Goal: Task Accomplishment & Management: Complete application form

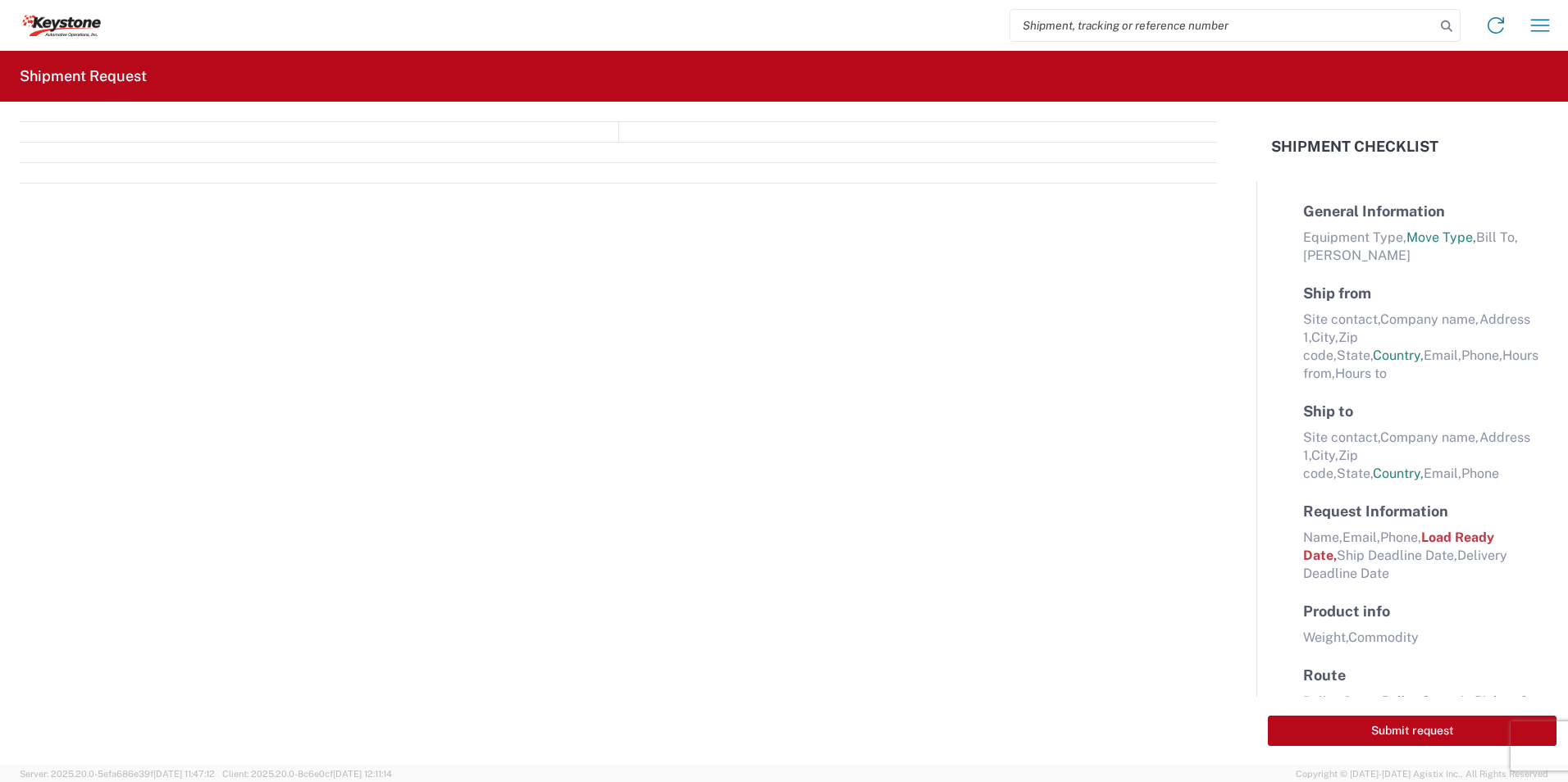
select select "FULL"
select select "LBS"
select select "IN"
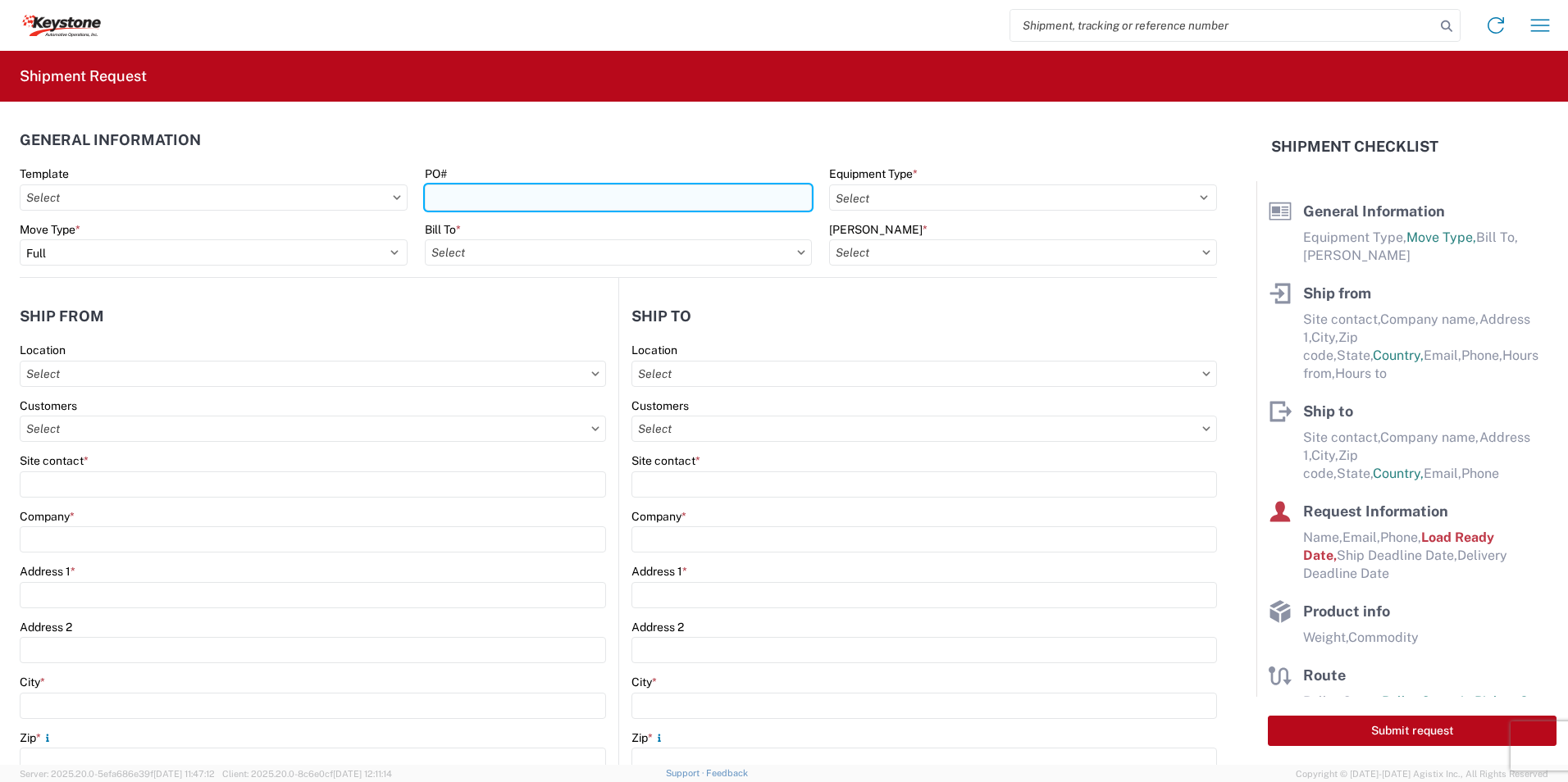
click at [475, 199] on input "PO#" at bounding box center [619, 197] width 388 height 26
paste input "2214264"
type input "2214264"
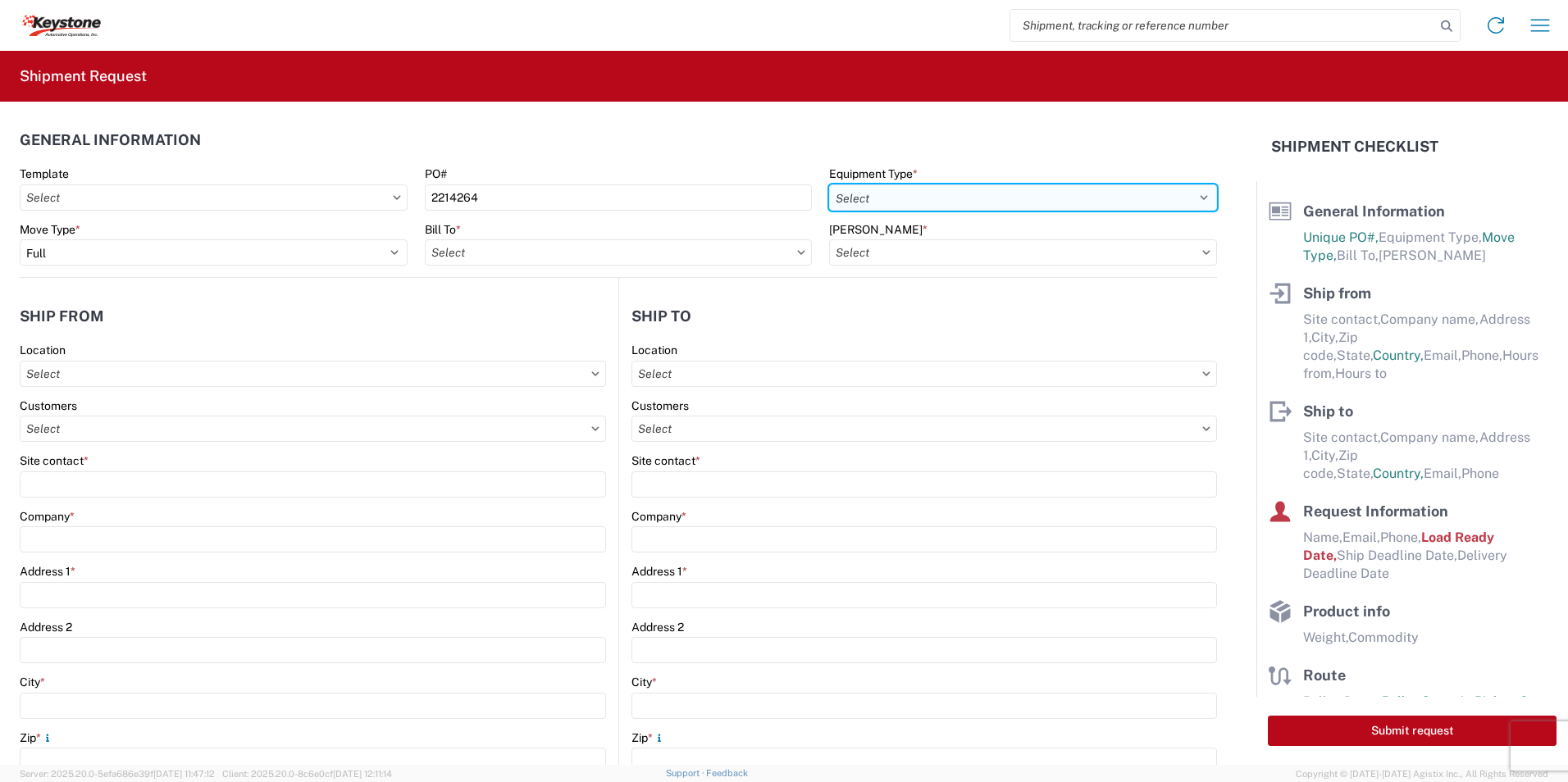
click at [891, 199] on select "Select 53’ Dry Van Flatbed Dropdeck (van) Lowboy (flatbed) Rail" at bounding box center [1023, 197] width 388 height 26
select select "STDV"
click at [829, 184] on select "Select 53’ Dry Van Flatbed Dropdeck (van) Lowboy (flatbed) Rail" at bounding box center [1023, 197] width 388 height 26
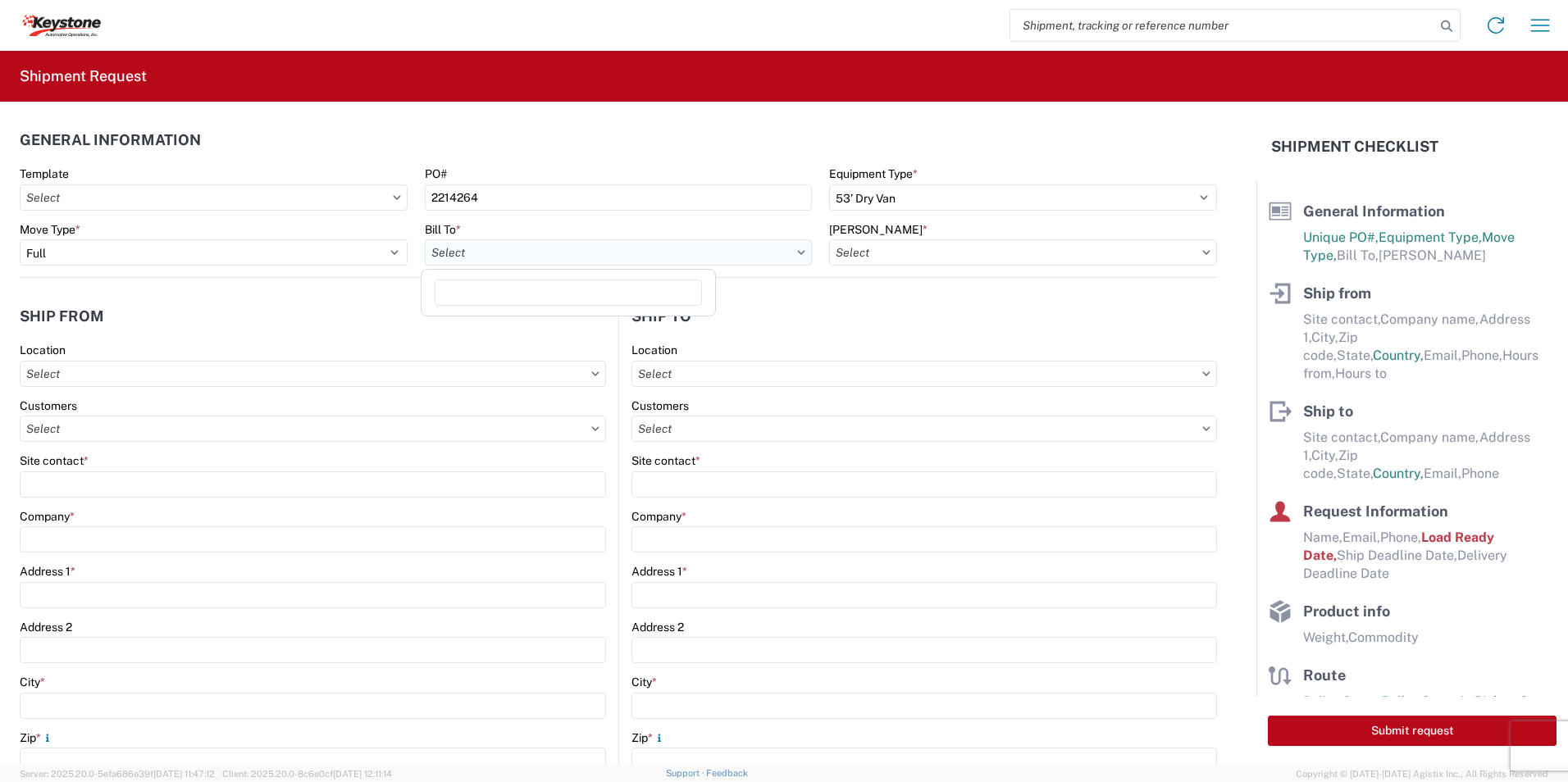
click at [570, 254] on input "text" at bounding box center [619, 252] width 388 height 26
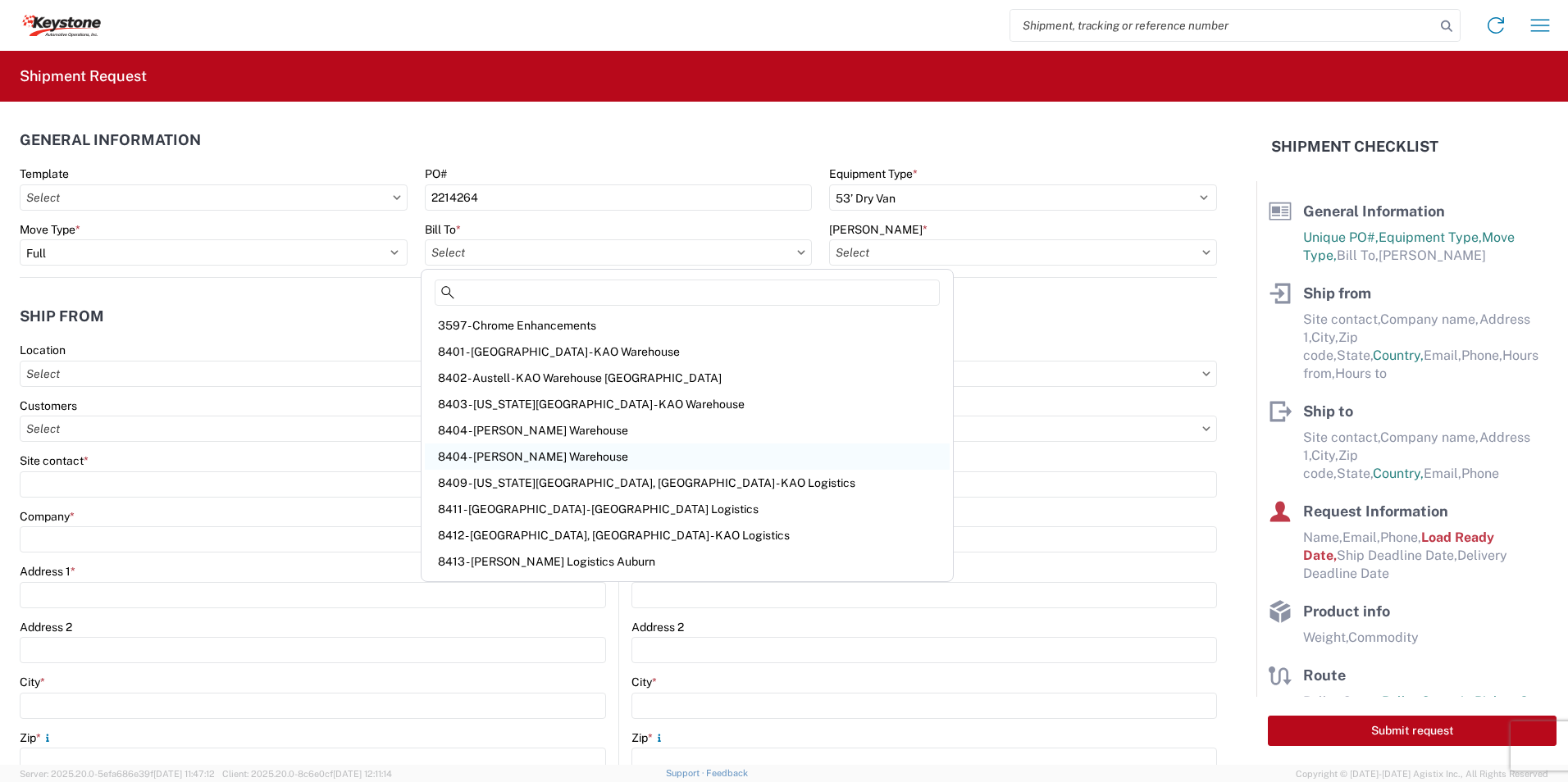
click at [534, 457] on div "8404 - [PERSON_NAME] Warehouse" at bounding box center [687, 456] width 525 height 26
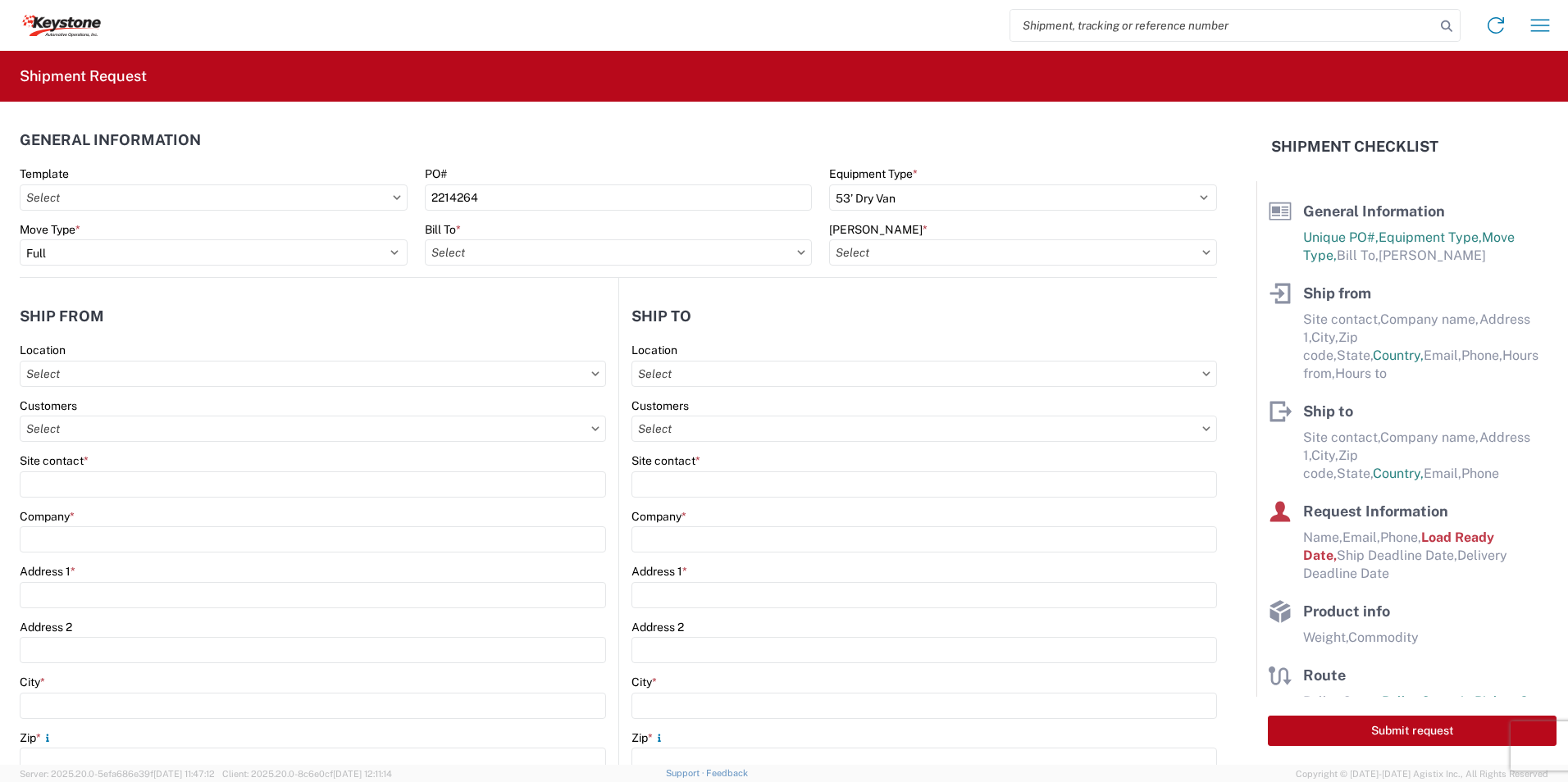
type input "8404 - [PERSON_NAME] Warehouse"
click at [882, 259] on input "text" at bounding box center [1023, 252] width 388 height 26
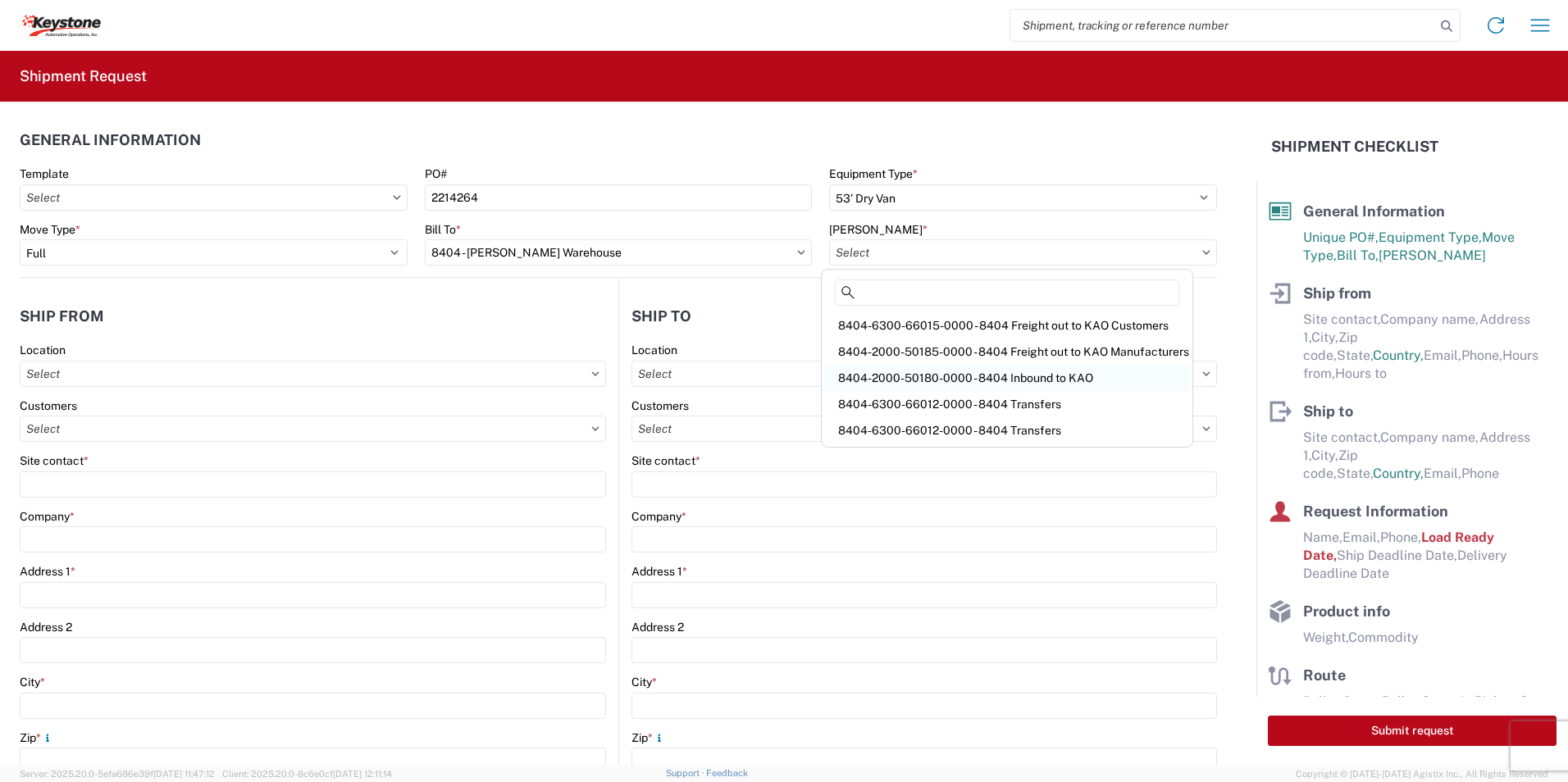
click at [908, 379] on div "8404-2000-50180-0000 - 8404 Inbound to KAO" at bounding box center [1007, 378] width 364 height 26
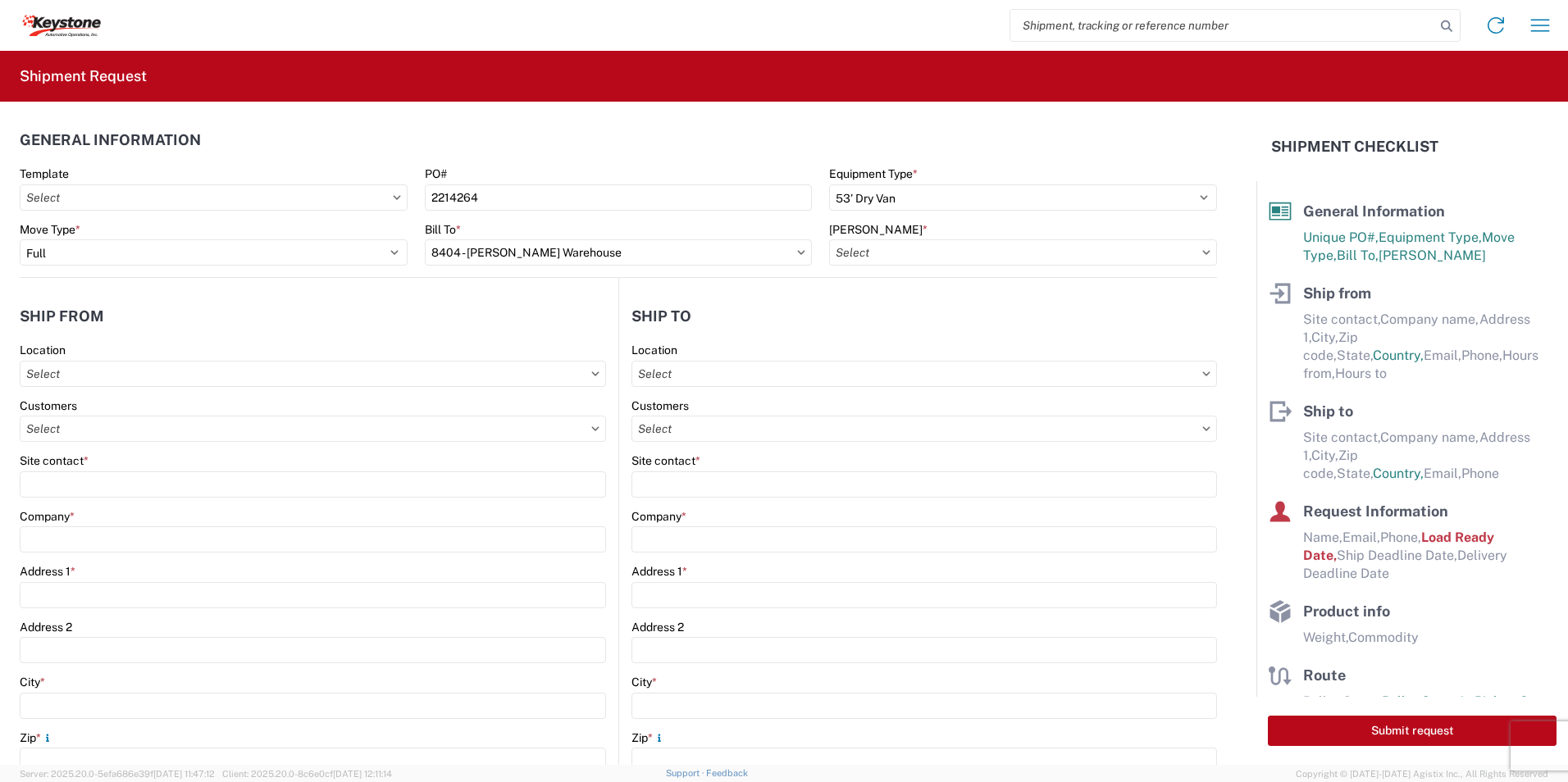
type input "8404-2000-50180-0000 - 8404 Inbound to KAO"
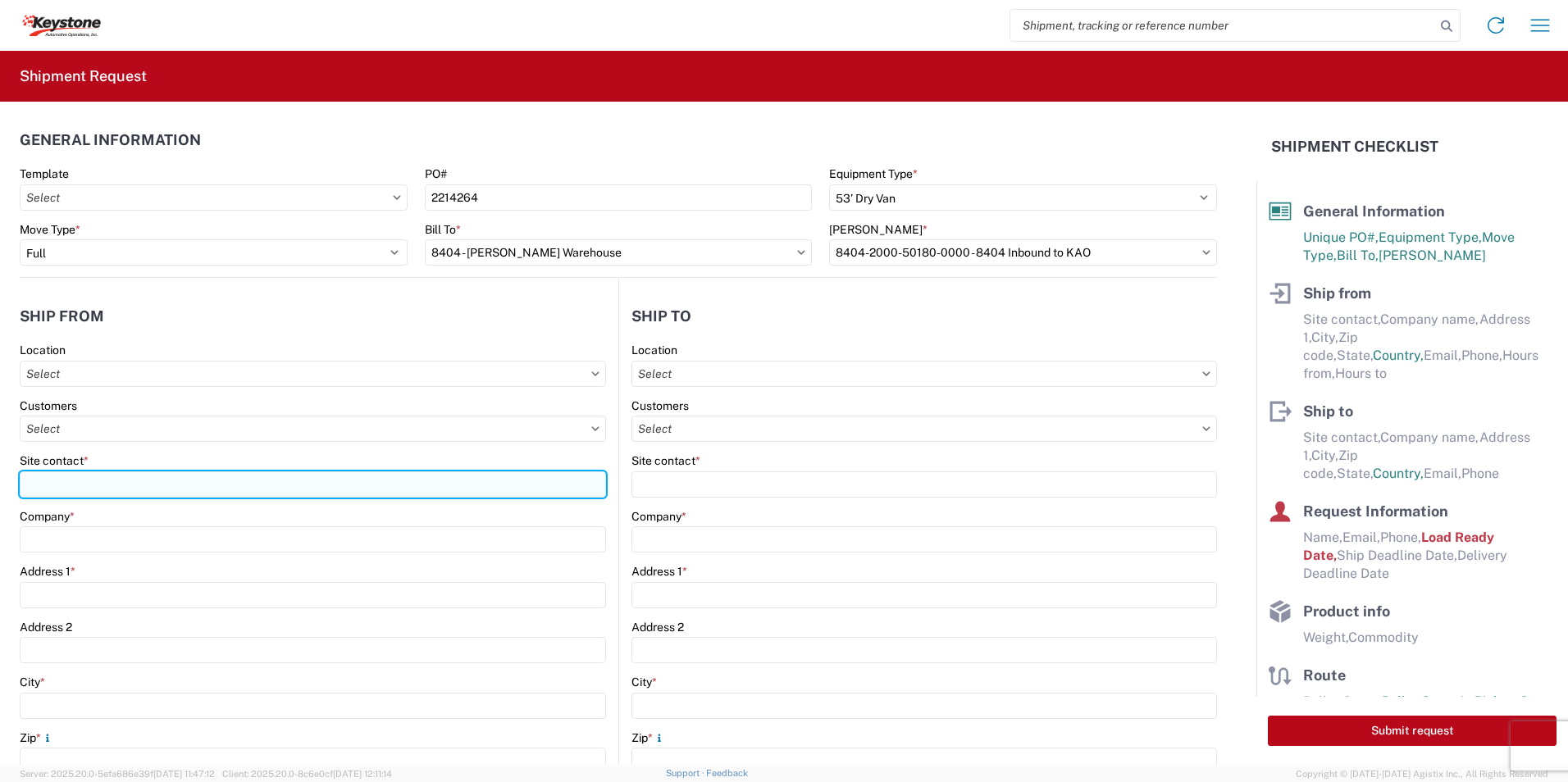
click at [85, 487] on input "Site contact *" at bounding box center [313, 485] width 586 height 26
type input "[PERSON_NAME]"
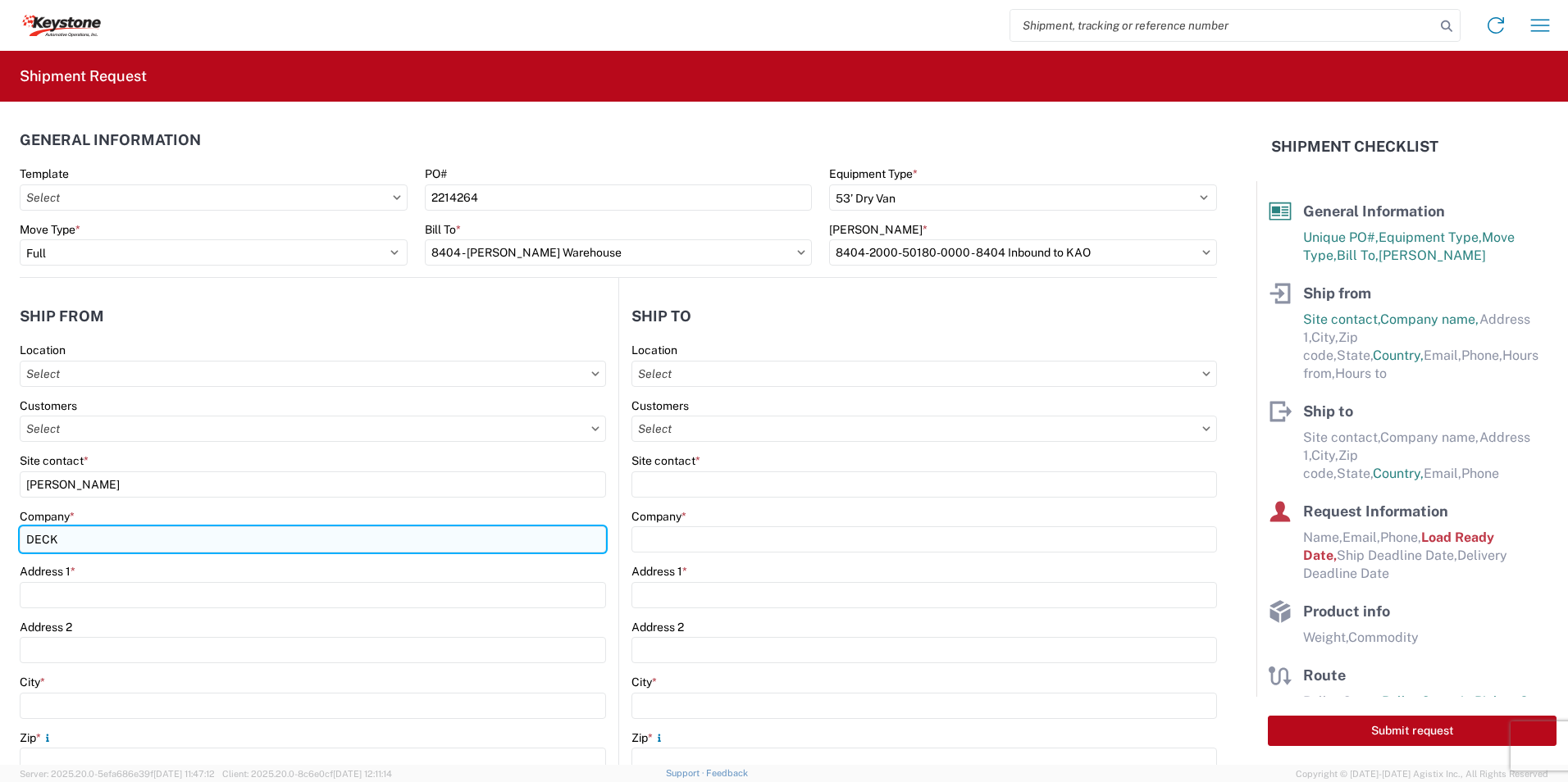
type input "DECKED"
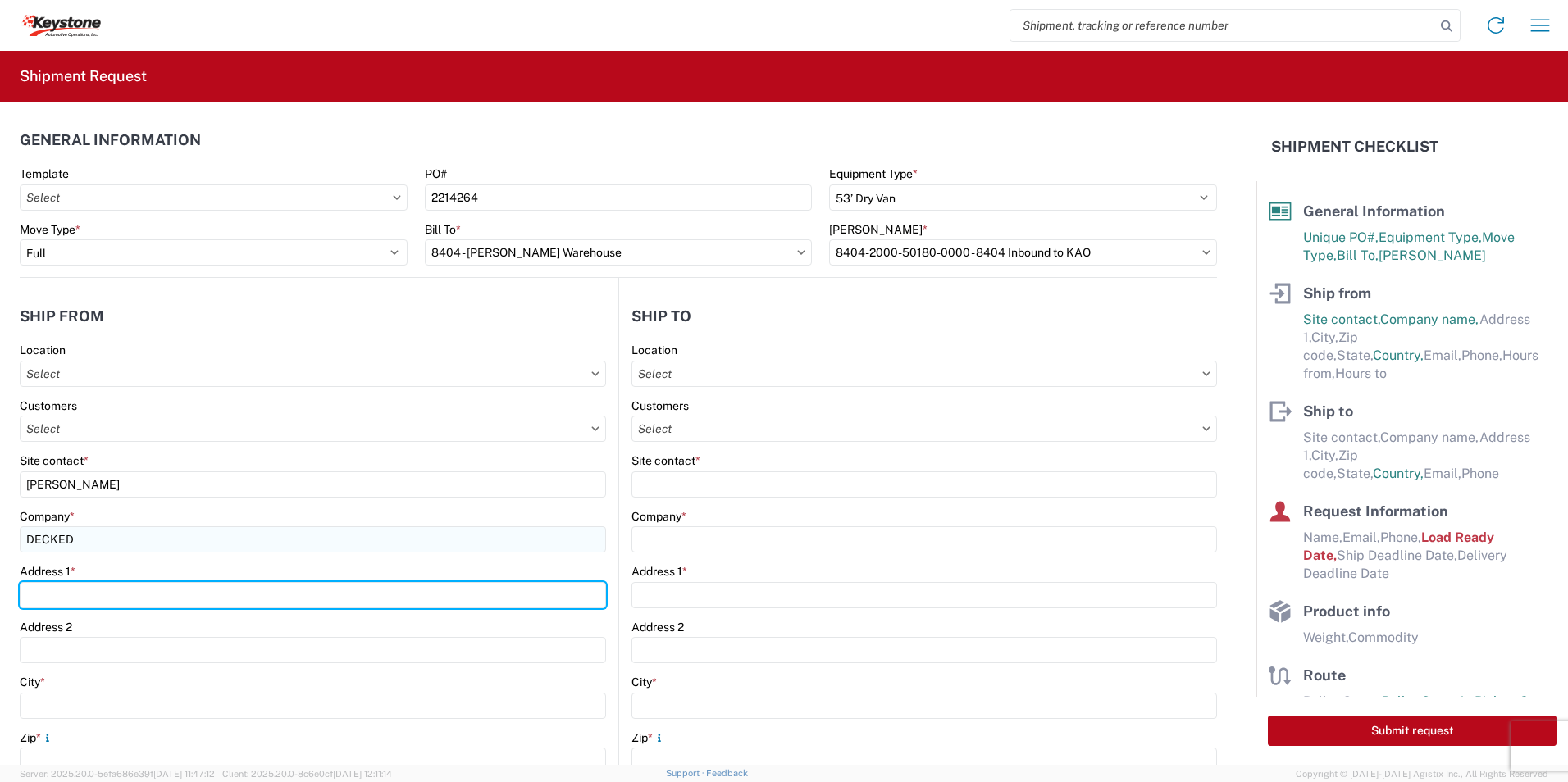
type input "[STREET_ADDRESS][PERSON_NAME]"
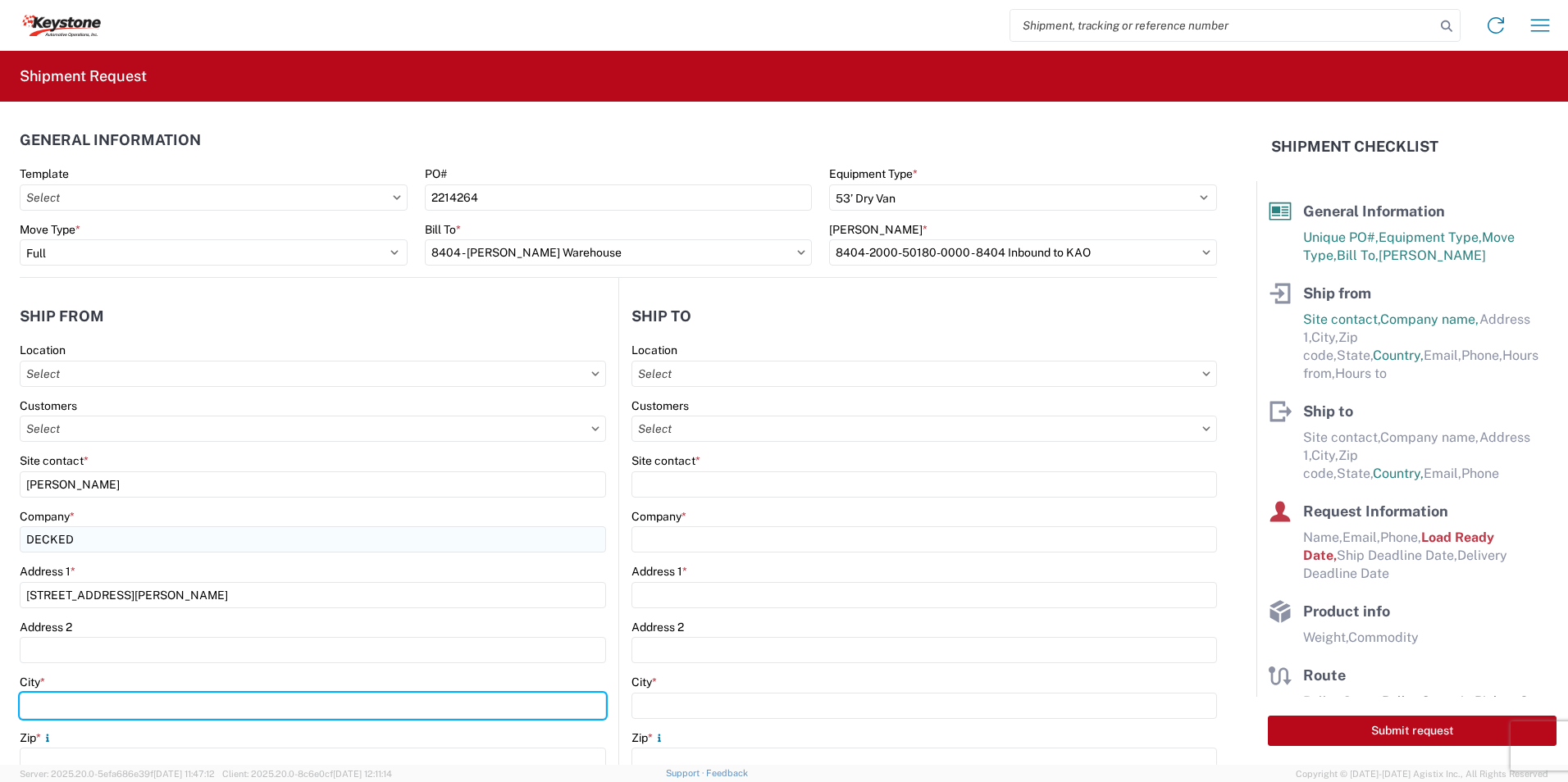
type input "DEFIANCE"
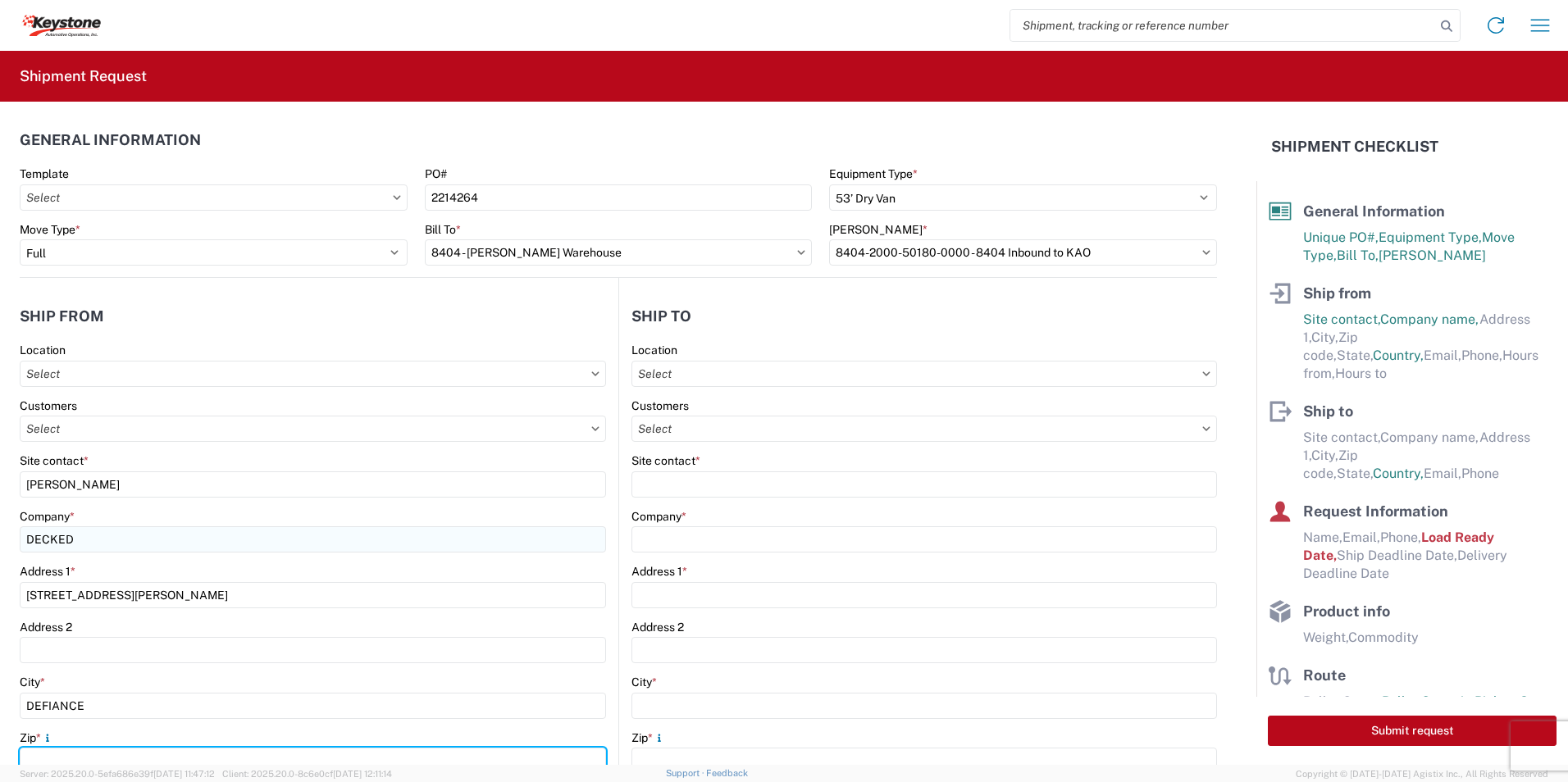
type input "43512"
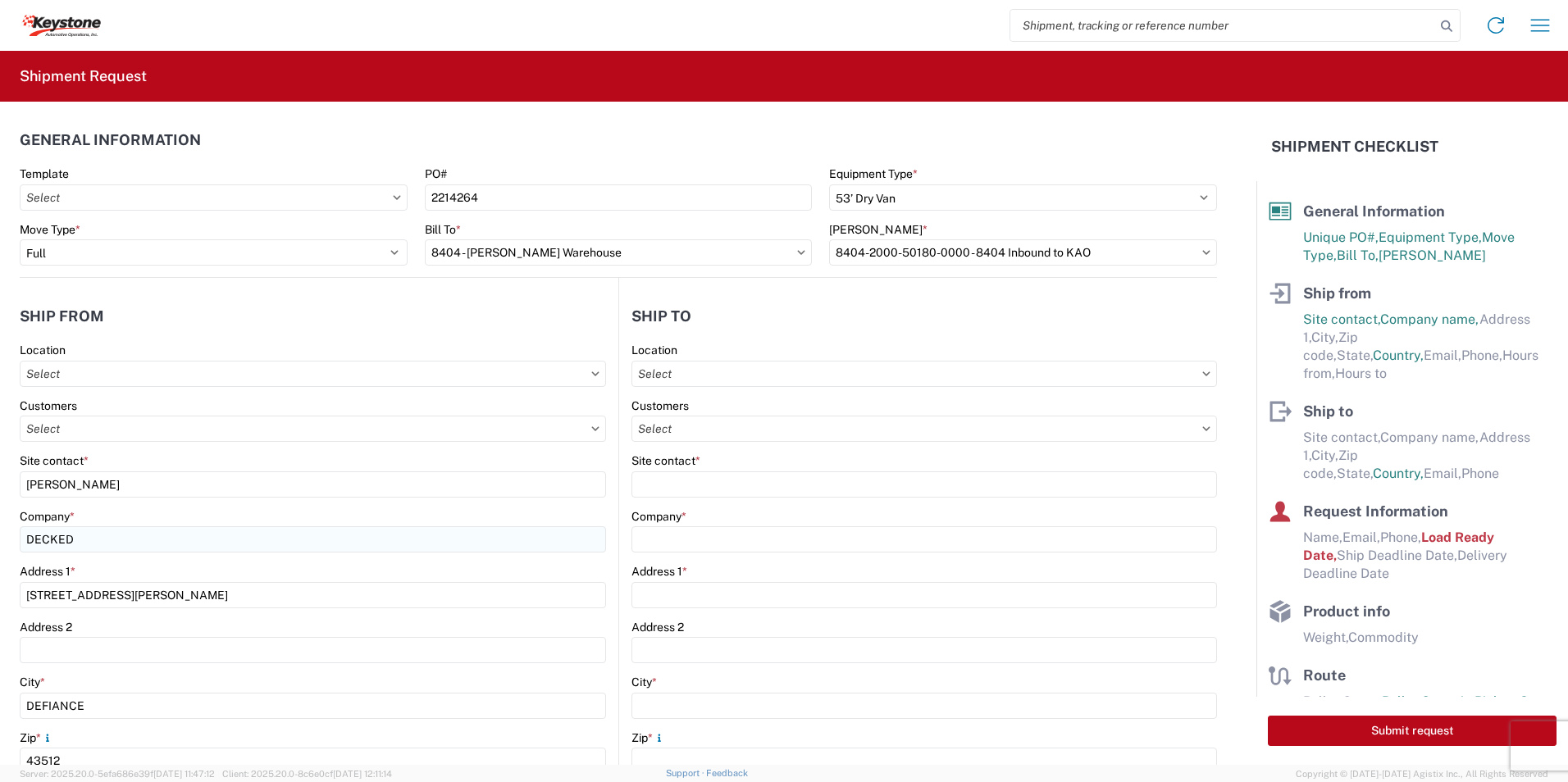
select select "OH"
type input "[EMAIL_ADDRESS][DOMAIN_NAME]"
type input "2088060251"
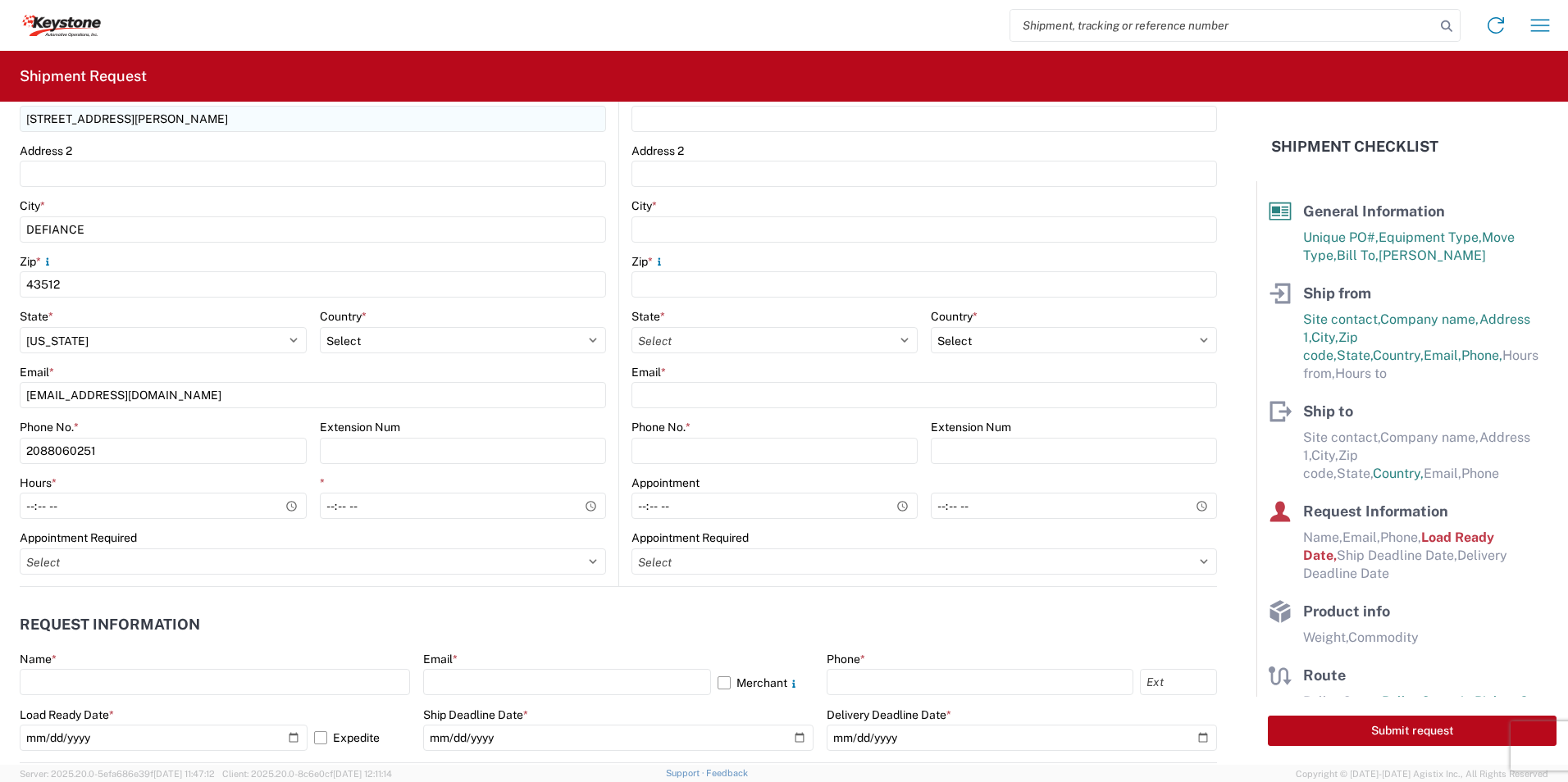
scroll to position [492, 0]
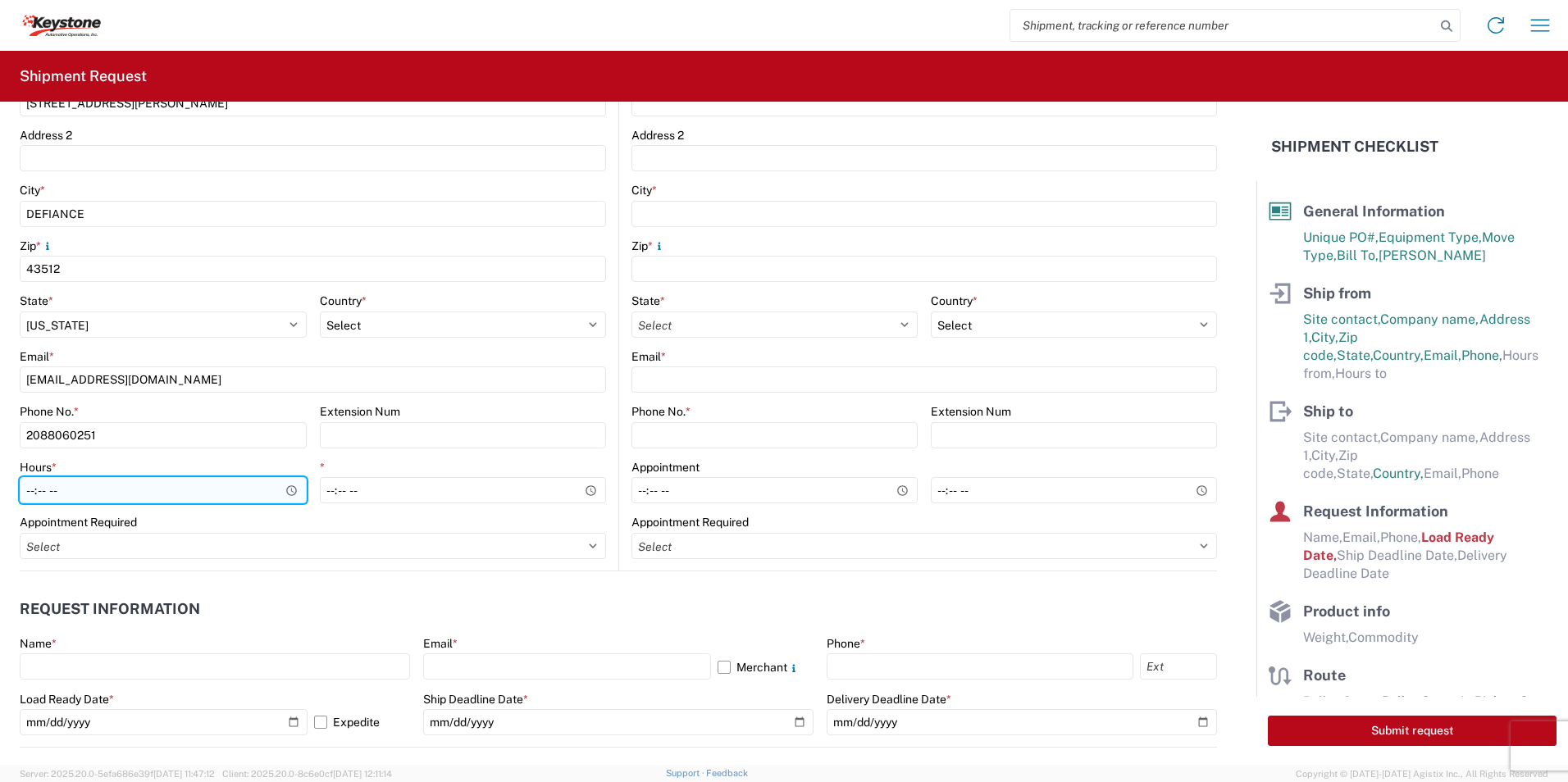
click at [250, 499] on input "Hours *" at bounding box center [163, 490] width 287 height 26
click at [290, 489] on input "Hours *" at bounding box center [163, 490] width 287 height 26
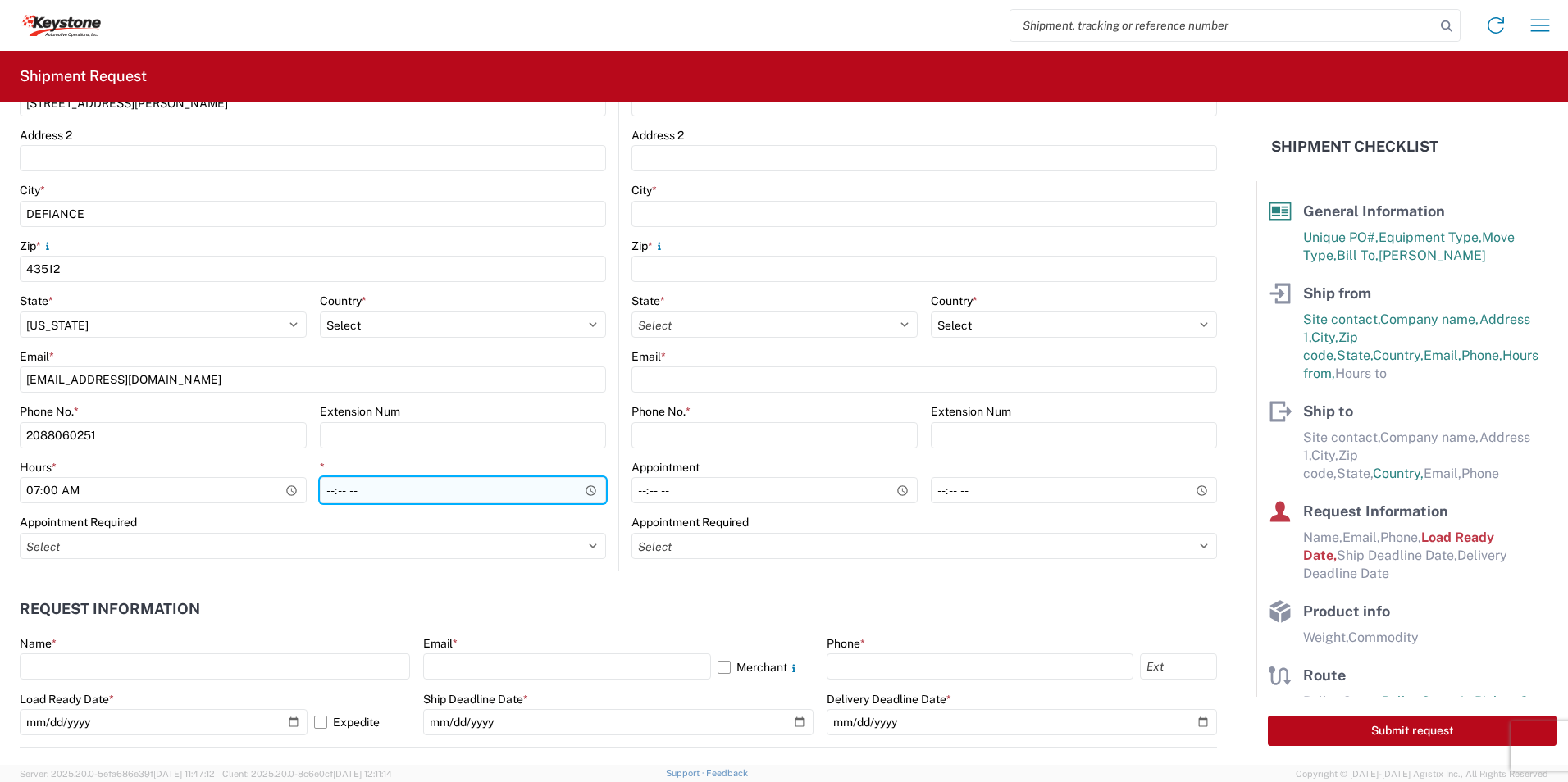
type input "07:00"
click at [360, 488] on input "*" at bounding box center [463, 490] width 287 height 26
click at [585, 490] on input "*" at bounding box center [463, 490] width 287 height 26
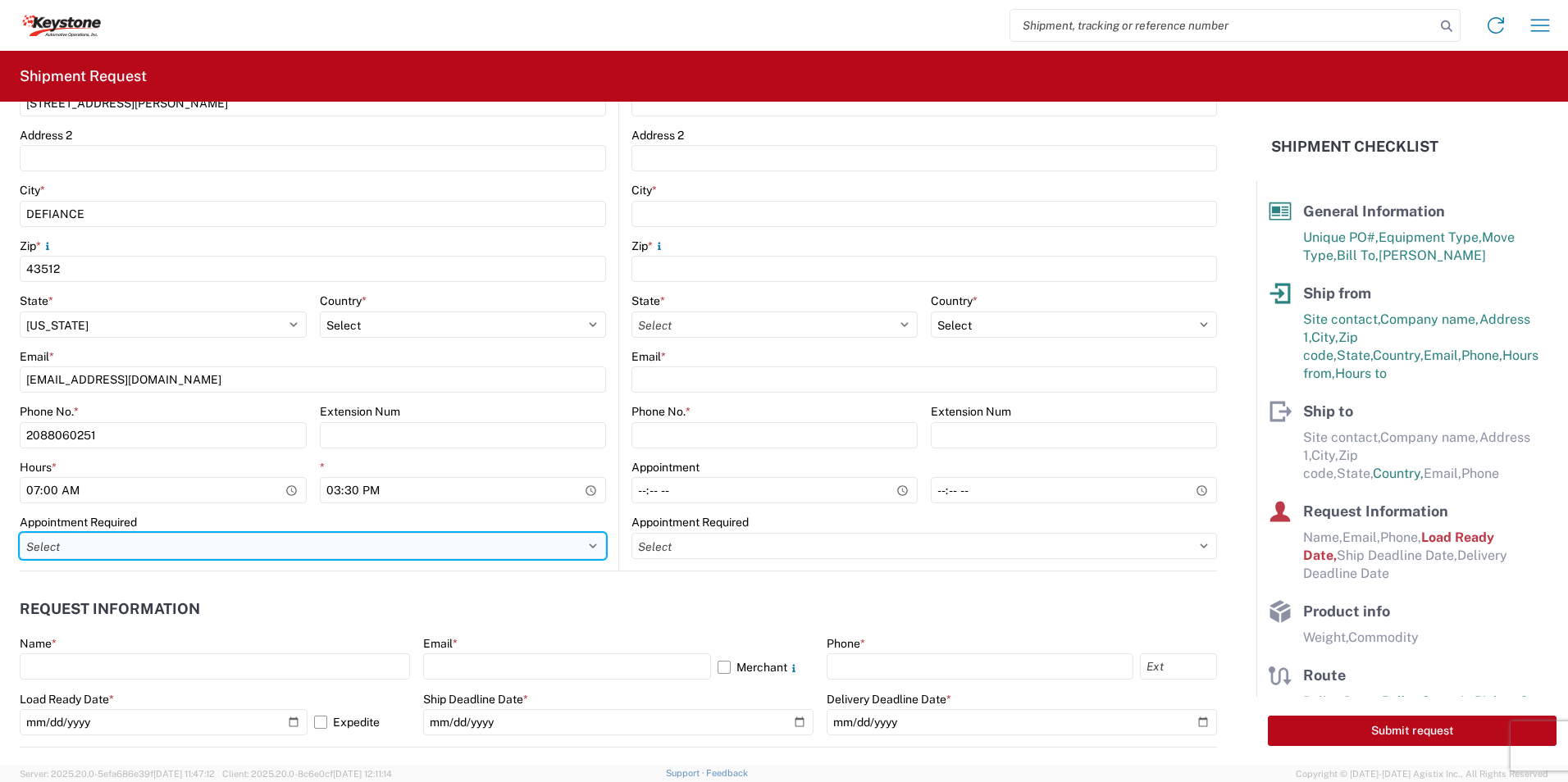
type input "15:30"
click at [105, 544] on select "Select Appt Required Appt Not Required Appt - First available" at bounding box center [313, 546] width 586 height 26
select select "apptRequired"
click at [20, 533] on select "Select Appt Required Appt Not Required Appt - First available" at bounding box center [313, 546] width 586 height 26
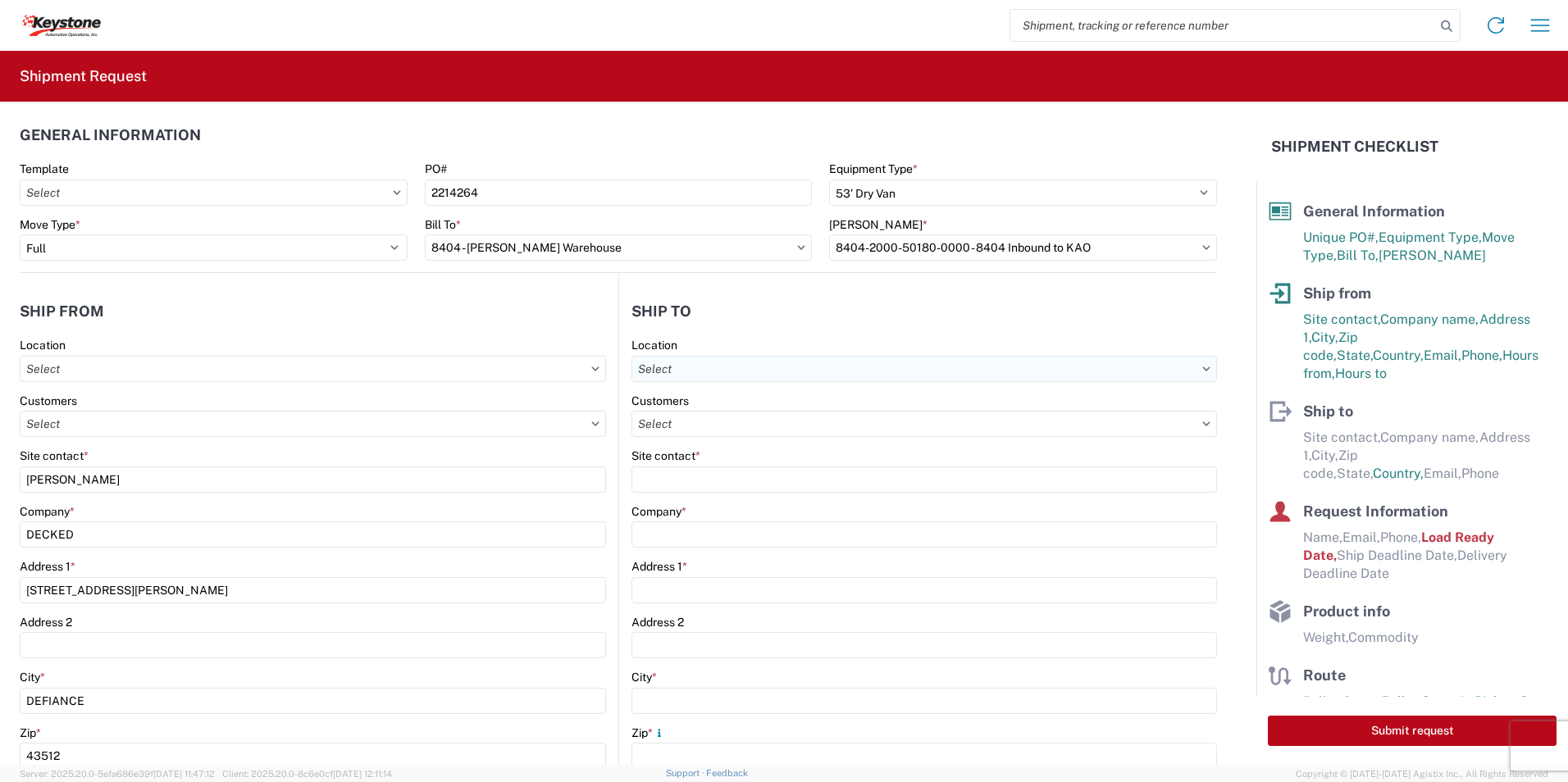
scroll to position [0, 0]
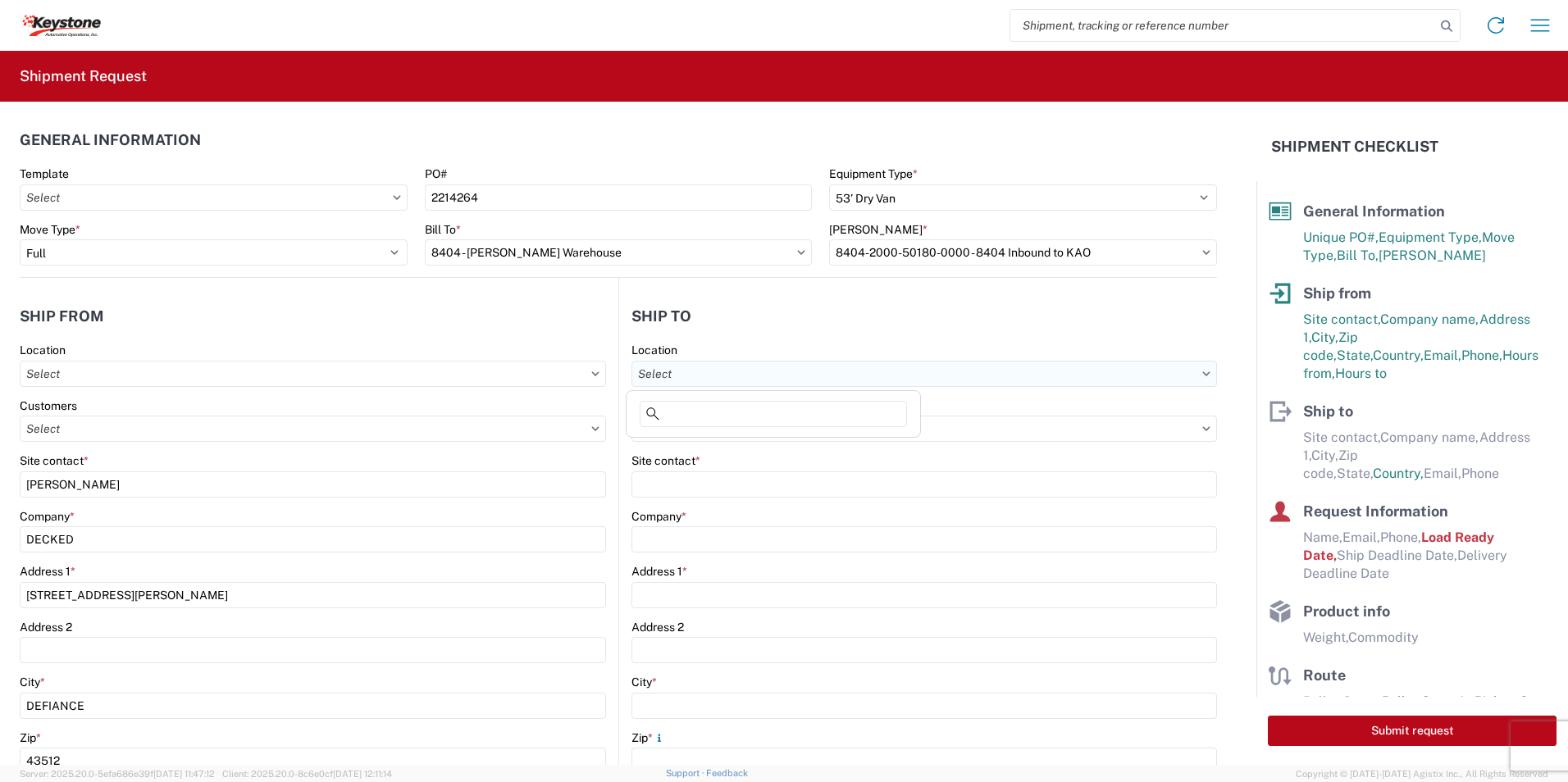
click at [682, 379] on input "text" at bounding box center [924, 374] width 585 height 26
type input "8404"
click at [696, 471] on div "8404 - [PERSON_NAME] Warehouse" at bounding box center [774, 473] width 287 height 26
type input "8404 - [PERSON_NAME] Warehouse"
type input "KAO"
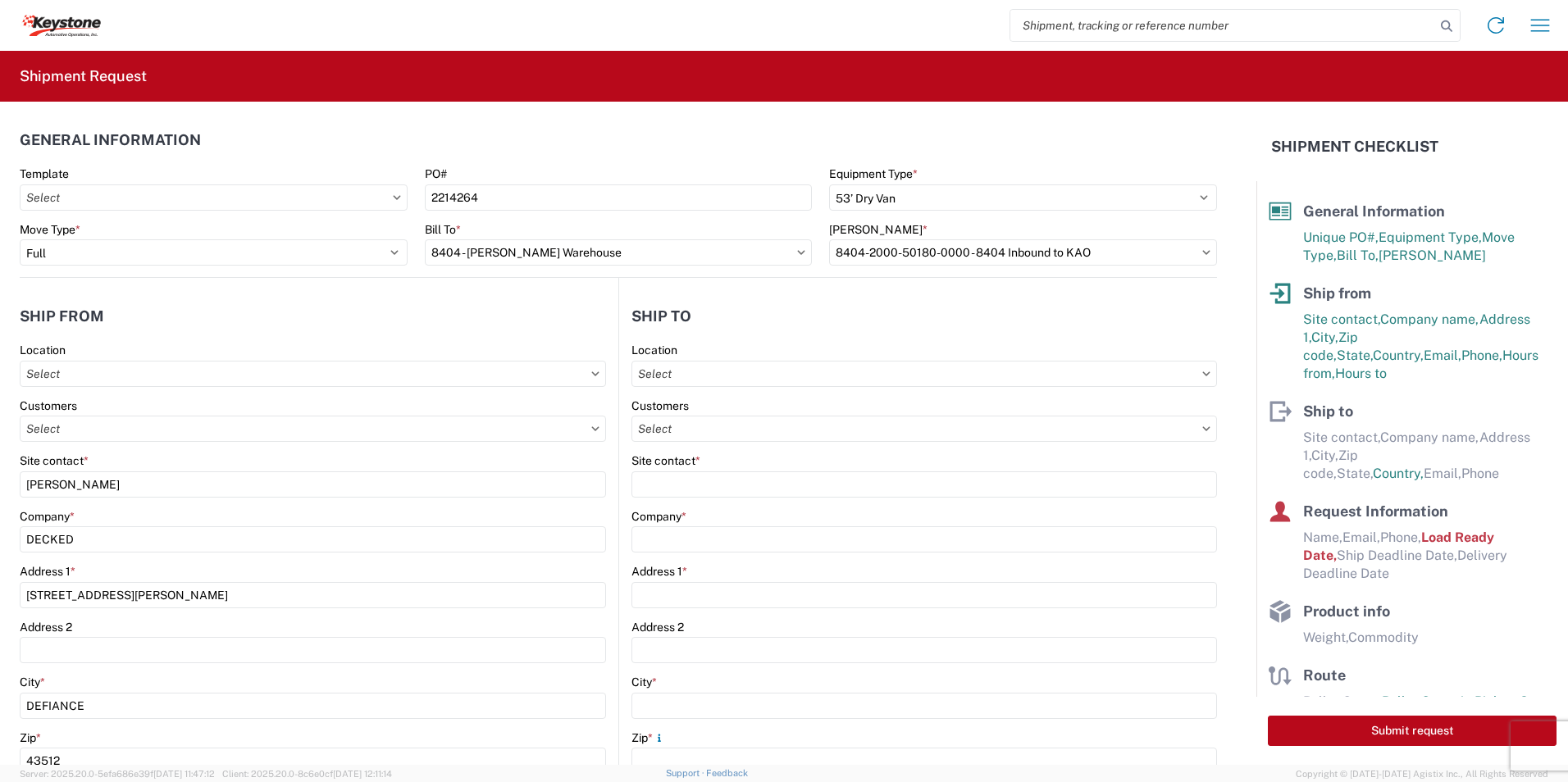
type input "[STREET_ADDRESS]"
type input "Suite 100"
type input "[PERSON_NAME]"
type input "75038"
select select "US"
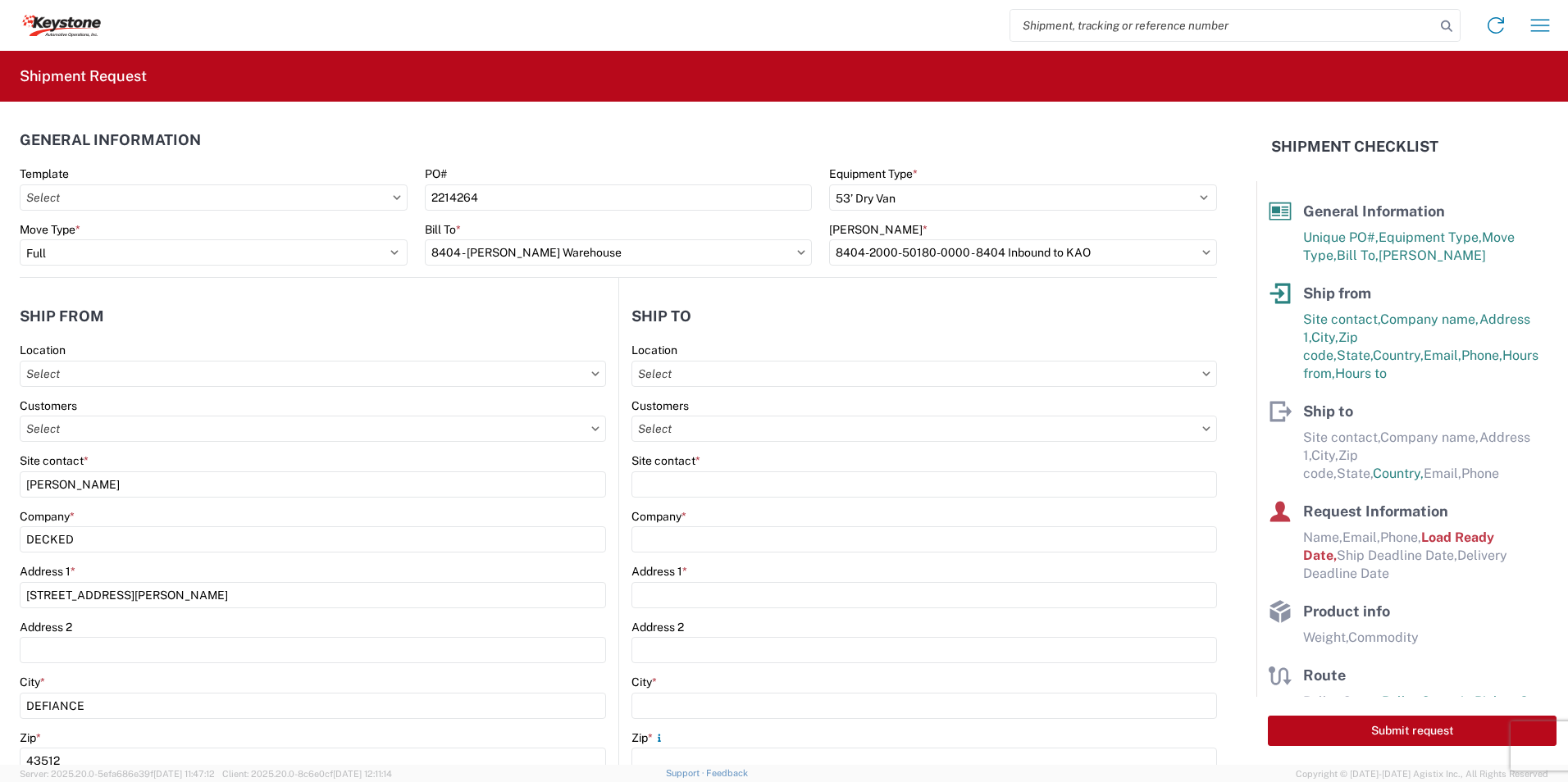
type input "[PHONE_NUMBER]"
type input "08:00"
type input "14:00"
select select "[GEOGRAPHIC_DATA]"
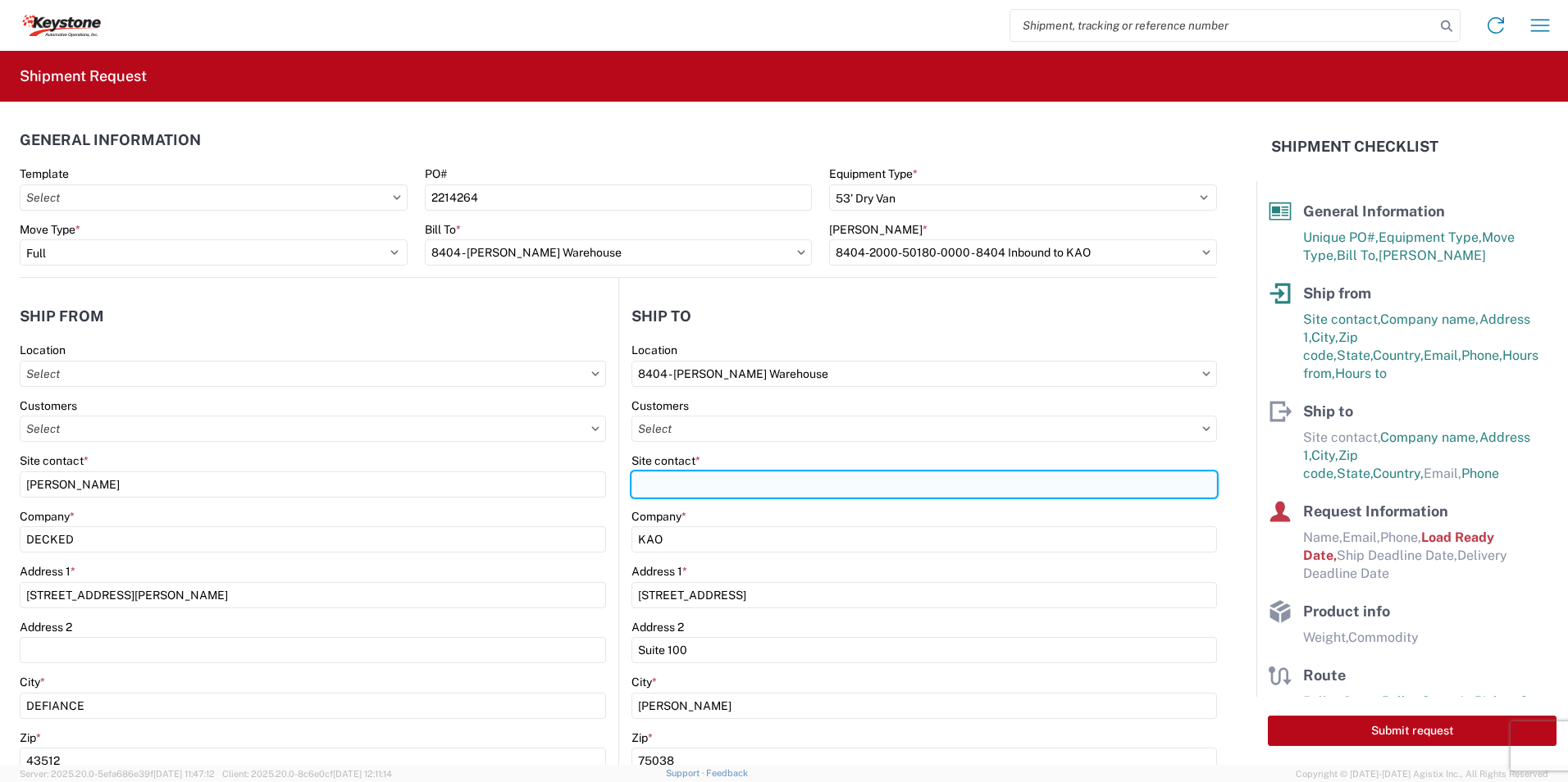
click at [671, 482] on input "Site contact *" at bounding box center [924, 485] width 585 height 26
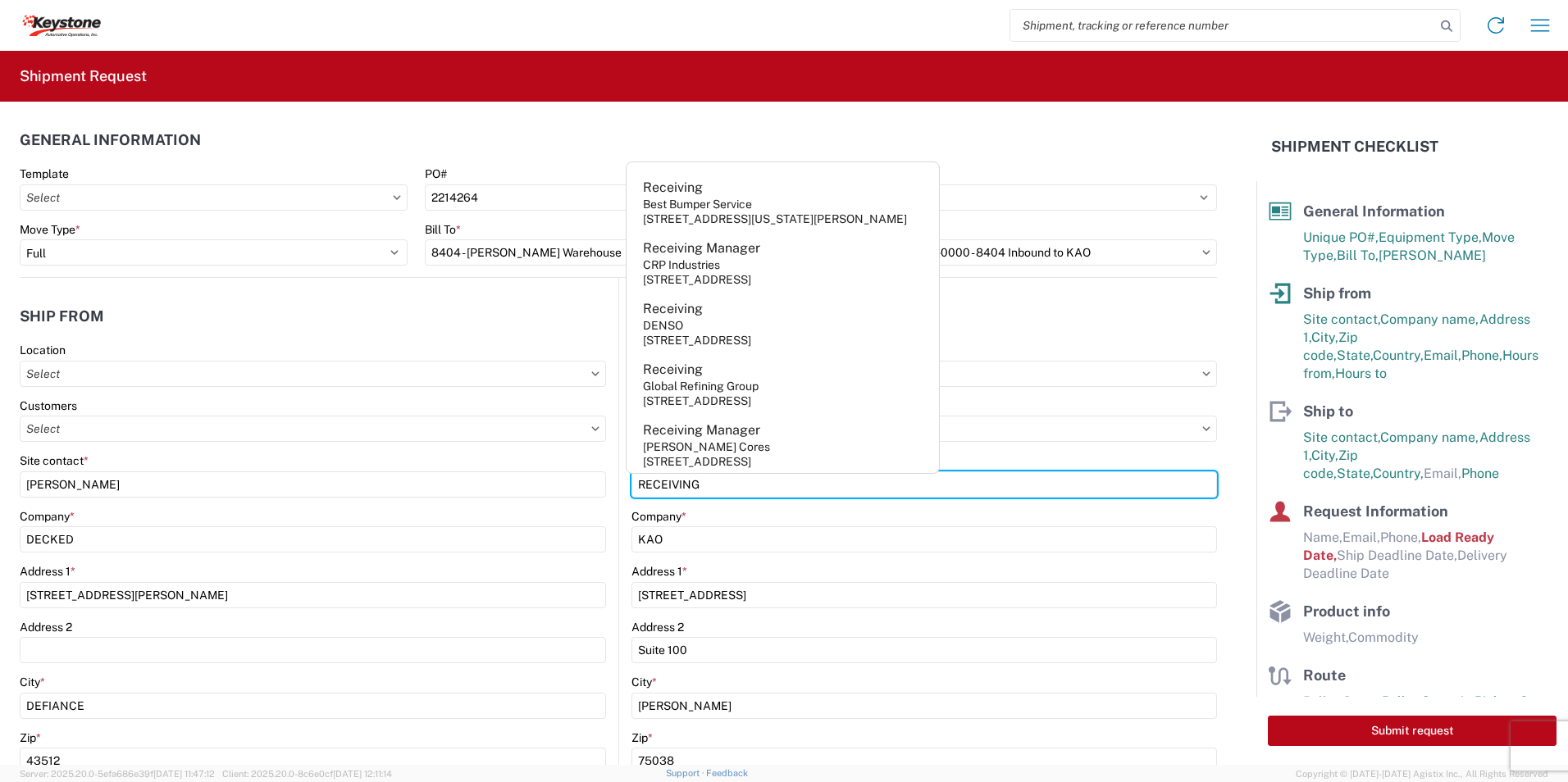
type input "RECEIVING"
click at [1063, 318] on header "Ship to" at bounding box center [918, 315] width 598 height 37
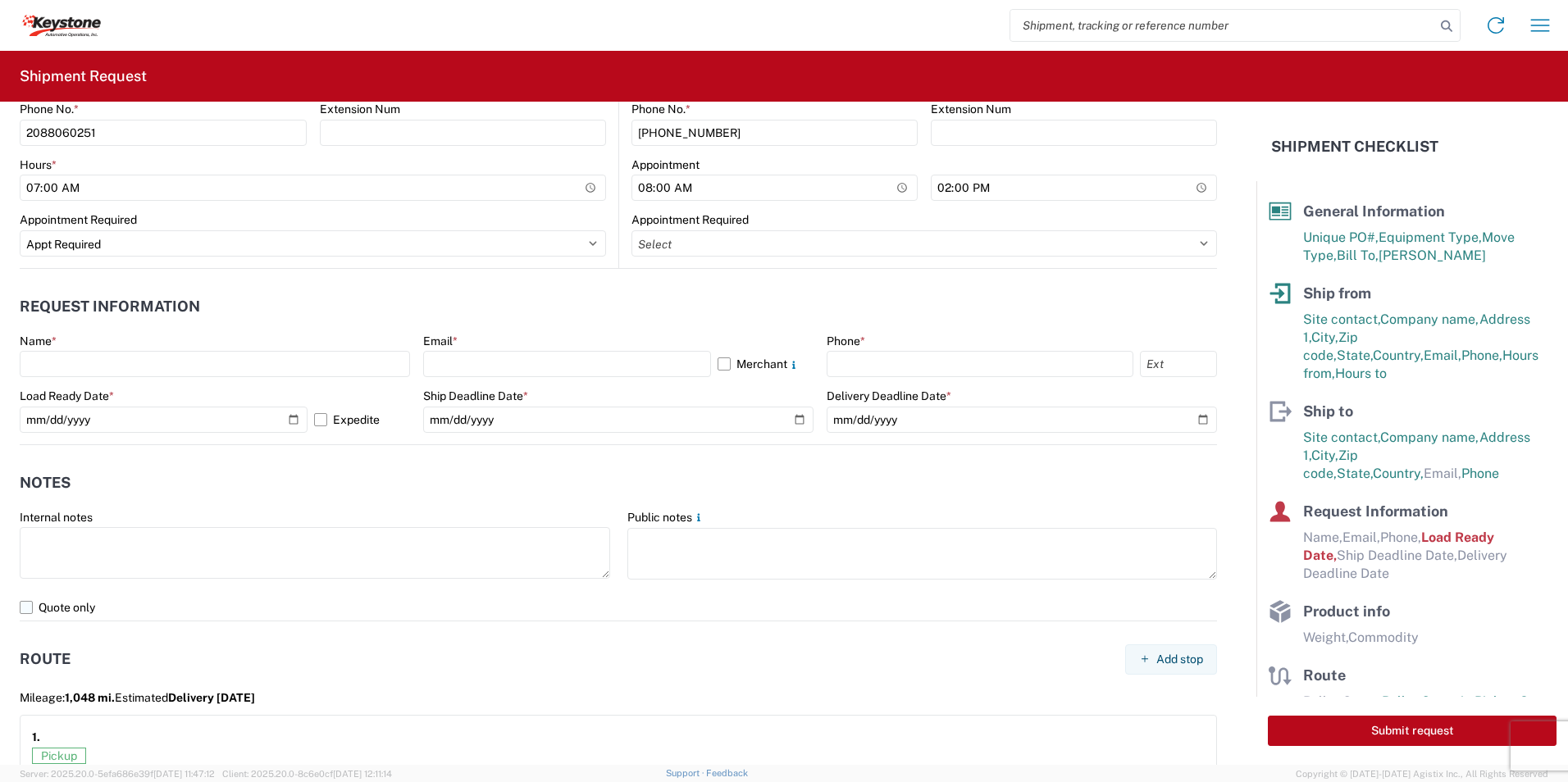
scroll to position [820, 0]
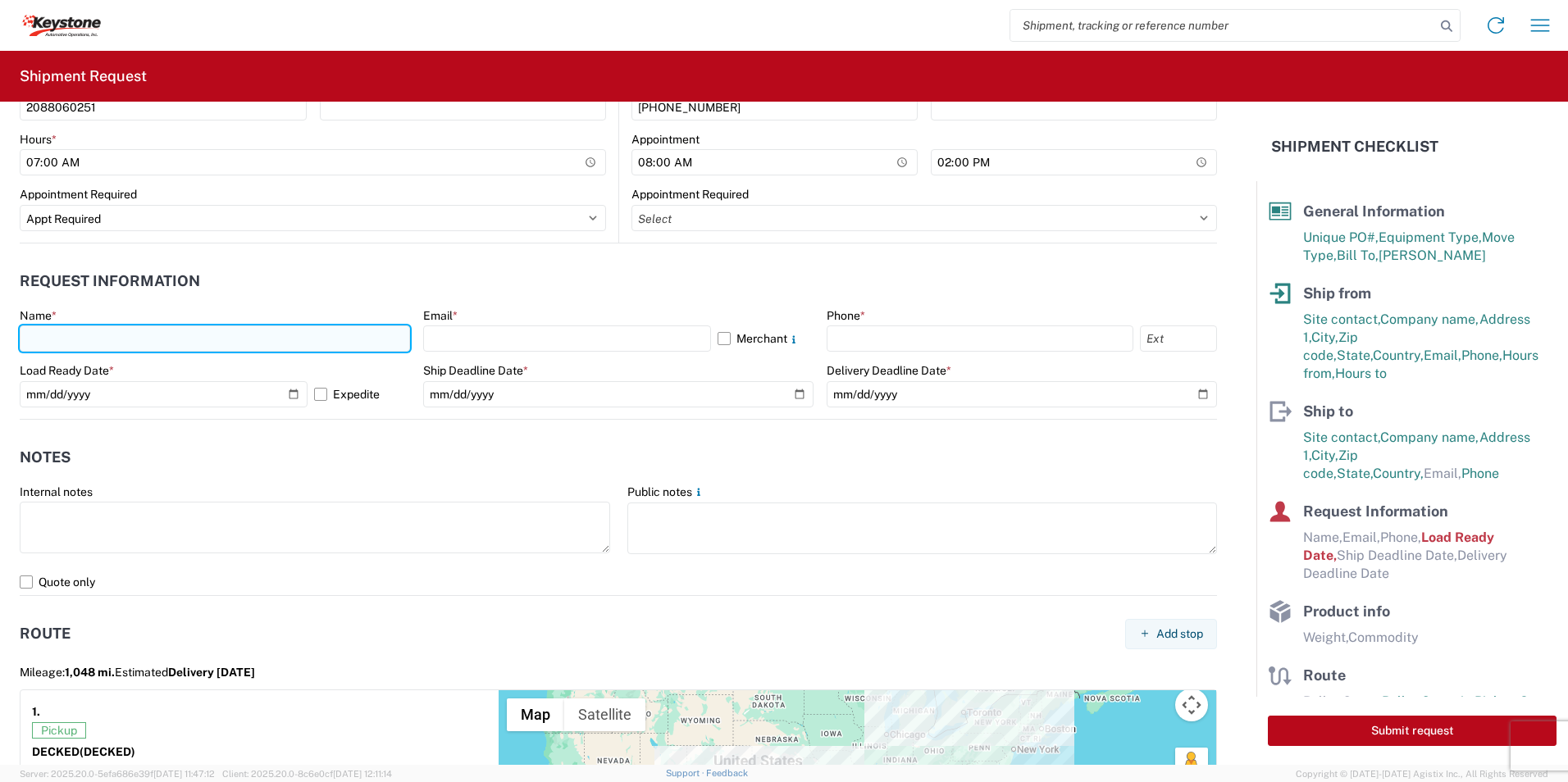
click at [110, 340] on input "text" at bounding box center [215, 339] width 391 height 26
type input "l"
type input "[PERSON_NAME]"
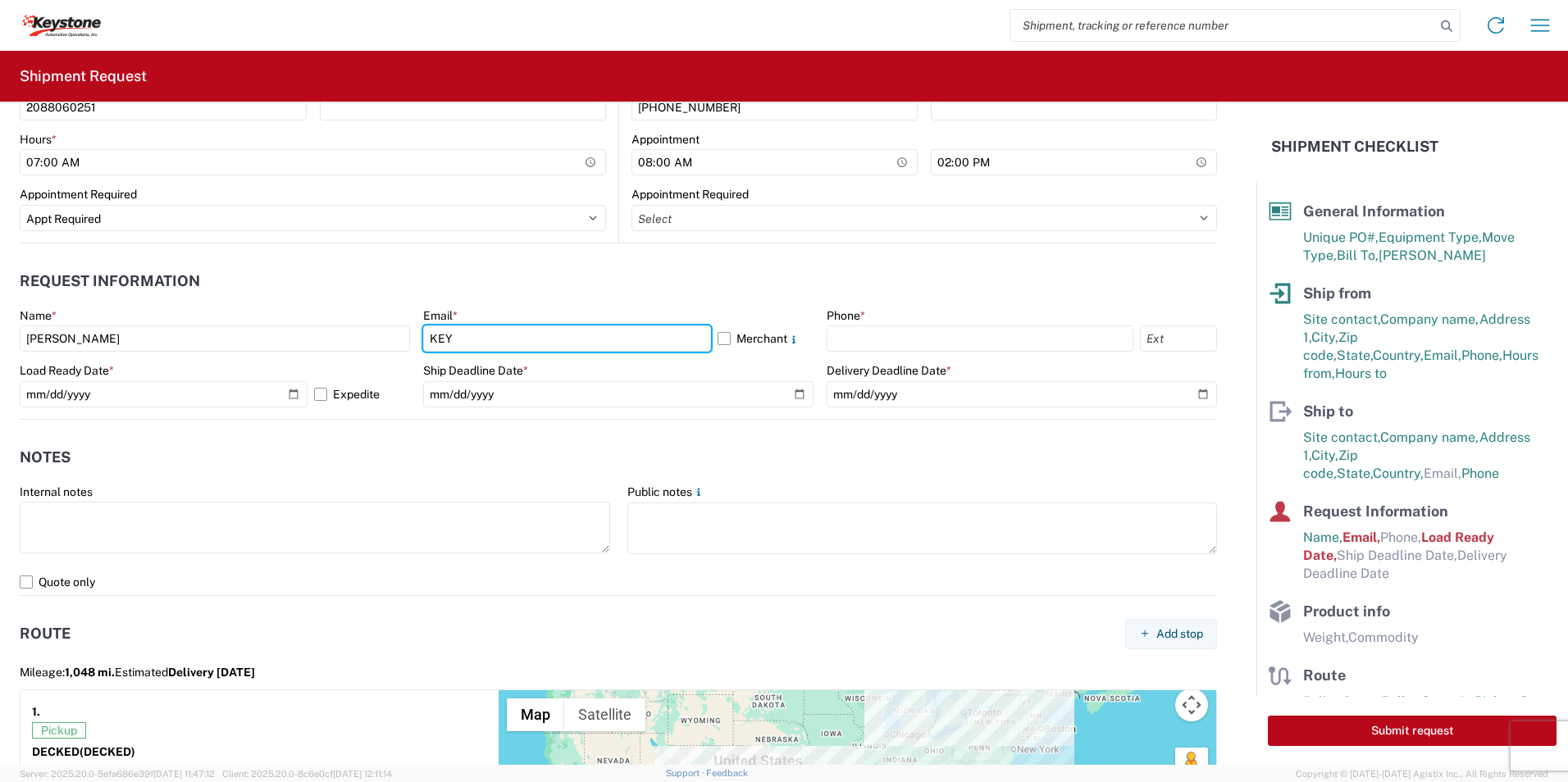
type input "[EMAIL_ADDRESS][DOMAIN_NAME]"
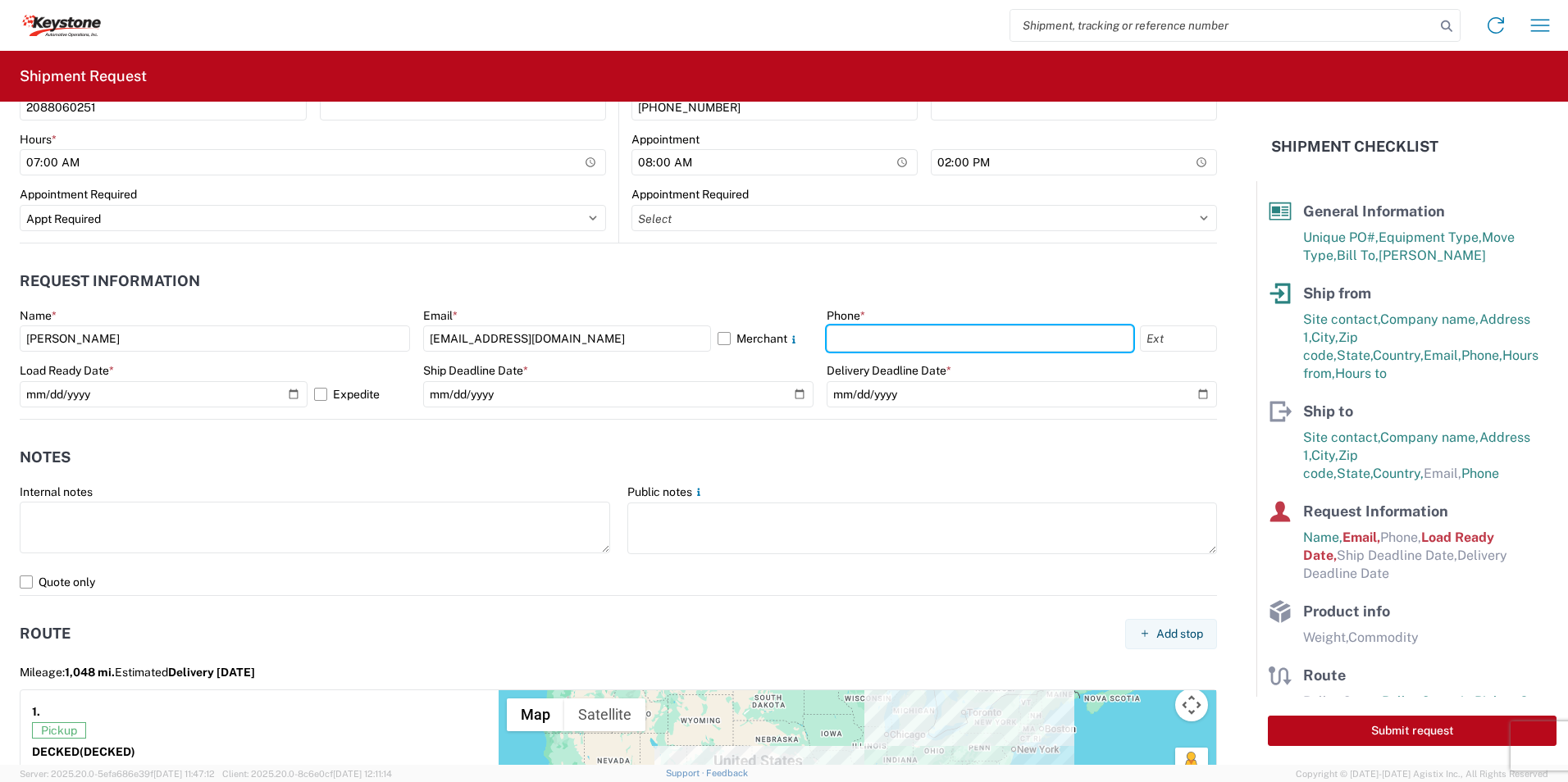
type input "2088060251"
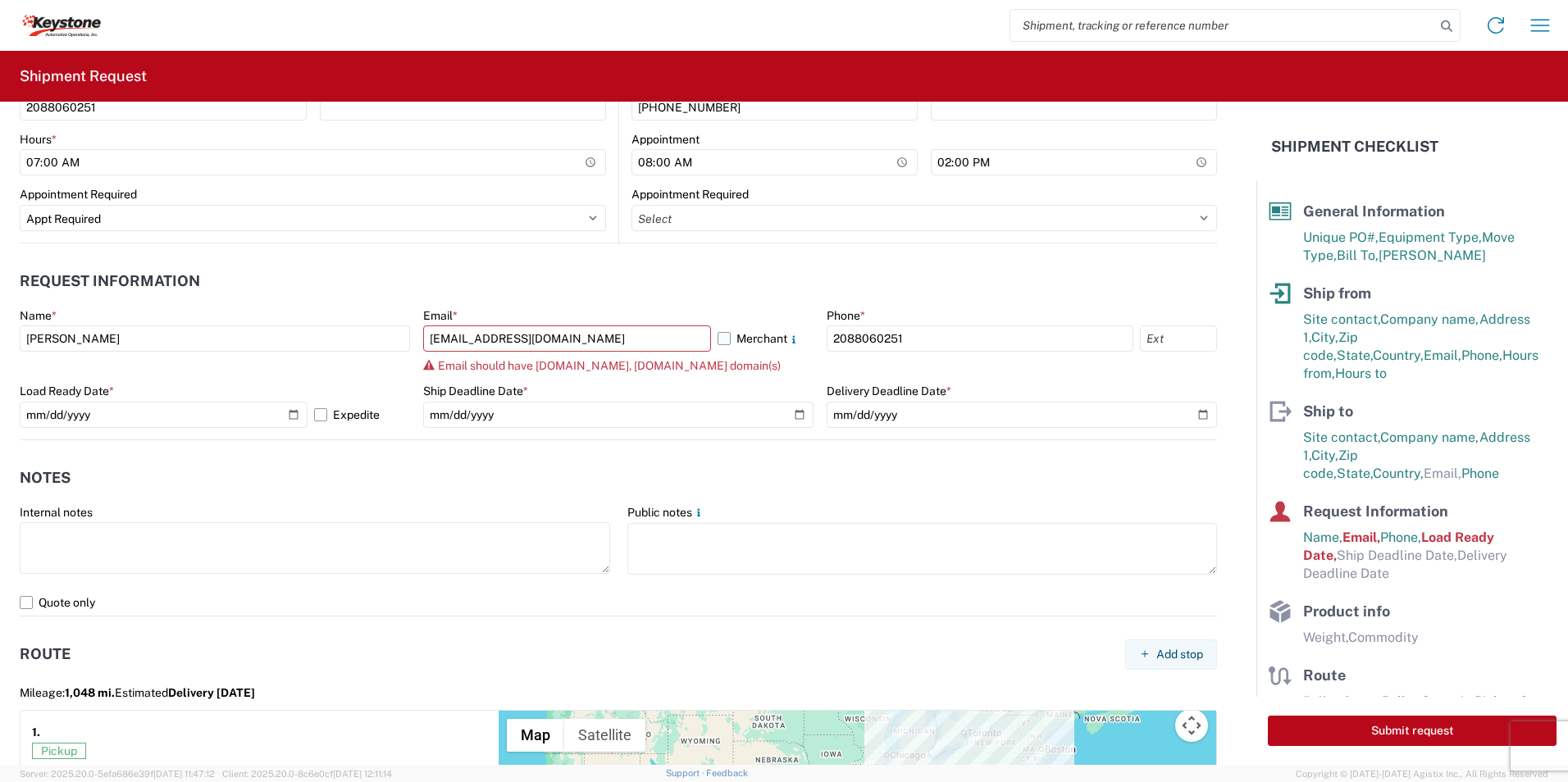
click at [717, 343] on label "Merchant" at bounding box center [765, 339] width 96 height 26
click at [0, 0] on input "Merchant" at bounding box center [0, 0] width 0 height 0
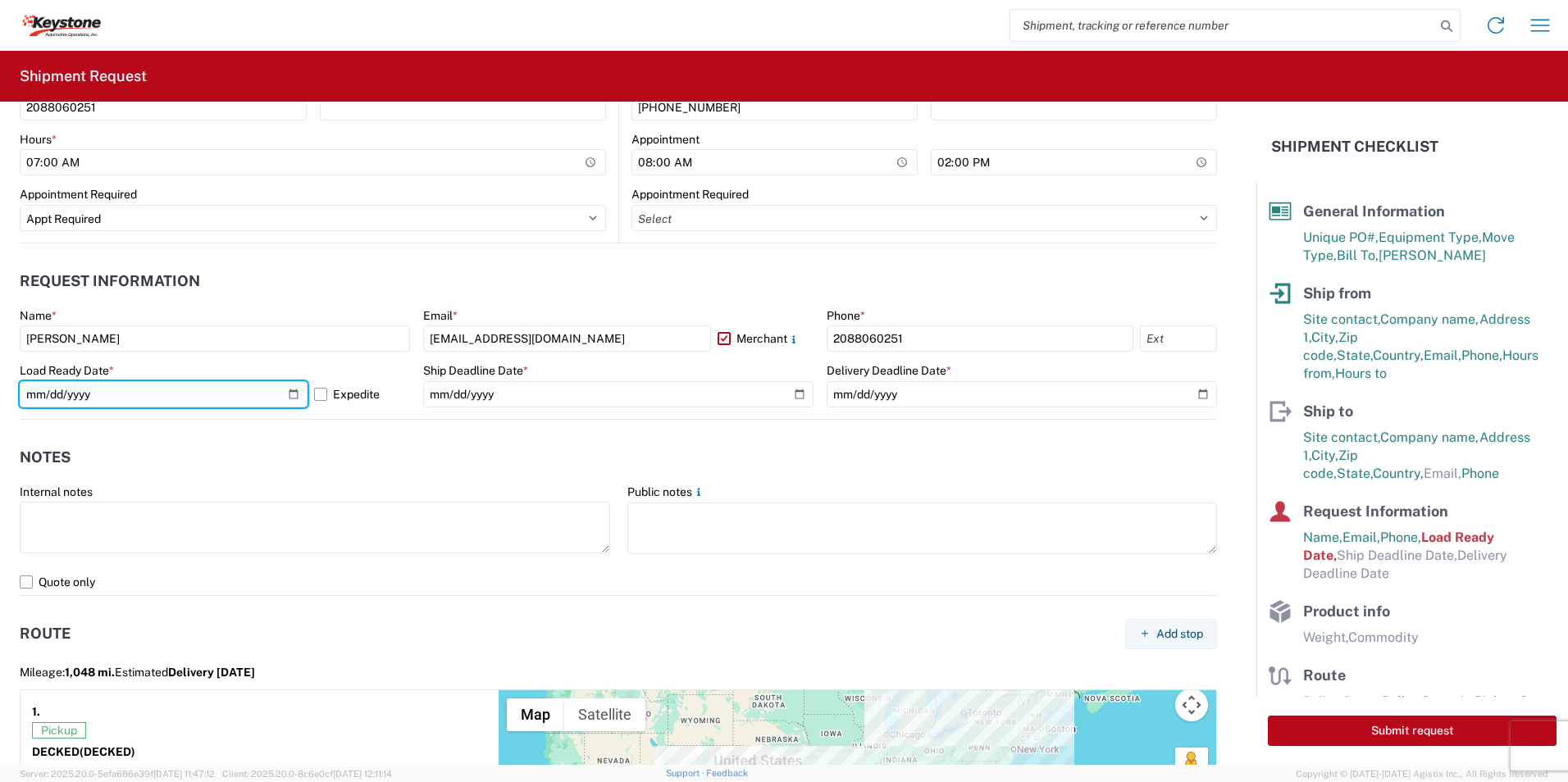
click at [288, 392] on input "[DATE]" at bounding box center [163, 394] width 288 height 26
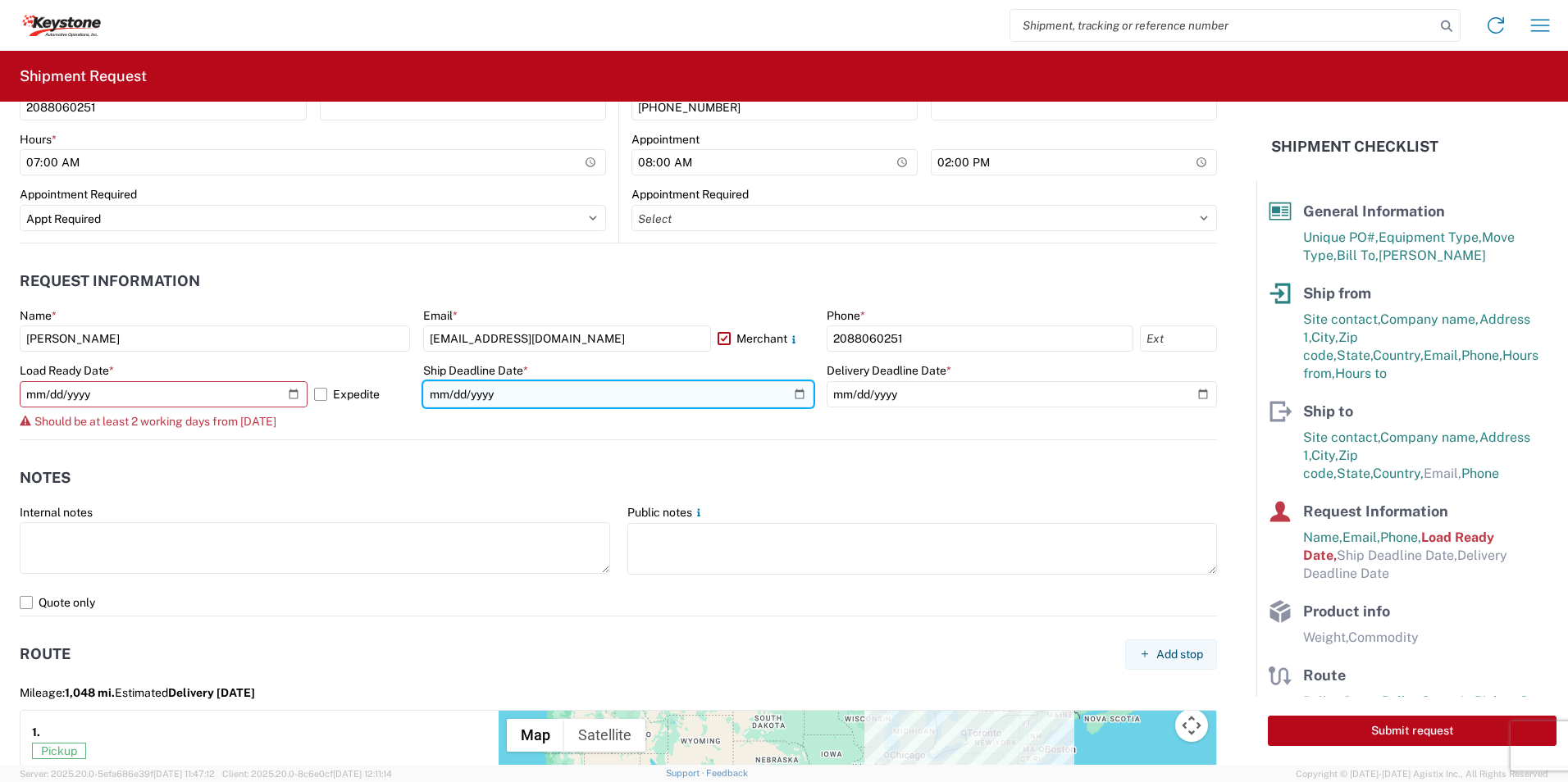
click at [553, 398] on input "date" at bounding box center [619, 394] width 391 height 26
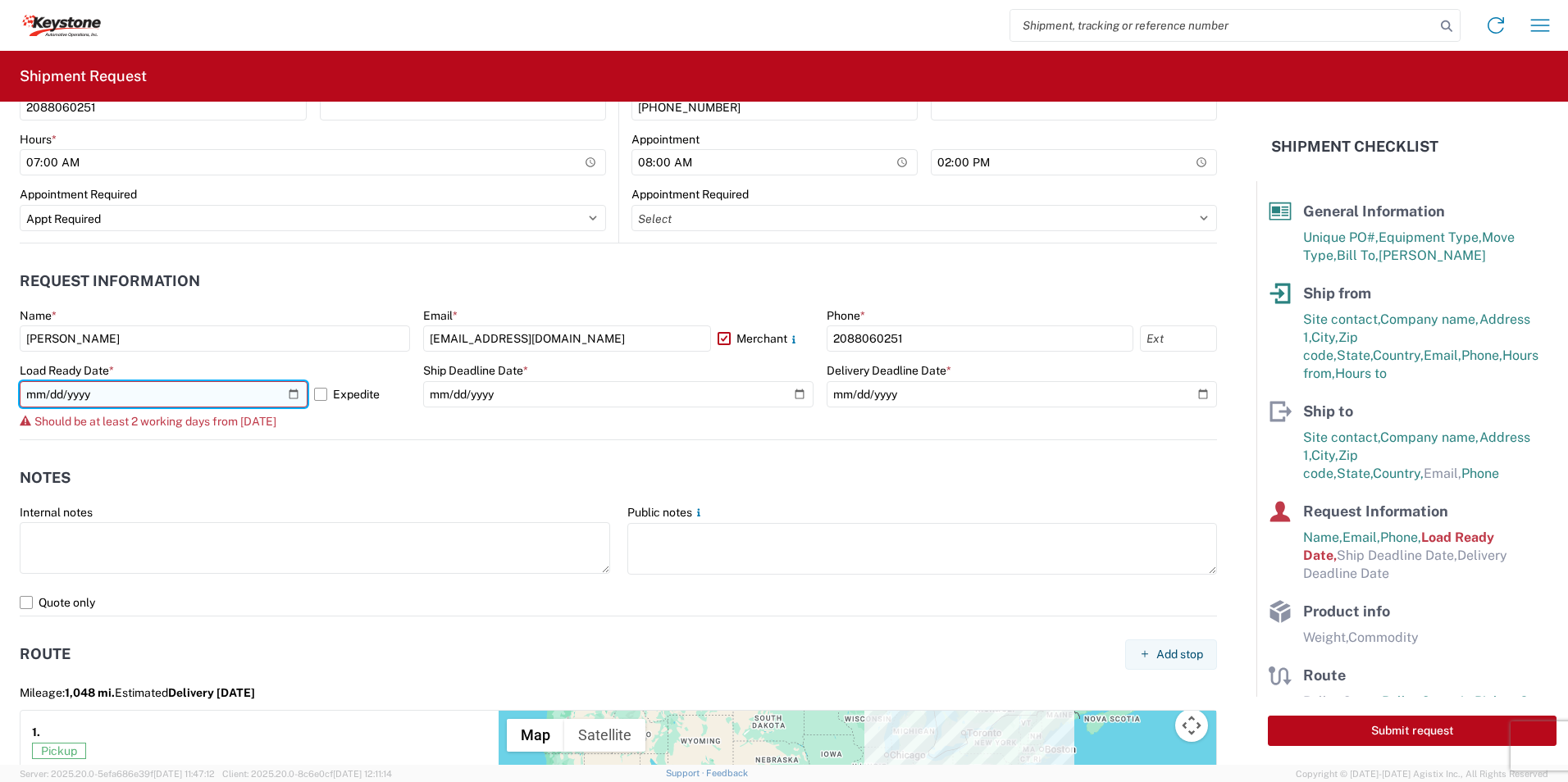
click at [292, 397] on input "[DATE]" at bounding box center [163, 394] width 288 height 26
type input "[DATE]"
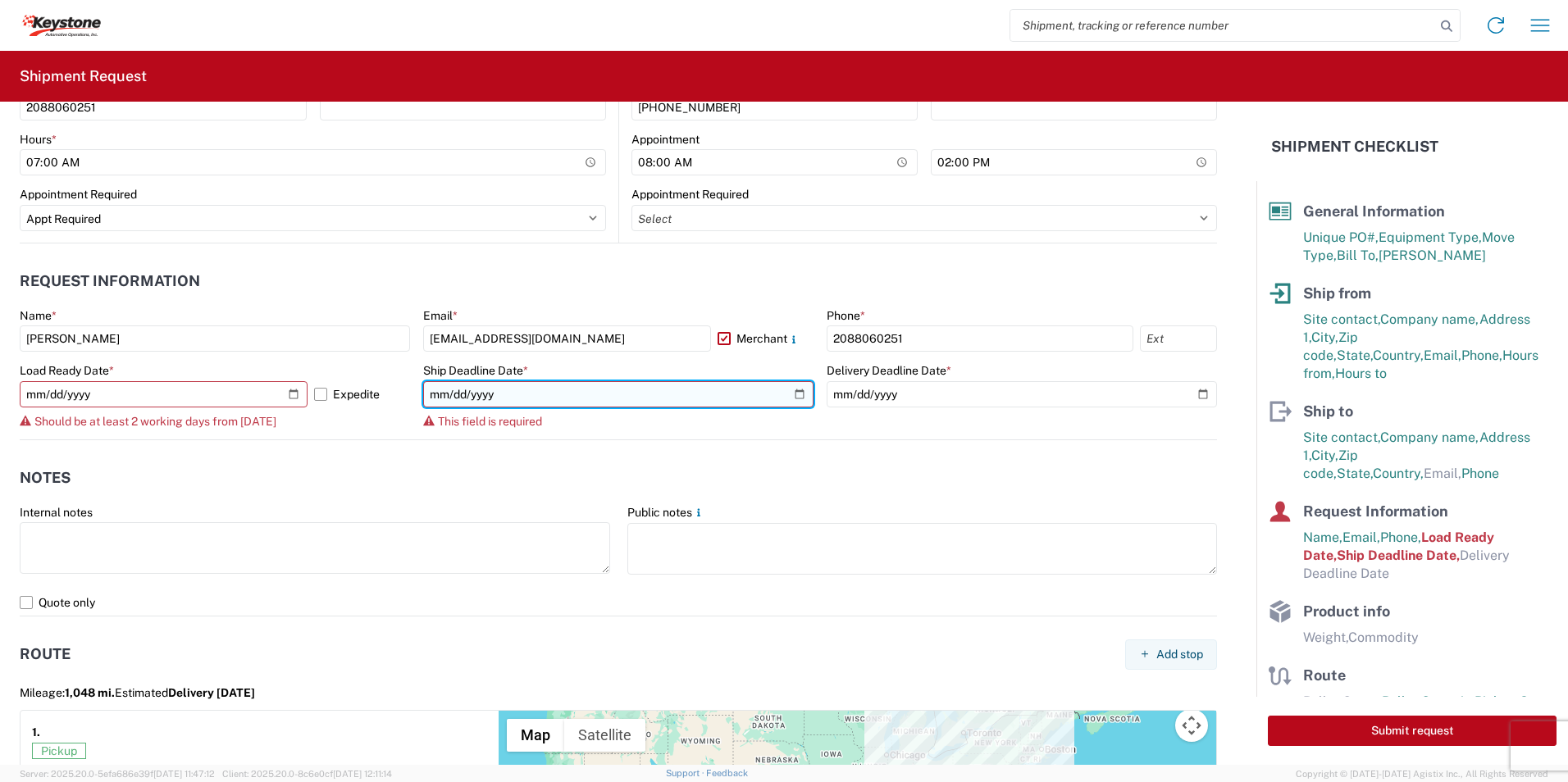
click at [564, 391] on input "date" at bounding box center [619, 394] width 391 height 26
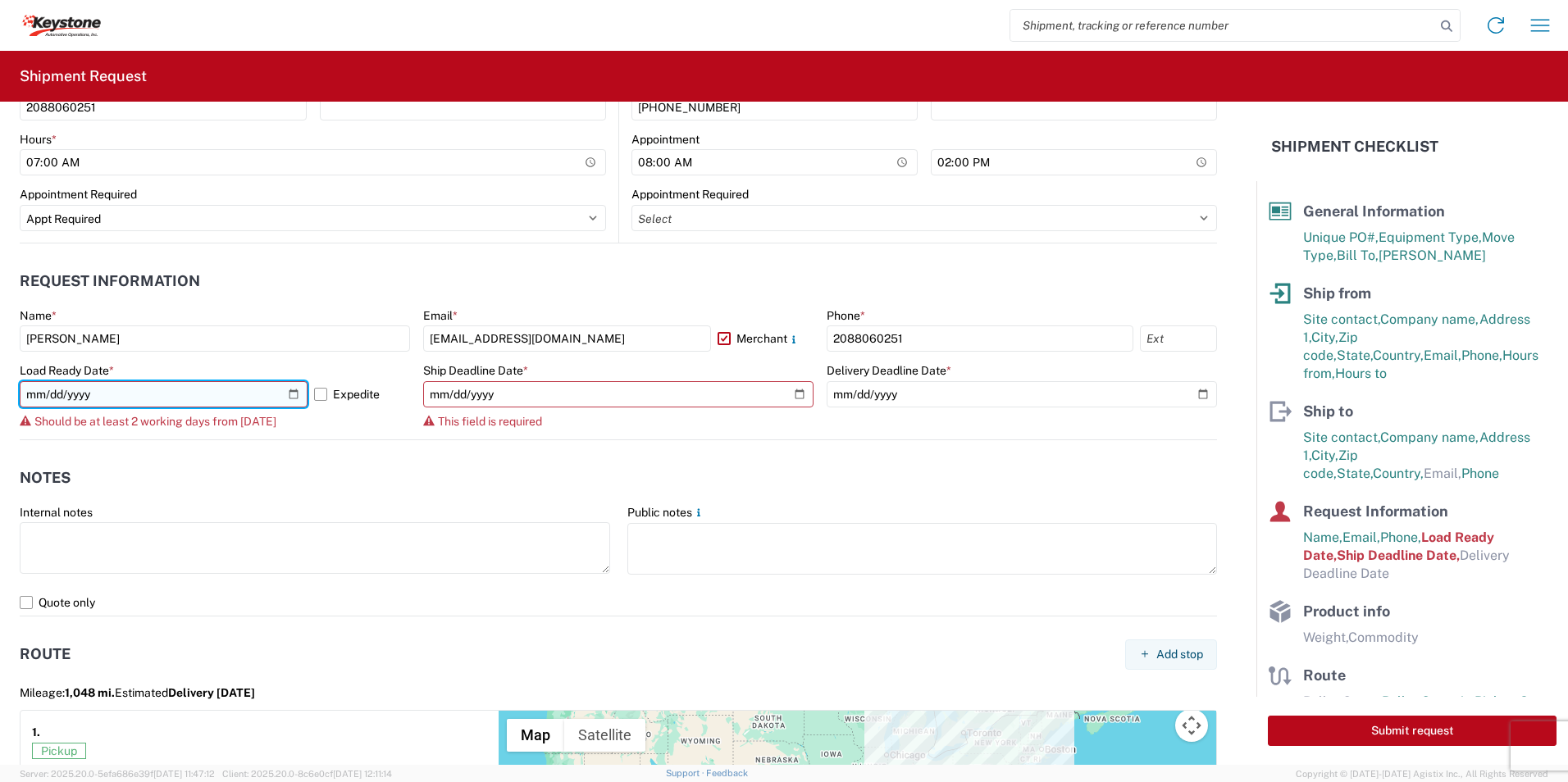
click at [288, 394] on input "[DATE]" at bounding box center [163, 394] width 288 height 26
click at [301, 489] on header "Notes" at bounding box center [618, 478] width 1197 height 37
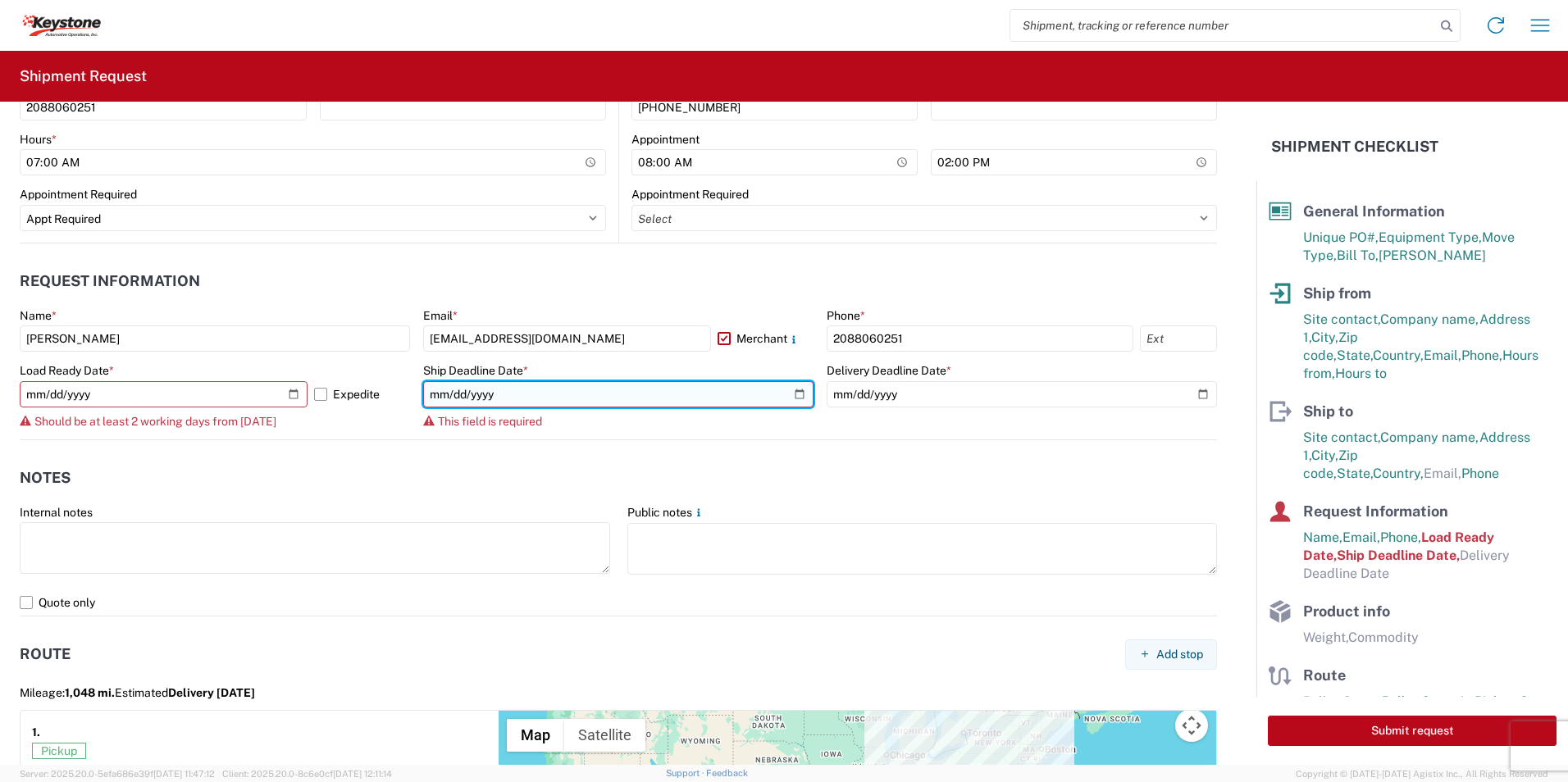
click at [539, 393] on input "date" at bounding box center [619, 394] width 391 height 26
click at [799, 393] on input "date" at bounding box center [619, 394] width 391 height 26
click at [798, 393] on input "date" at bounding box center [619, 394] width 391 height 26
type input "[DATE]"
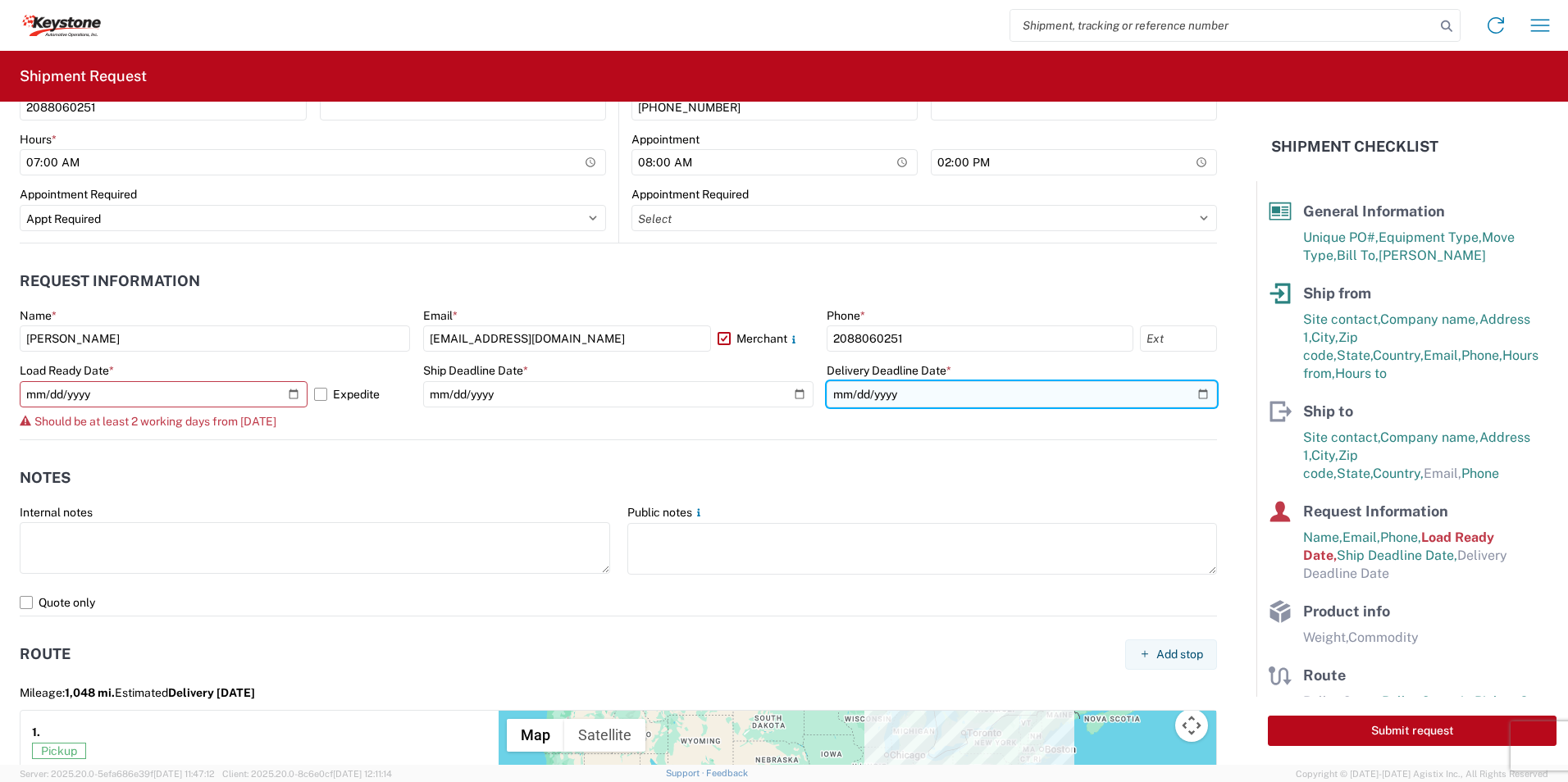
click at [934, 396] on input "date" at bounding box center [1022, 394] width 391 height 26
click at [1191, 390] on input "date" at bounding box center [1022, 394] width 391 height 26
type input "[DATE]"
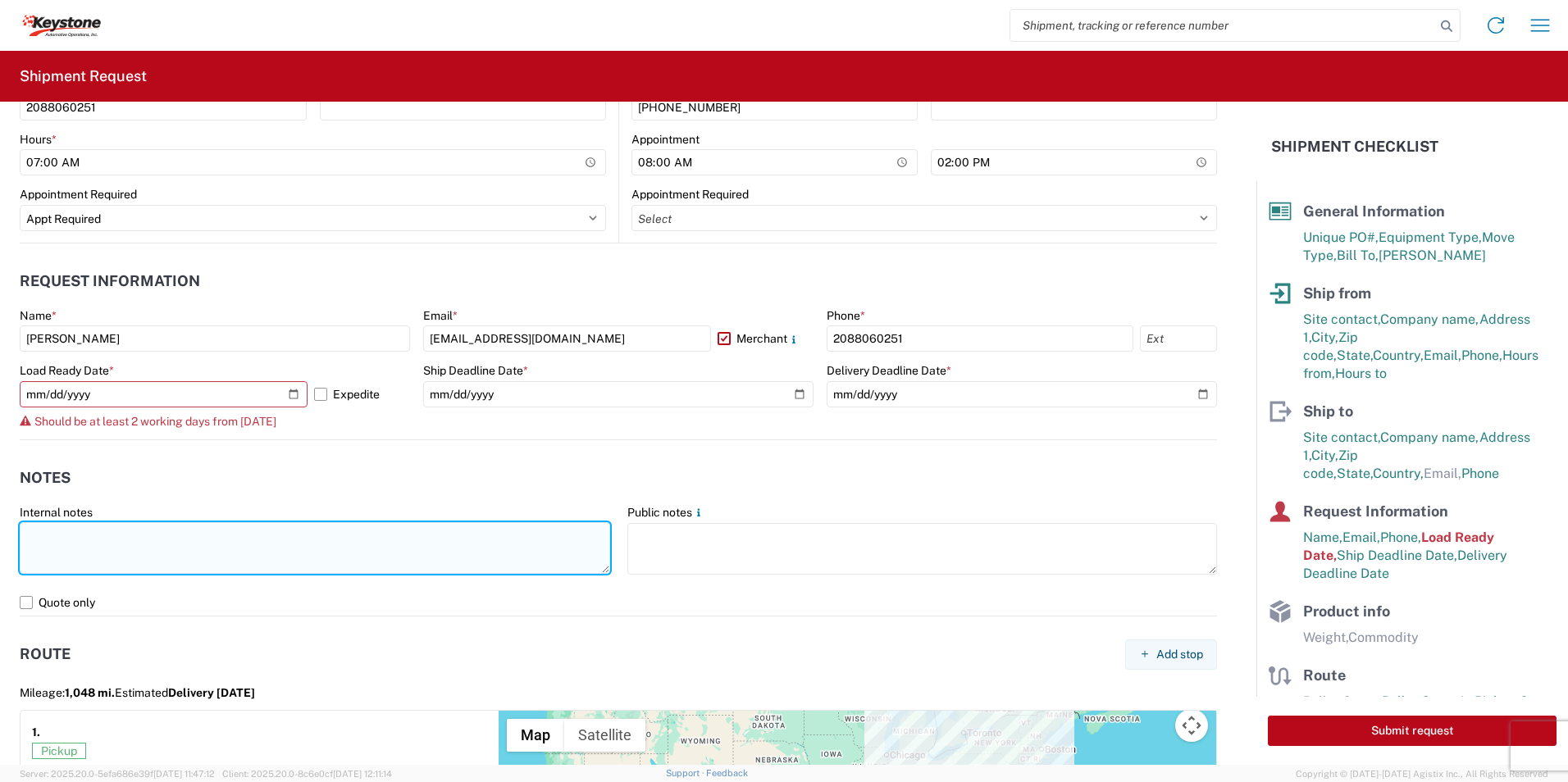
click at [70, 539] on textarea at bounding box center [315, 548] width 590 height 52
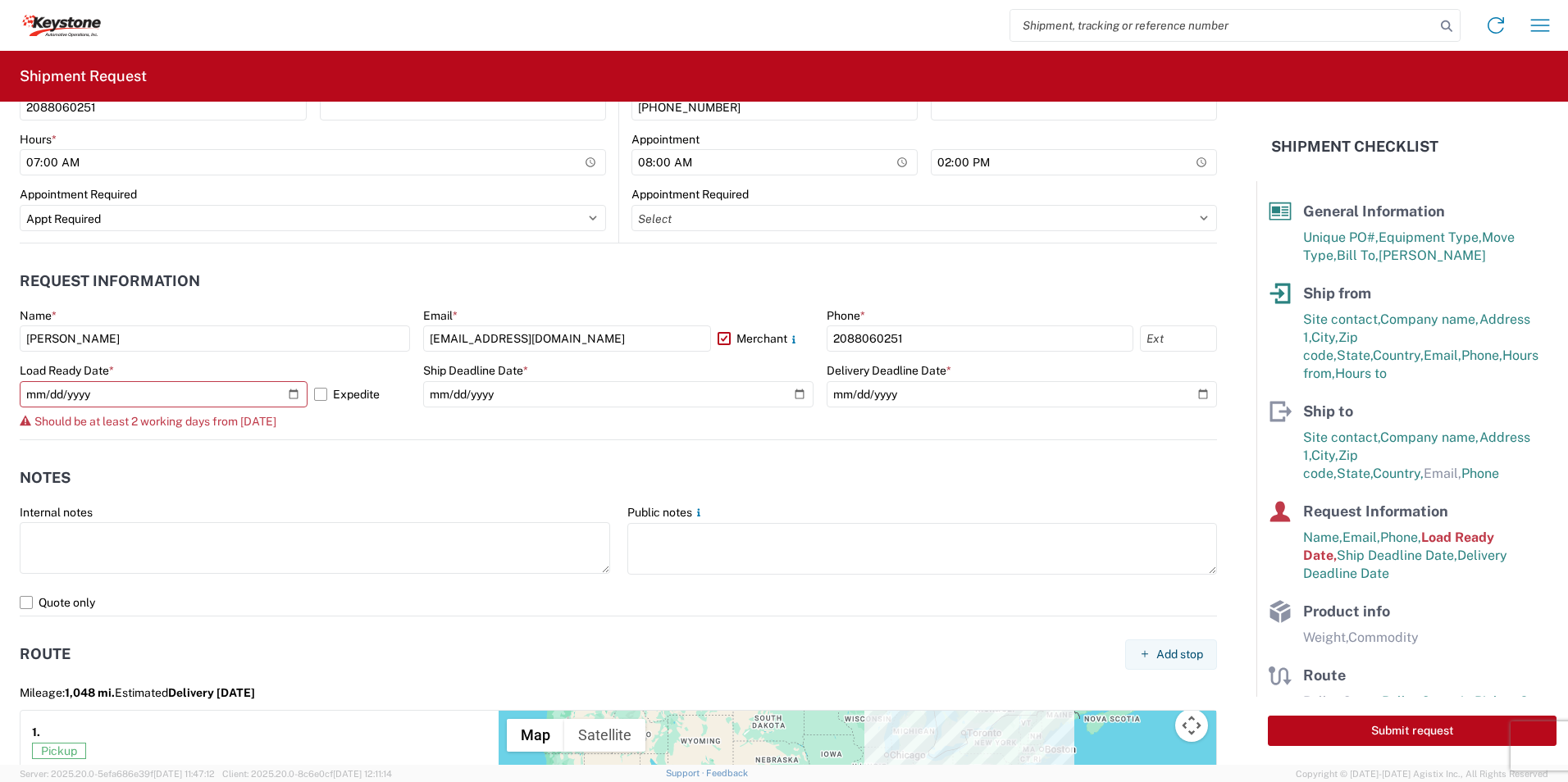
click at [59, 421] on span "Should be at least 2 working days from [DATE]" at bounding box center [156, 421] width 242 height 13
click at [220, 416] on span "Should be at least 2 working days from [DATE]" at bounding box center [156, 421] width 242 height 13
click at [287, 391] on input "[DATE]" at bounding box center [163, 394] width 288 height 26
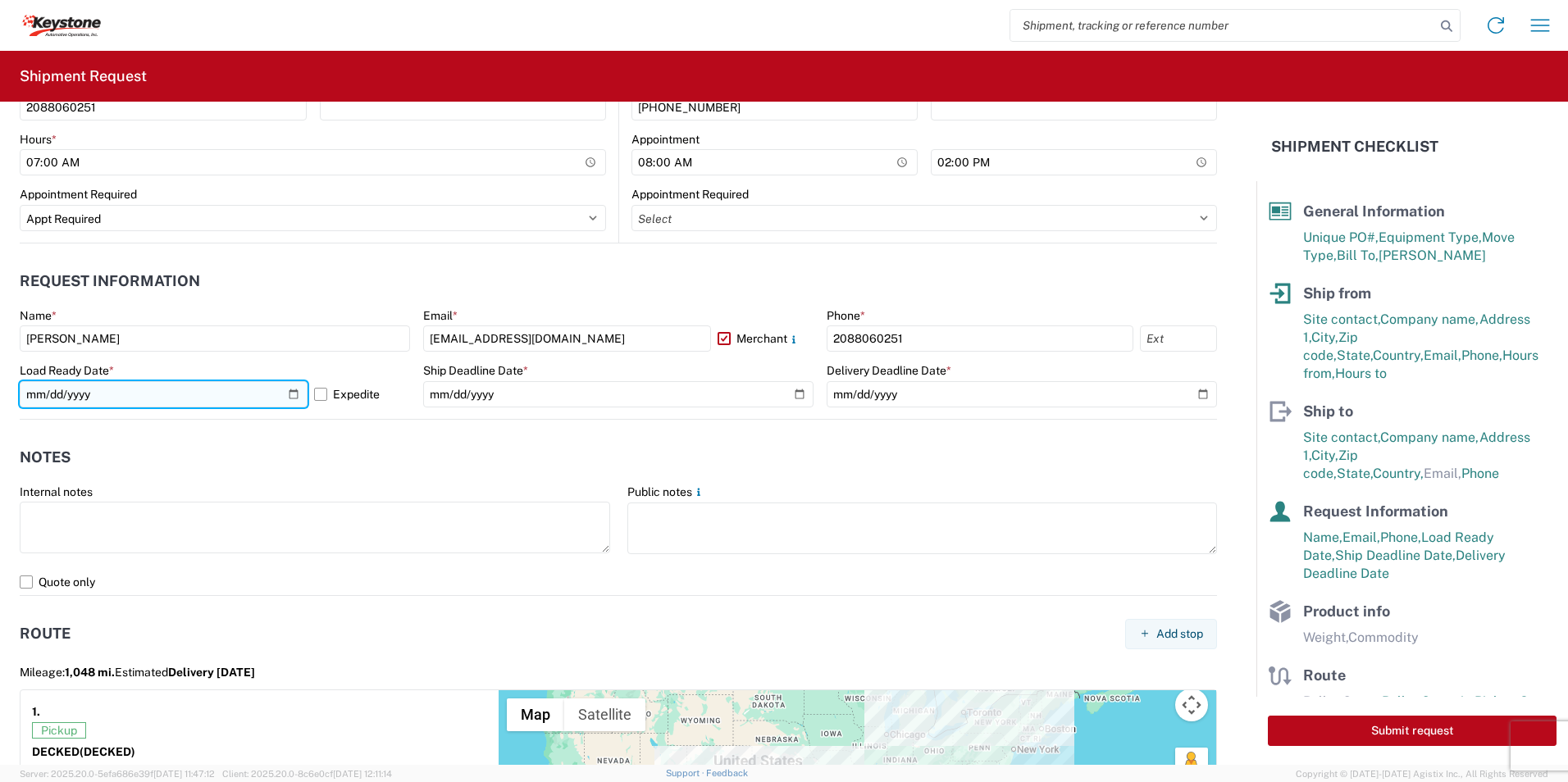
click at [287, 398] on input "[DATE]" at bounding box center [163, 394] width 288 height 26
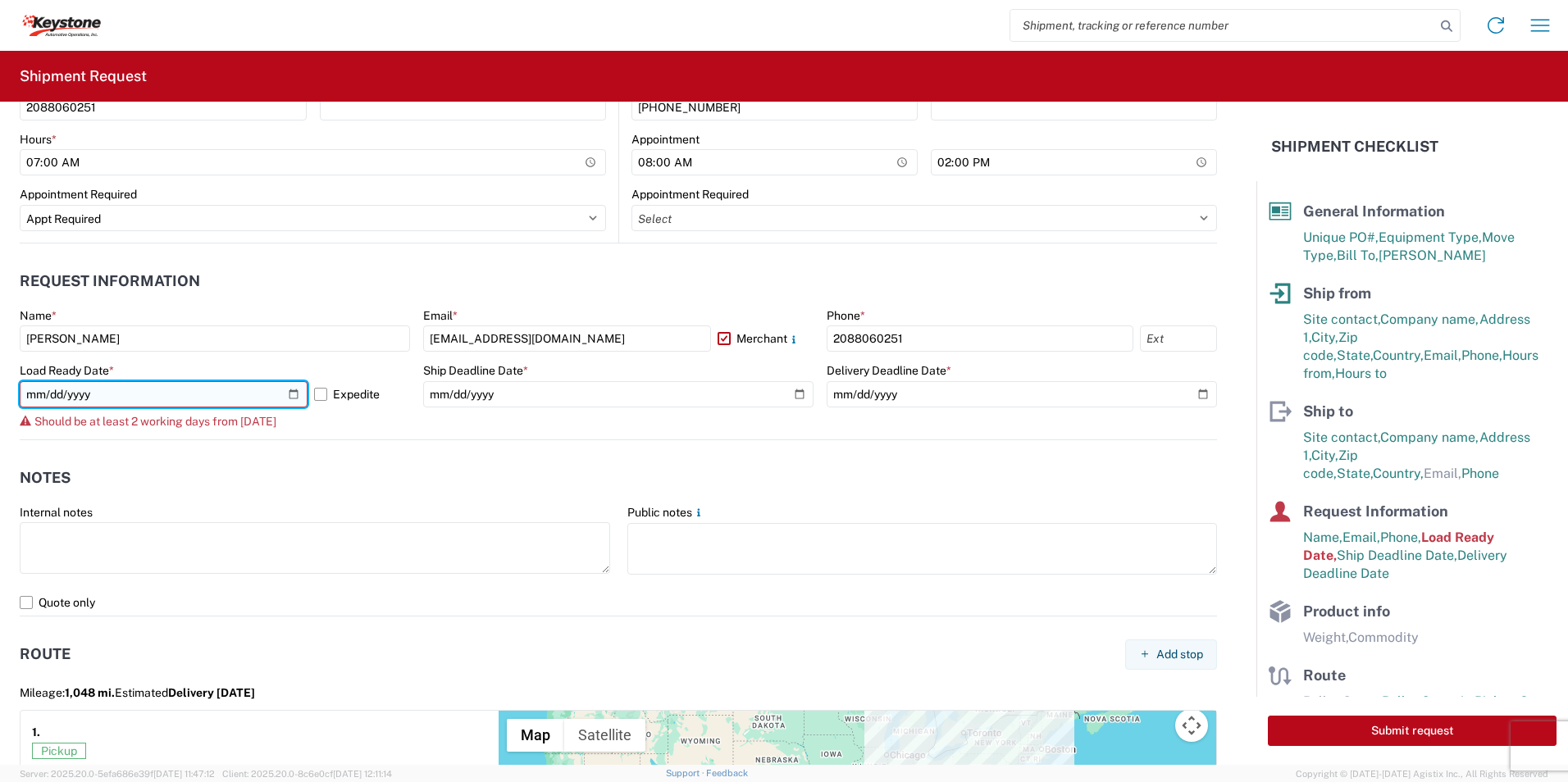
click at [287, 397] on input "[DATE]" at bounding box center [163, 394] width 288 height 26
type input "[DATE]"
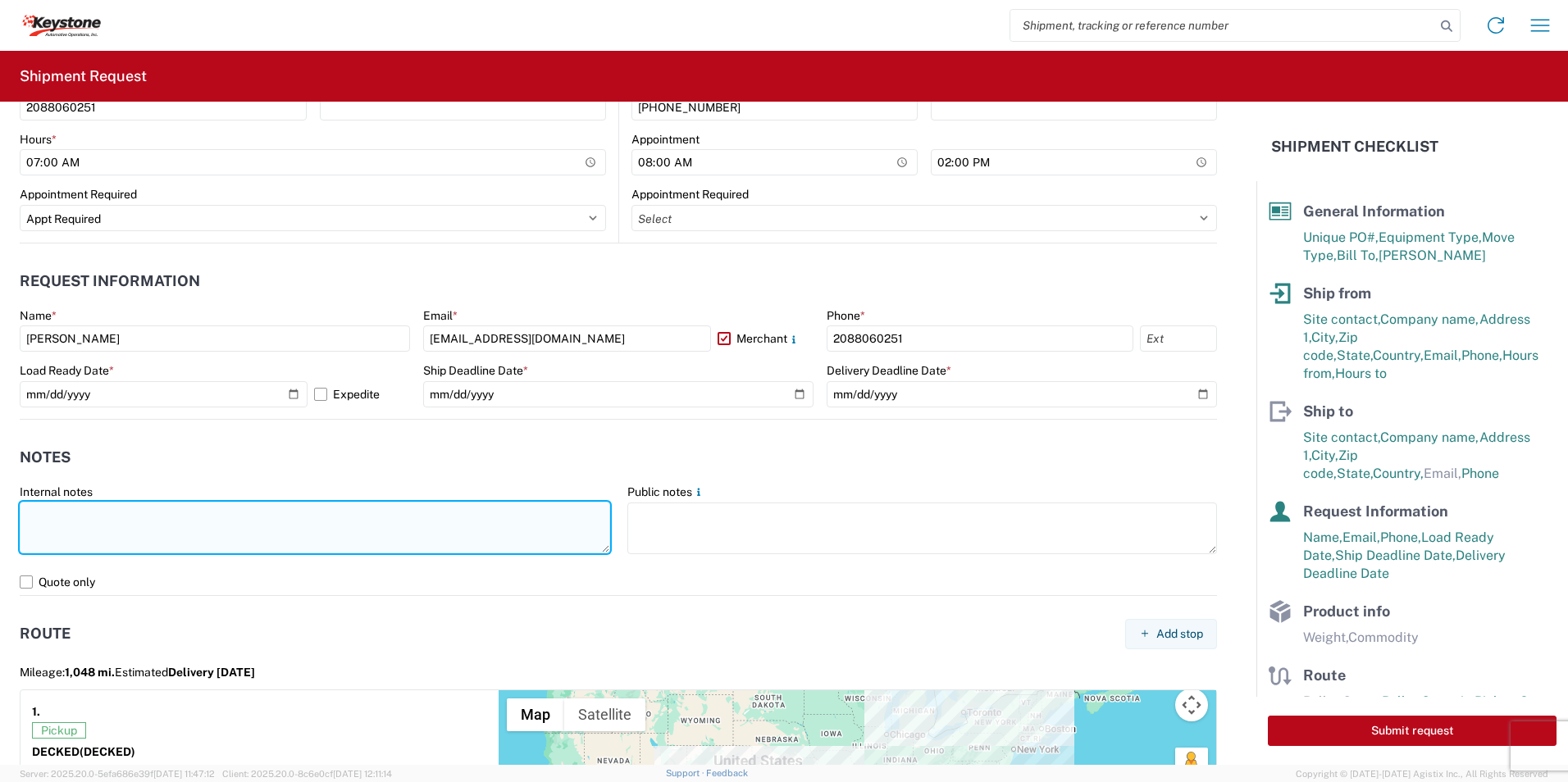
click at [84, 517] on textarea at bounding box center [315, 528] width 590 height 52
drag, startPoint x: 91, startPoint y: 547, endPoint x: 14, endPoint y: 516, distance: 83.0
click at [14, 516] on agx-form-control-wrapper-v2 "Internal notes 60 PALLETS - 49 TRAILER FEET REQUIRED NO BOX TRUCKS 856809" at bounding box center [315, 527] width 608 height 85
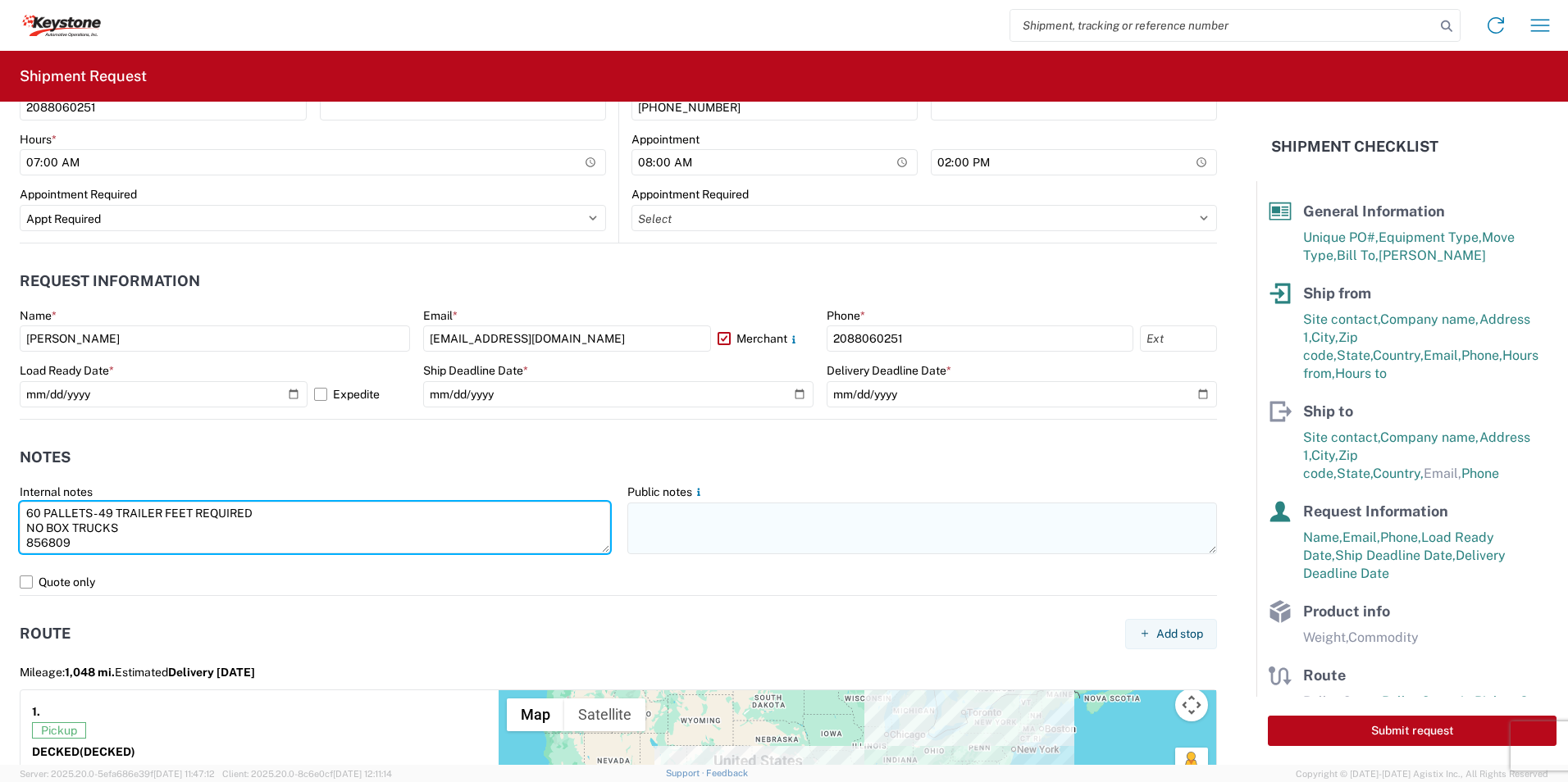
type textarea "60 PALLETS - 49 TRAILER FEET REQUIRED NO BOX TRUCKS 856809"
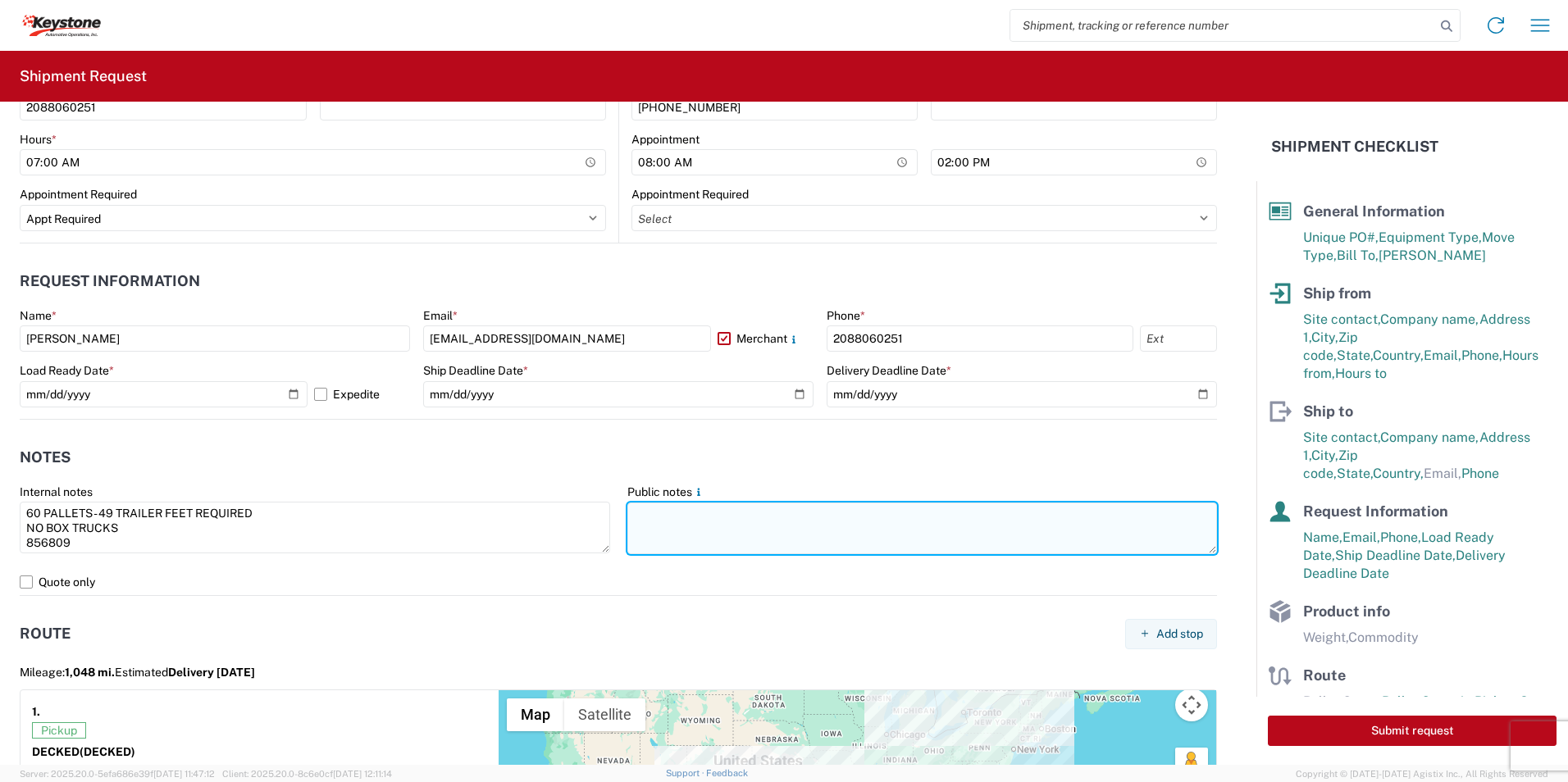
click at [677, 525] on textarea at bounding box center [922, 529] width 590 height 52
paste textarea "60 PALLETS - 49 TRAILER FEET REQUIRED NO BOX TRUCKS 856809"
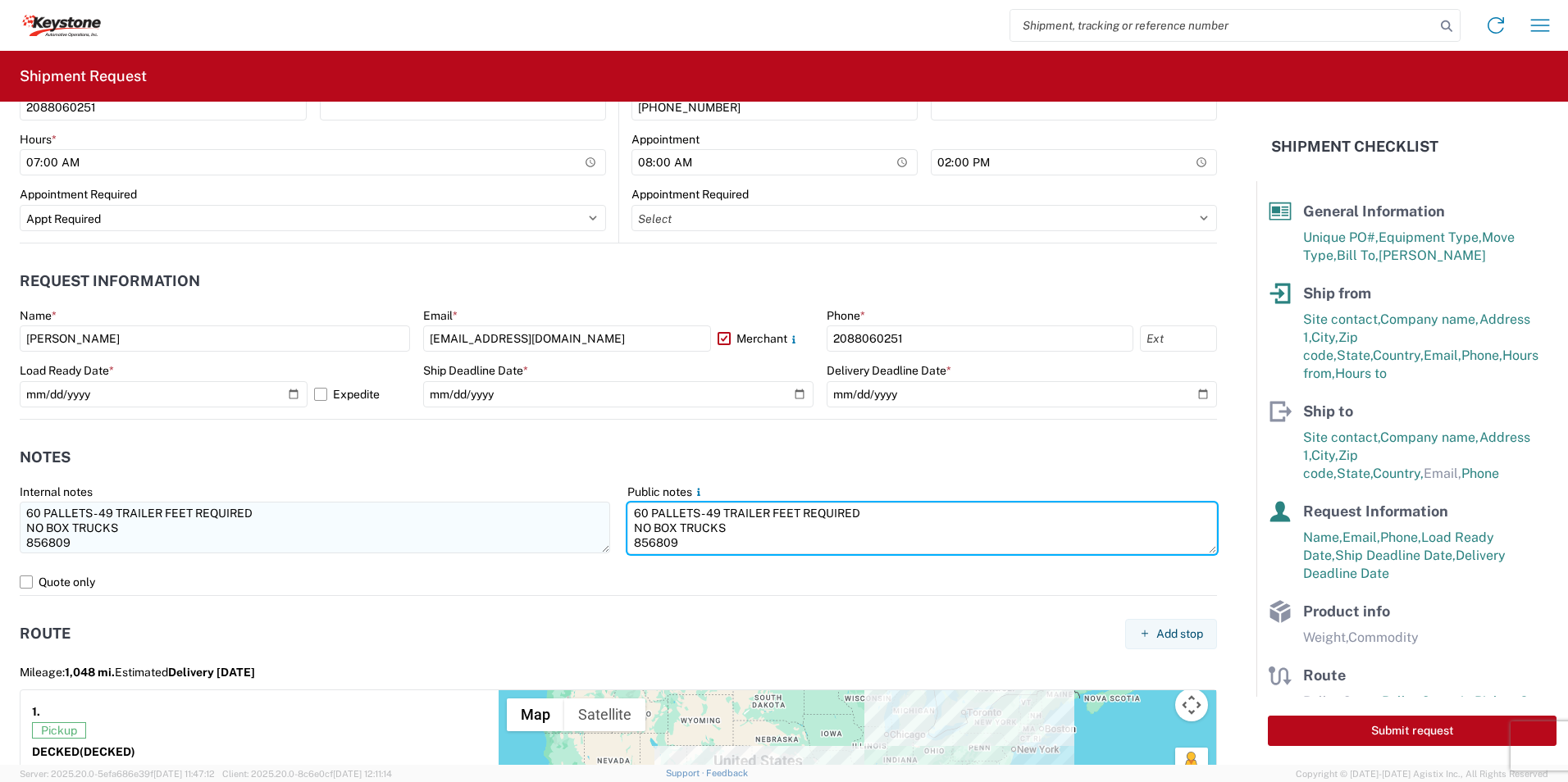
scroll to position [1230, 0]
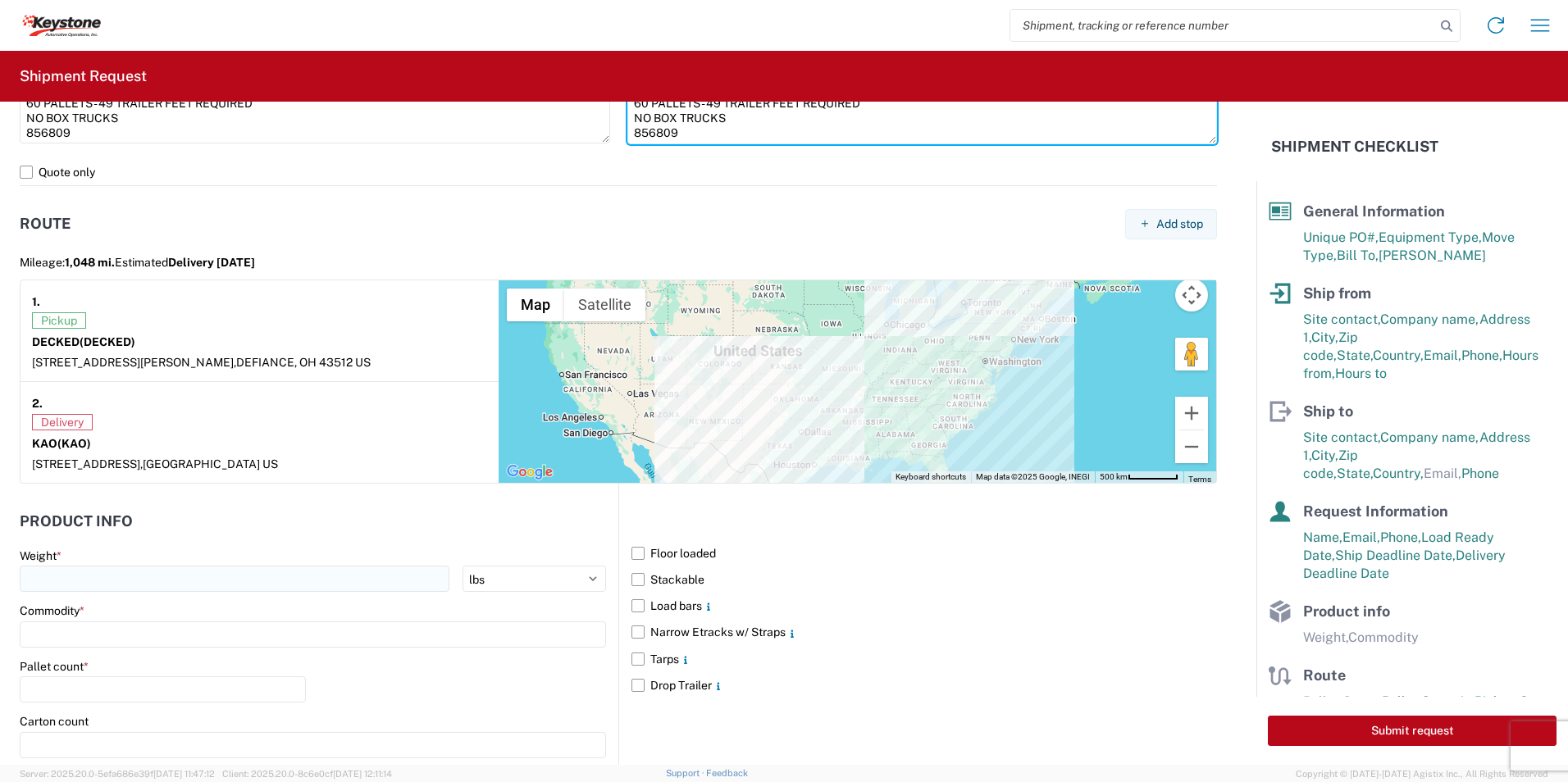
type textarea "60 PALLETS - 49 TRAILER FEET REQUIRED NO BOX TRUCKS 856809"
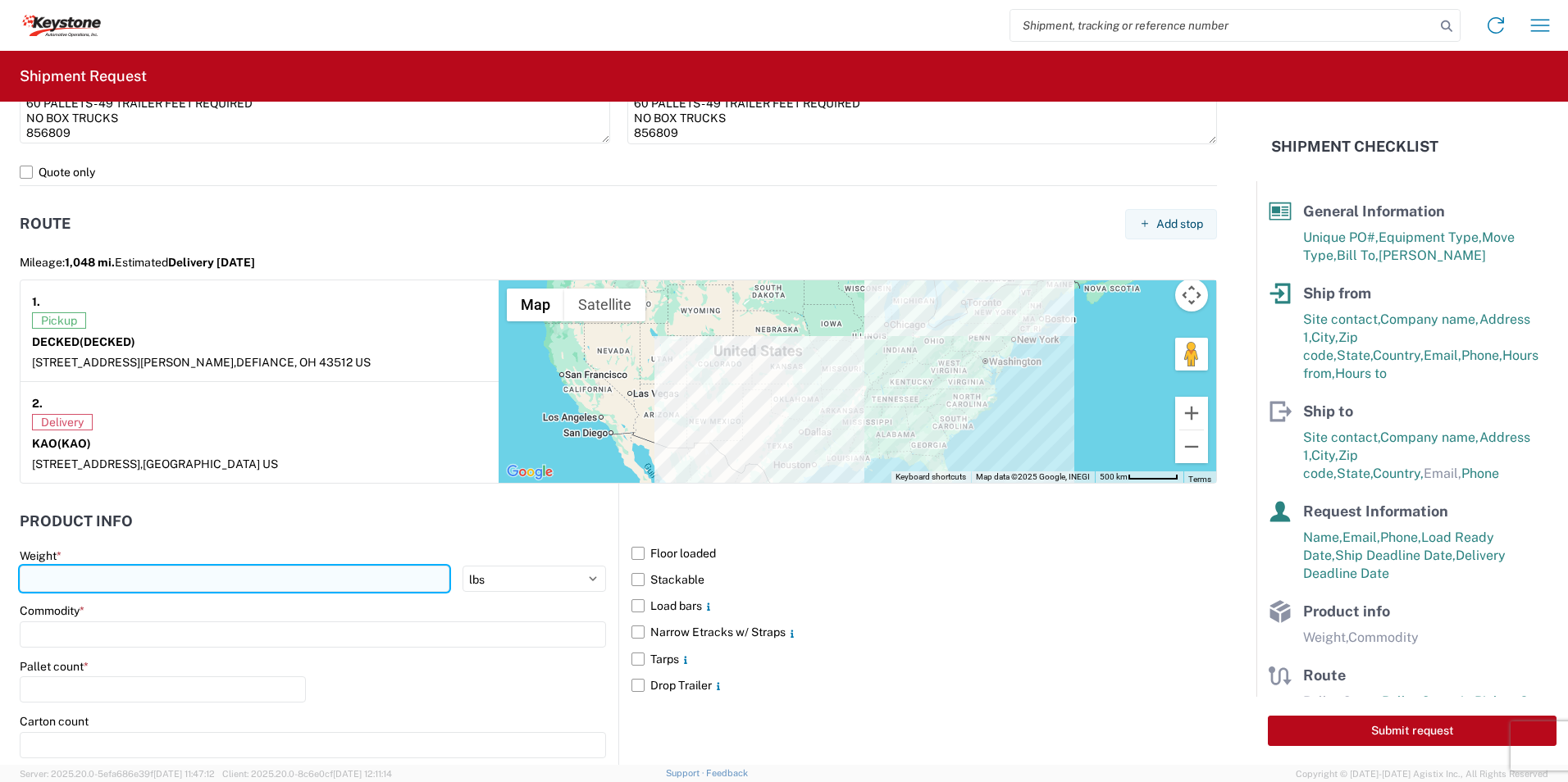
click at [88, 581] on input "number" at bounding box center [234, 579] width 430 height 26
type input "15735"
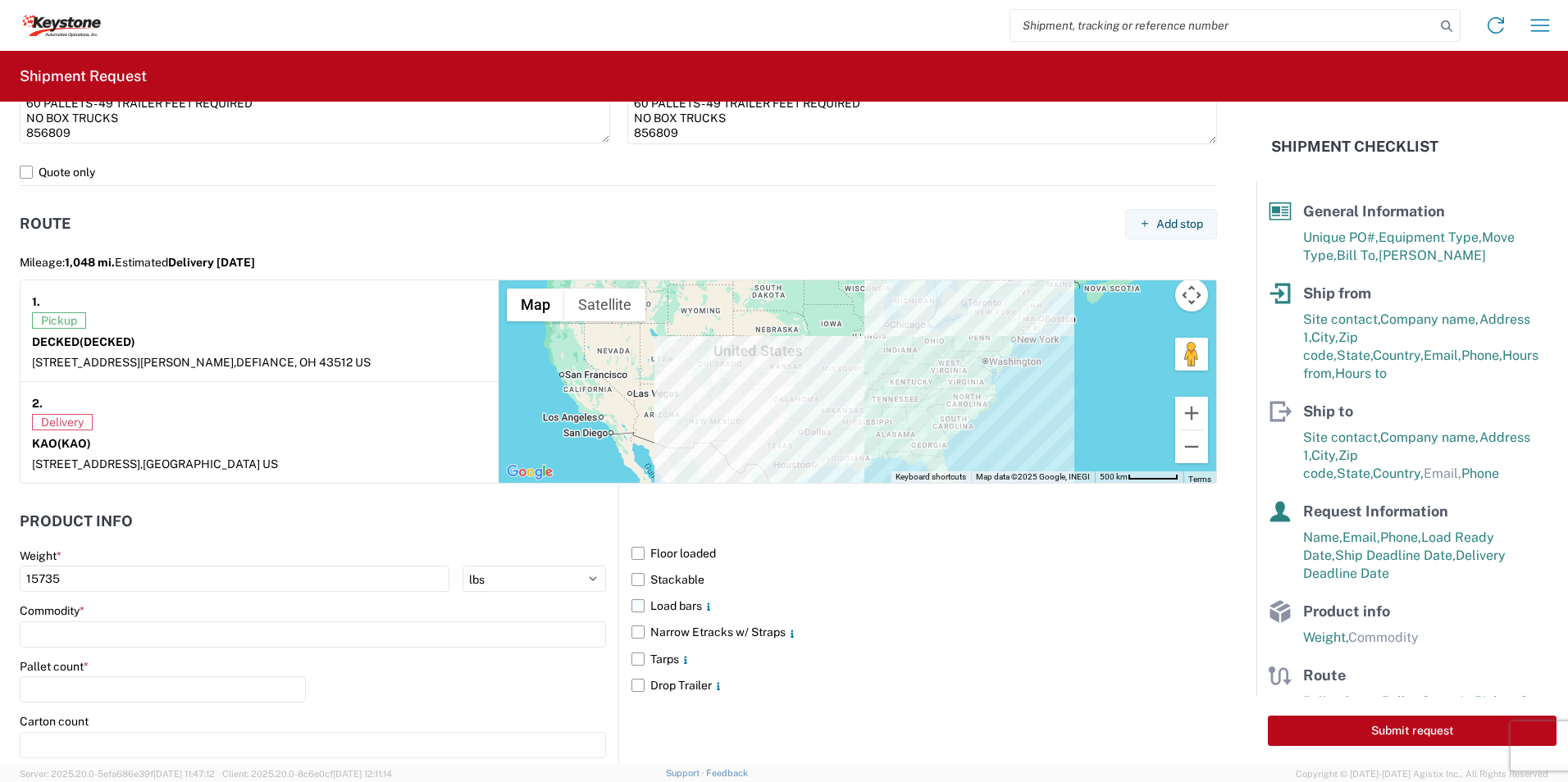
click at [632, 606] on label "Load bars" at bounding box center [924, 606] width 585 height 26
click at [0, 0] on input "Load bars" at bounding box center [0, 0] width 0 height 0
click at [56, 642] on input at bounding box center [313, 634] width 586 height 26
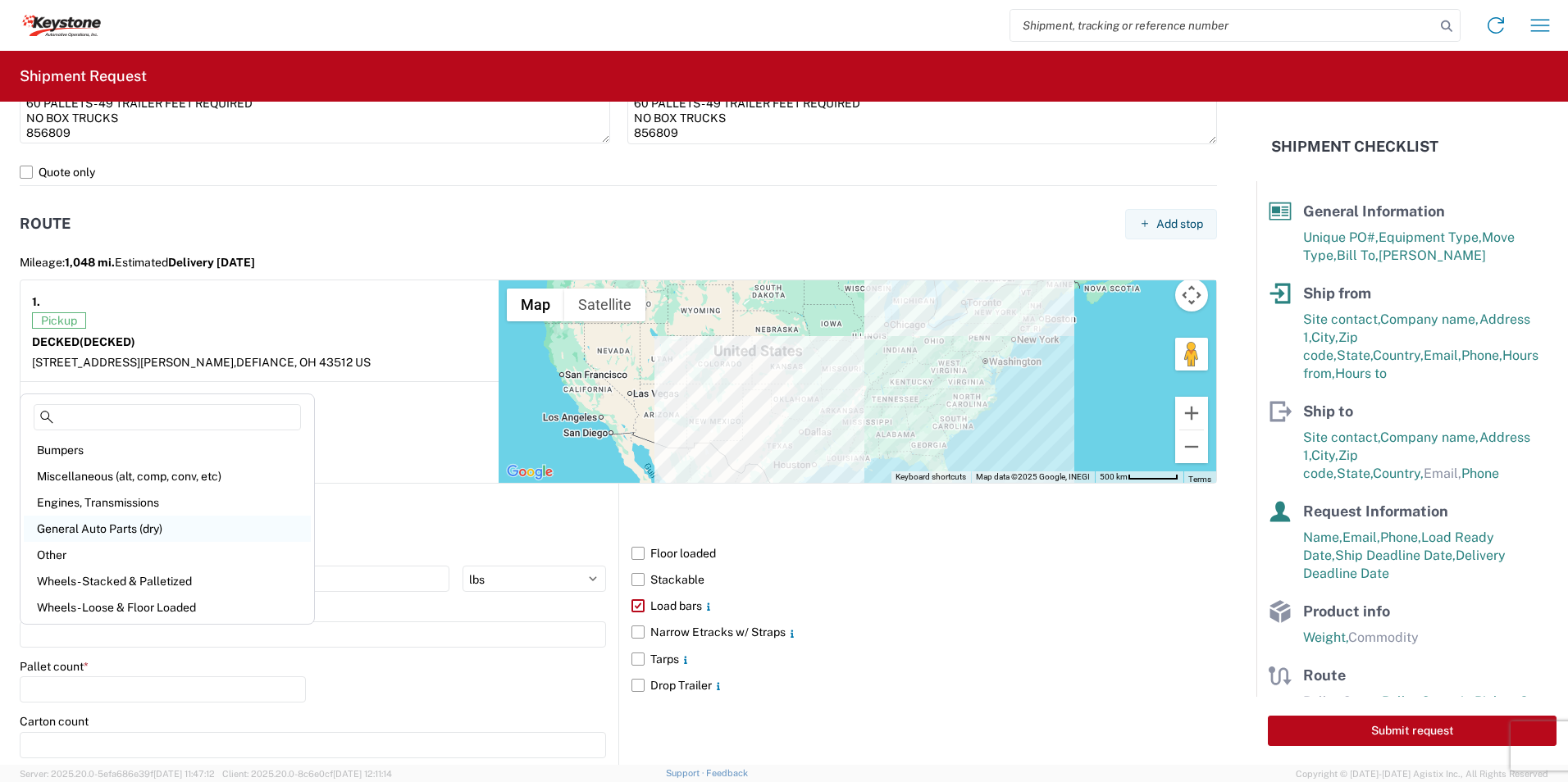
click at [113, 529] on div "General Auto Parts (dry)" at bounding box center [168, 529] width 287 height 26
type input "General Auto Parts (dry)"
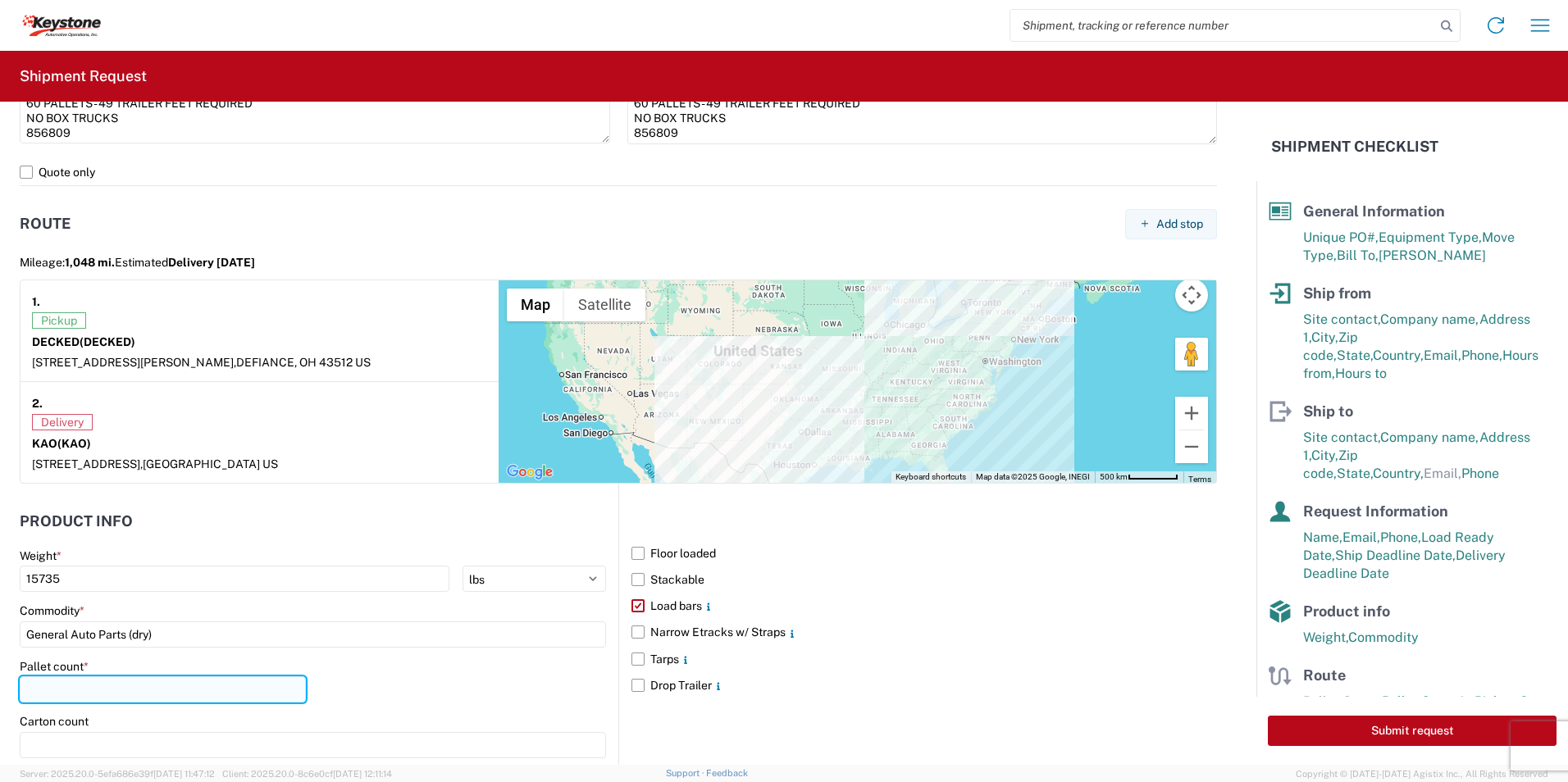
click at [66, 695] on input "number" at bounding box center [163, 690] width 286 height 26
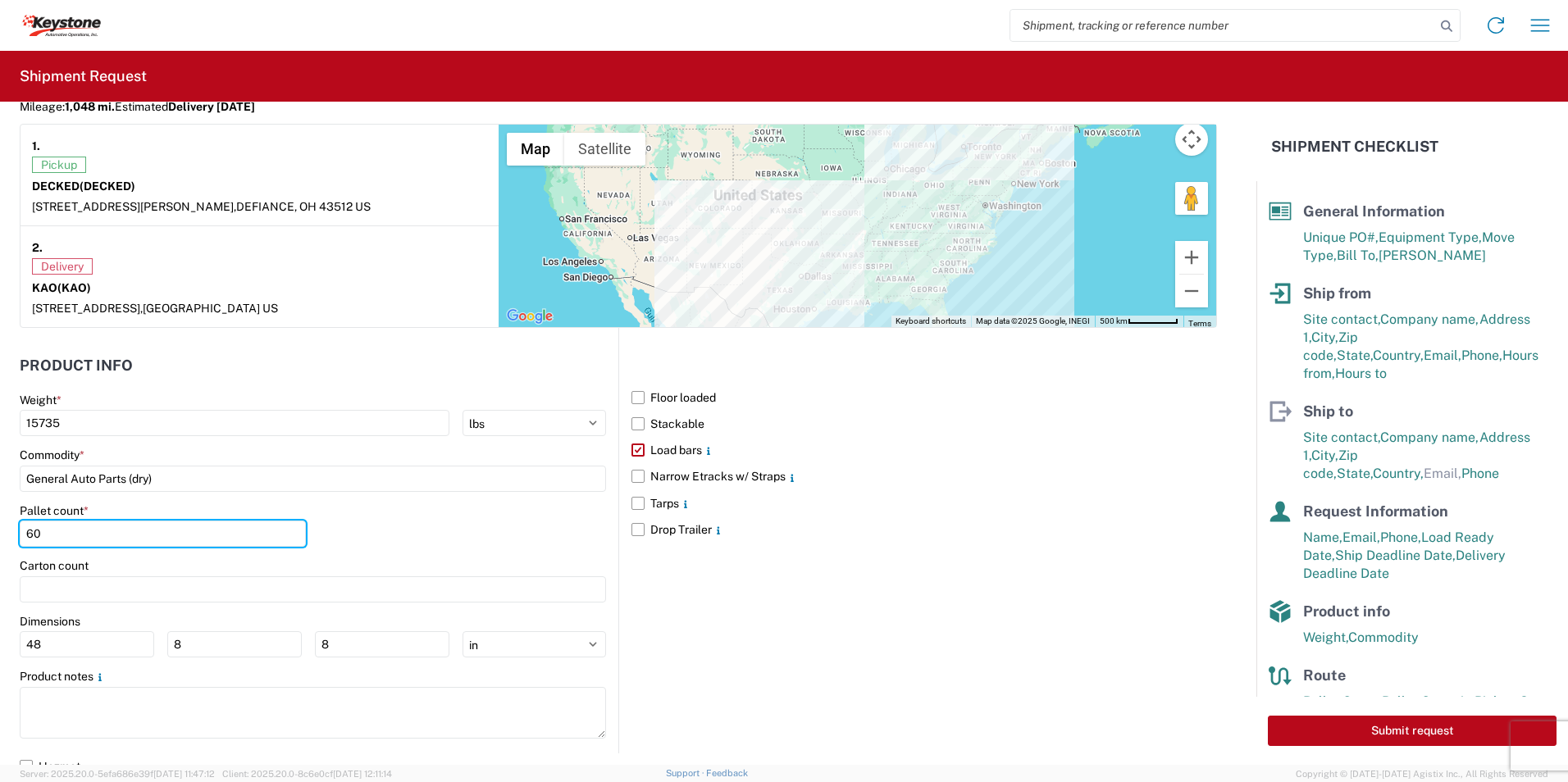
scroll to position [1401, 0]
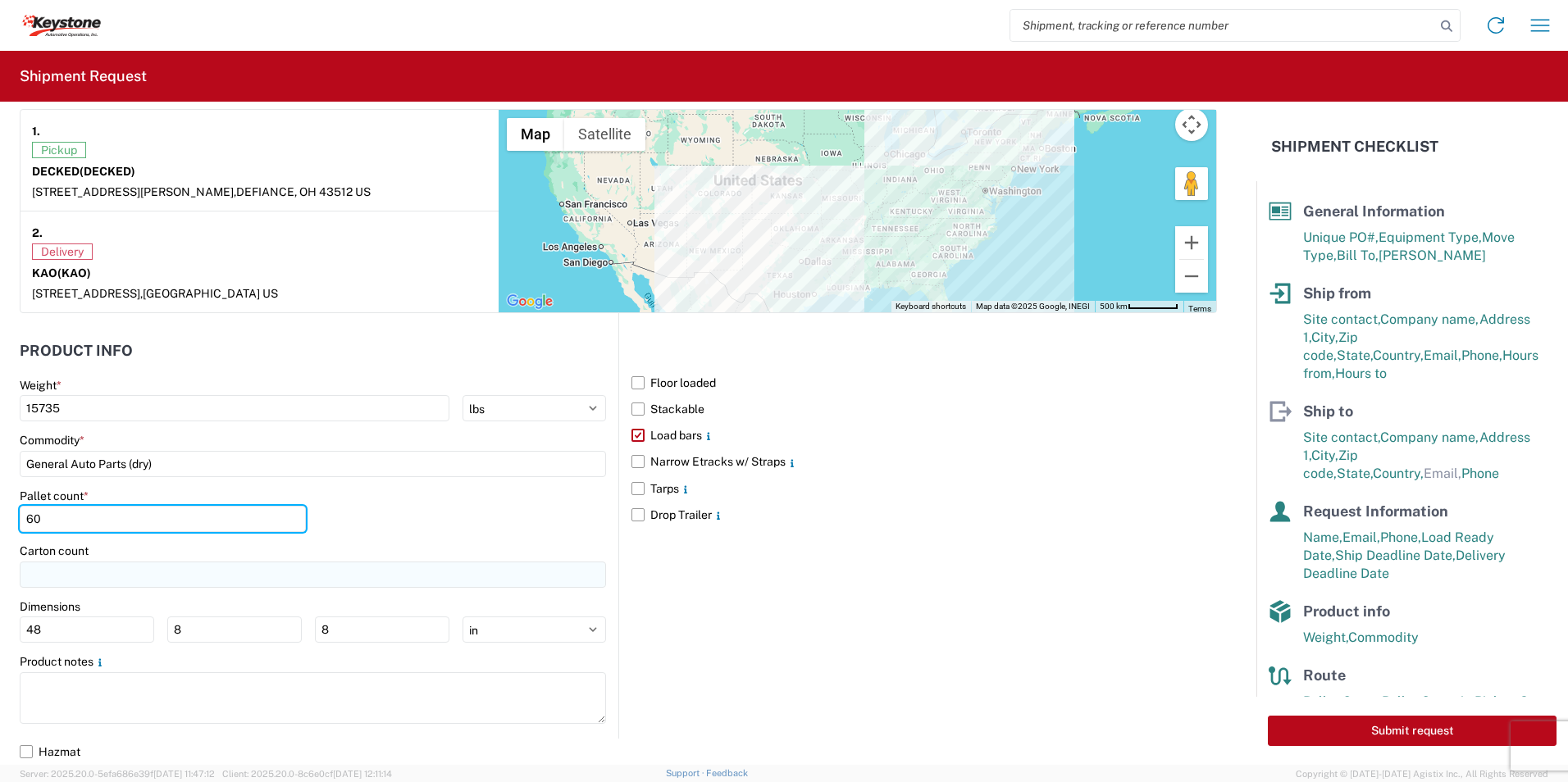
type input "60"
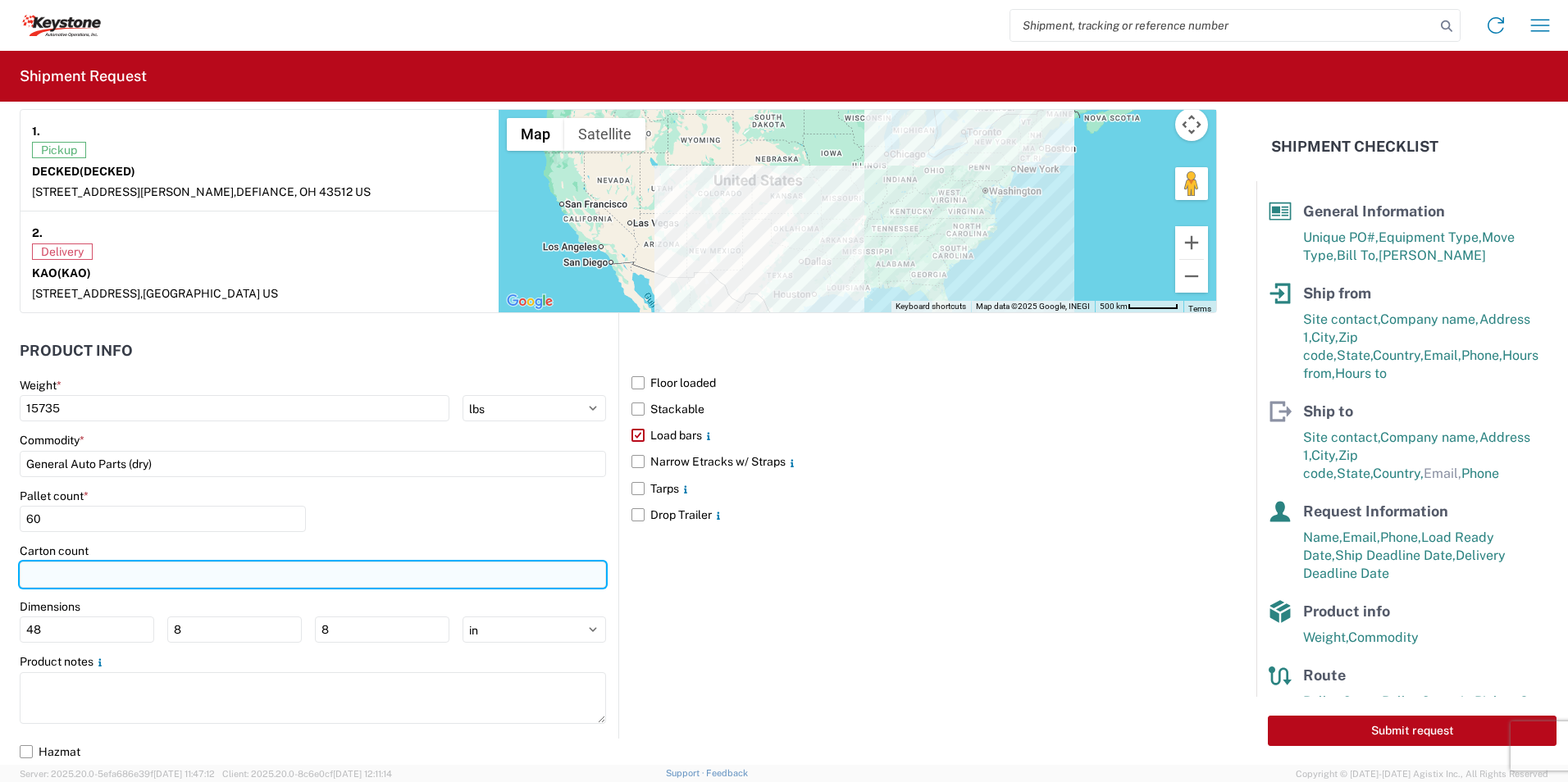
click at [105, 575] on input "number" at bounding box center [313, 575] width 586 height 26
type input "60"
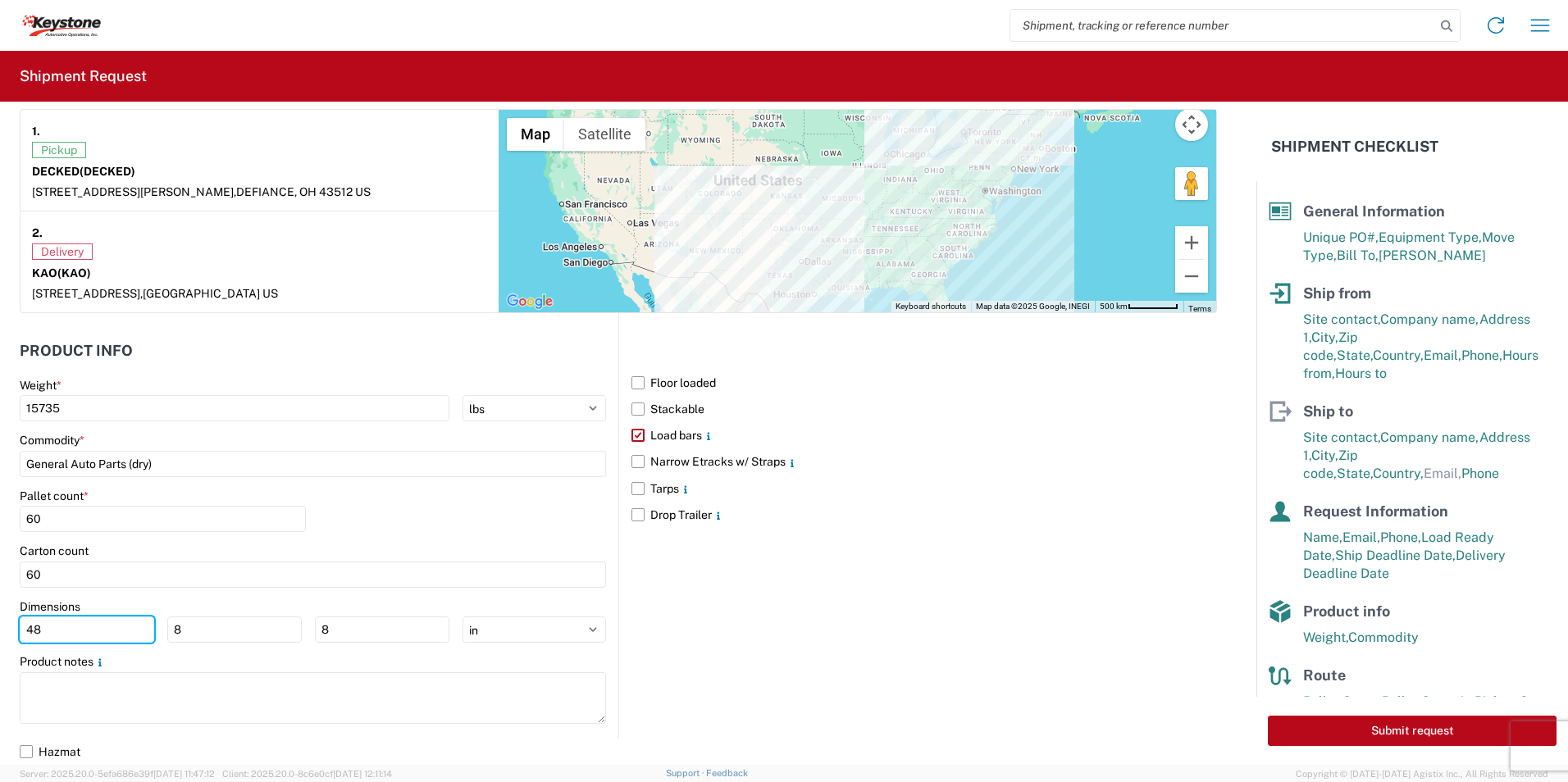
drag, startPoint x: 49, startPoint y: 631, endPoint x: 16, endPoint y: 637, distance: 33.5
click at [16, 637] on form "General Information Template PO# 2214264 Equipment Type * Select 53’ Dry Van Fl…" at bounding box center [628, 434] width 1257 height 664
type input "49"
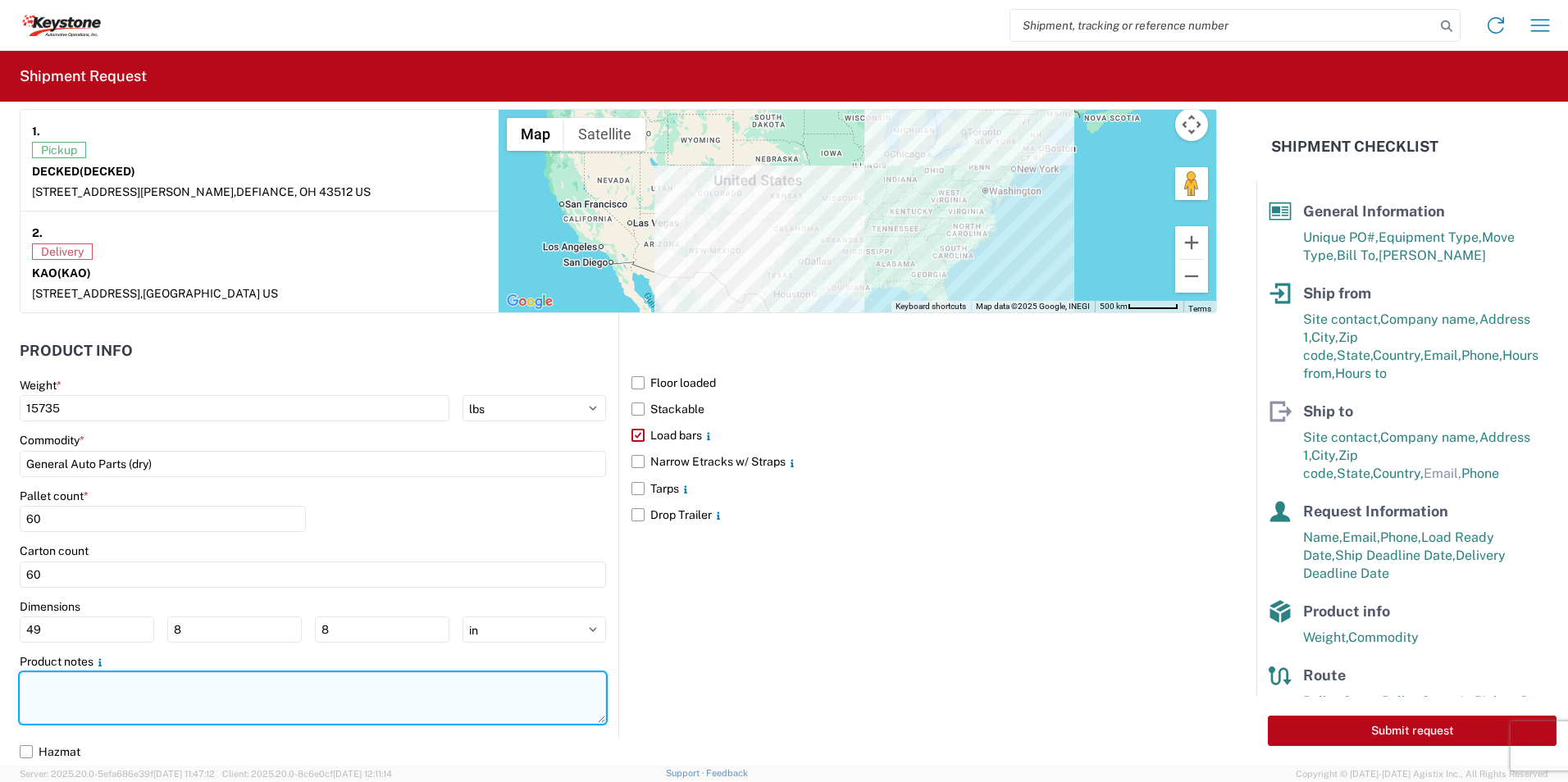
click at [48, 698] on textarea at bounding box center [313, 698] width 586 height 52
paste textarea "60 PALLETS - 49 TRAILER FEET REQUIRED NO BOX TRUCKS 856809"
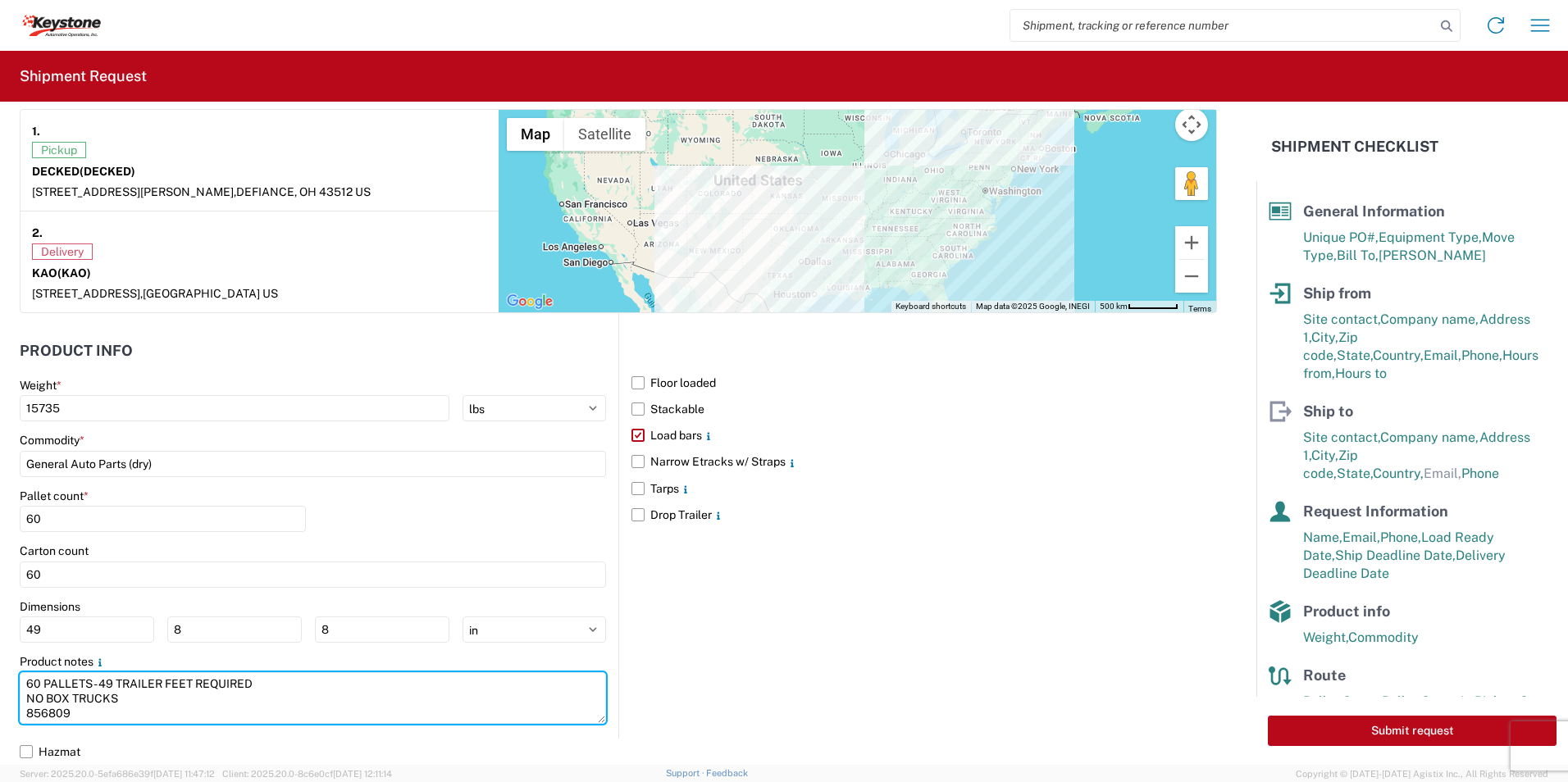
type textarea "60 PALLETS - 49 TRAILER FEET REQUIRED NO BOX TRUCKS 856809"
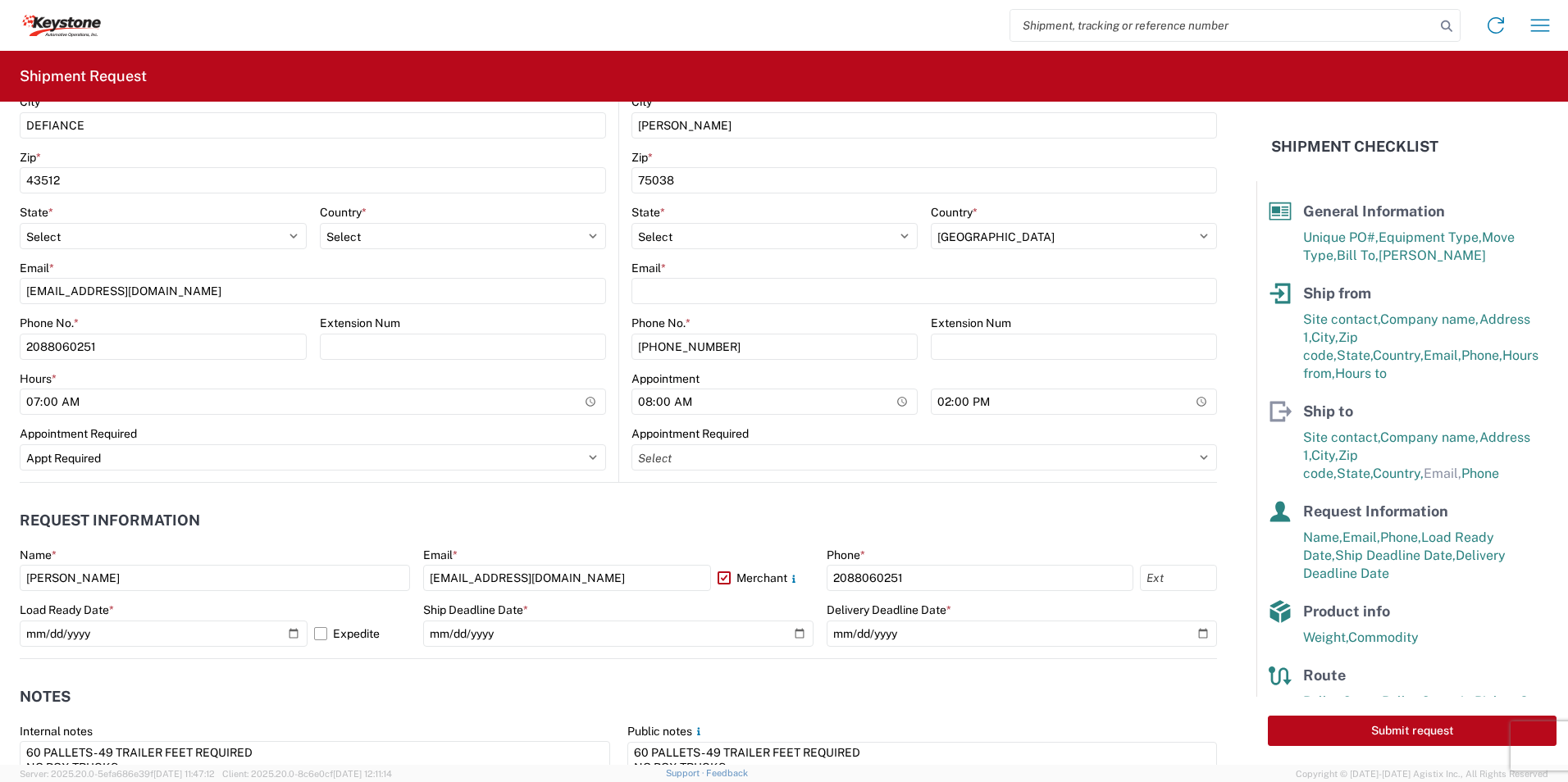
scroll to position [170, 0]
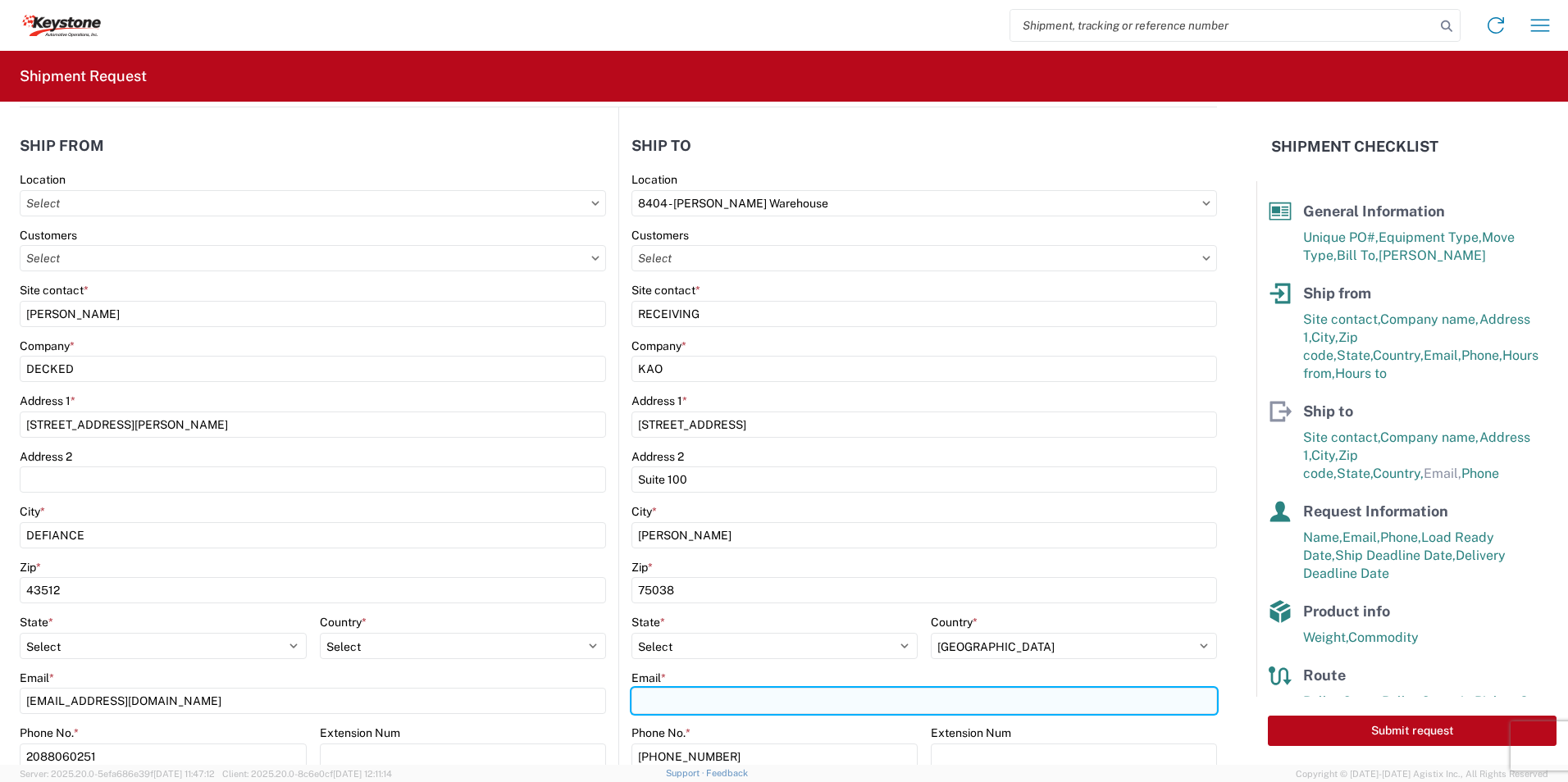
click at [660, 704] on input "Email *" at bounding box center [924, 701] width 585 height 26
paste input "[EMAIL_ADDRESS][DOMAIN_NAME]"
type input "[EMAIL_ADDRESS][DOMAIN_NAME]"
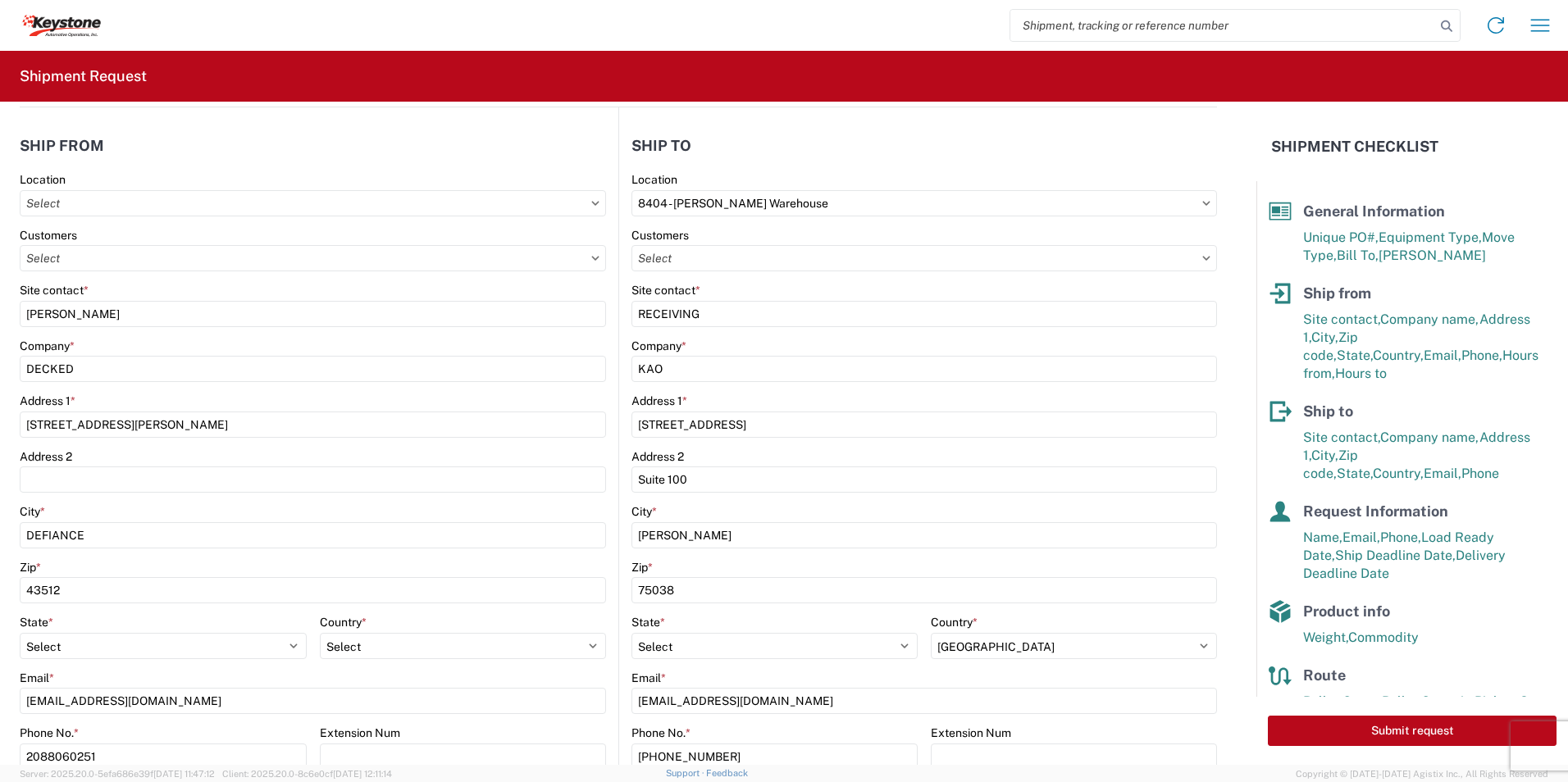
click at [608, 452] on main "Location Customers Site contact * [PERSON_NAME] Company * DECKED Address 1 * 25…" at bounding box center [319, 531] width 599 height 720
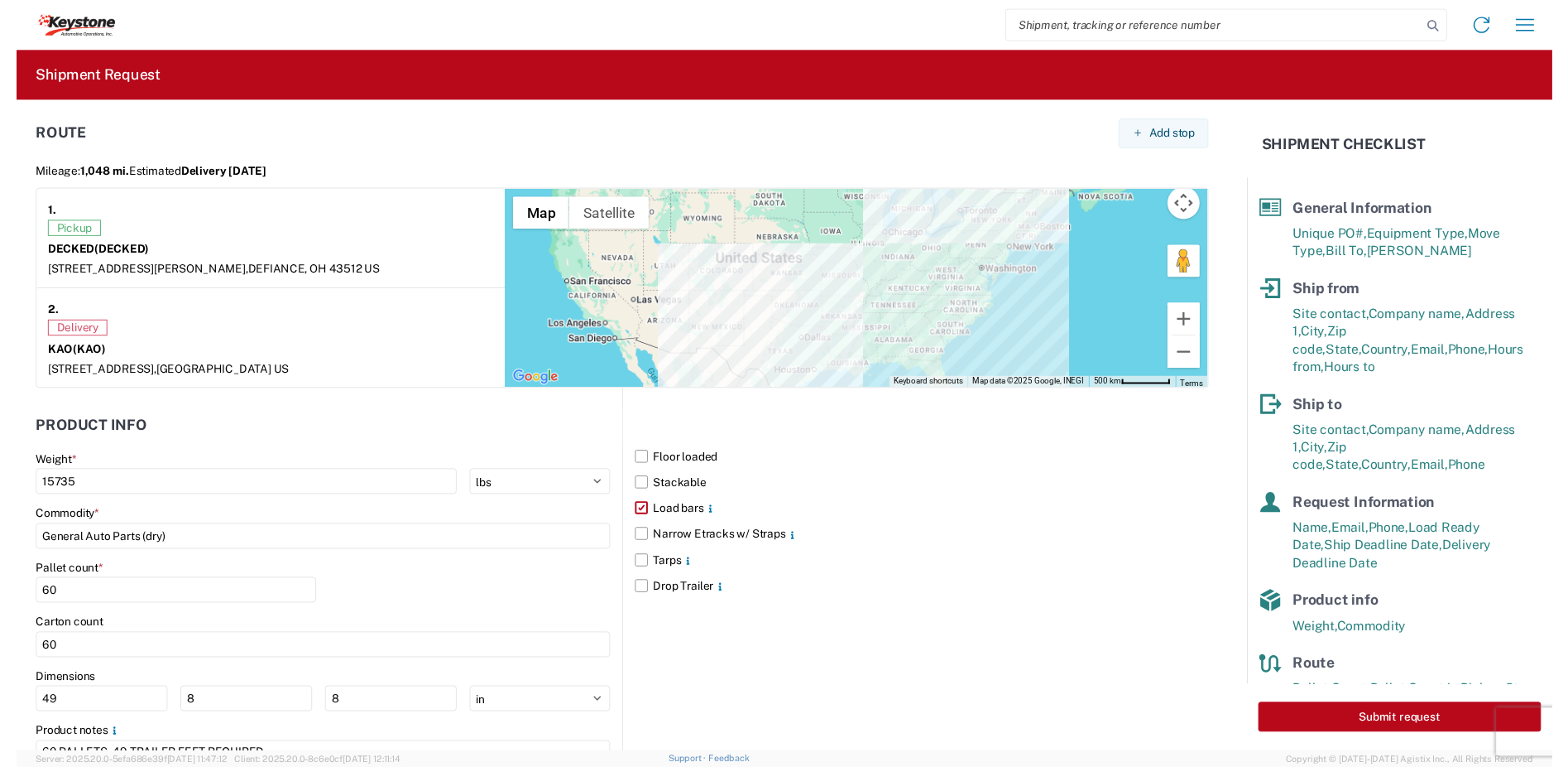
scroll to position [1414, 0]
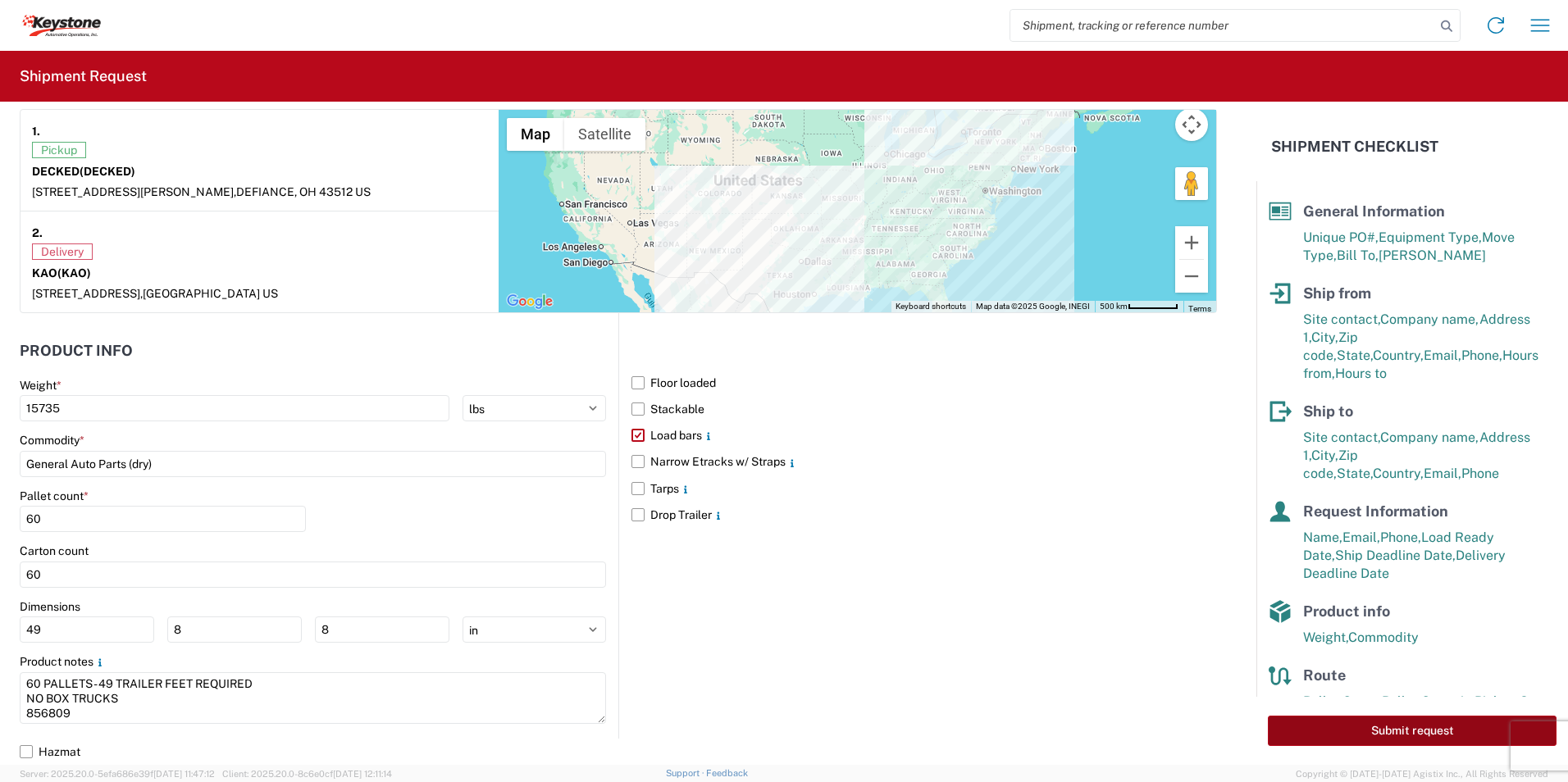
click at [1406, 733] on button "Submit request" at bounding box center [1412, 730] width 289 height 30
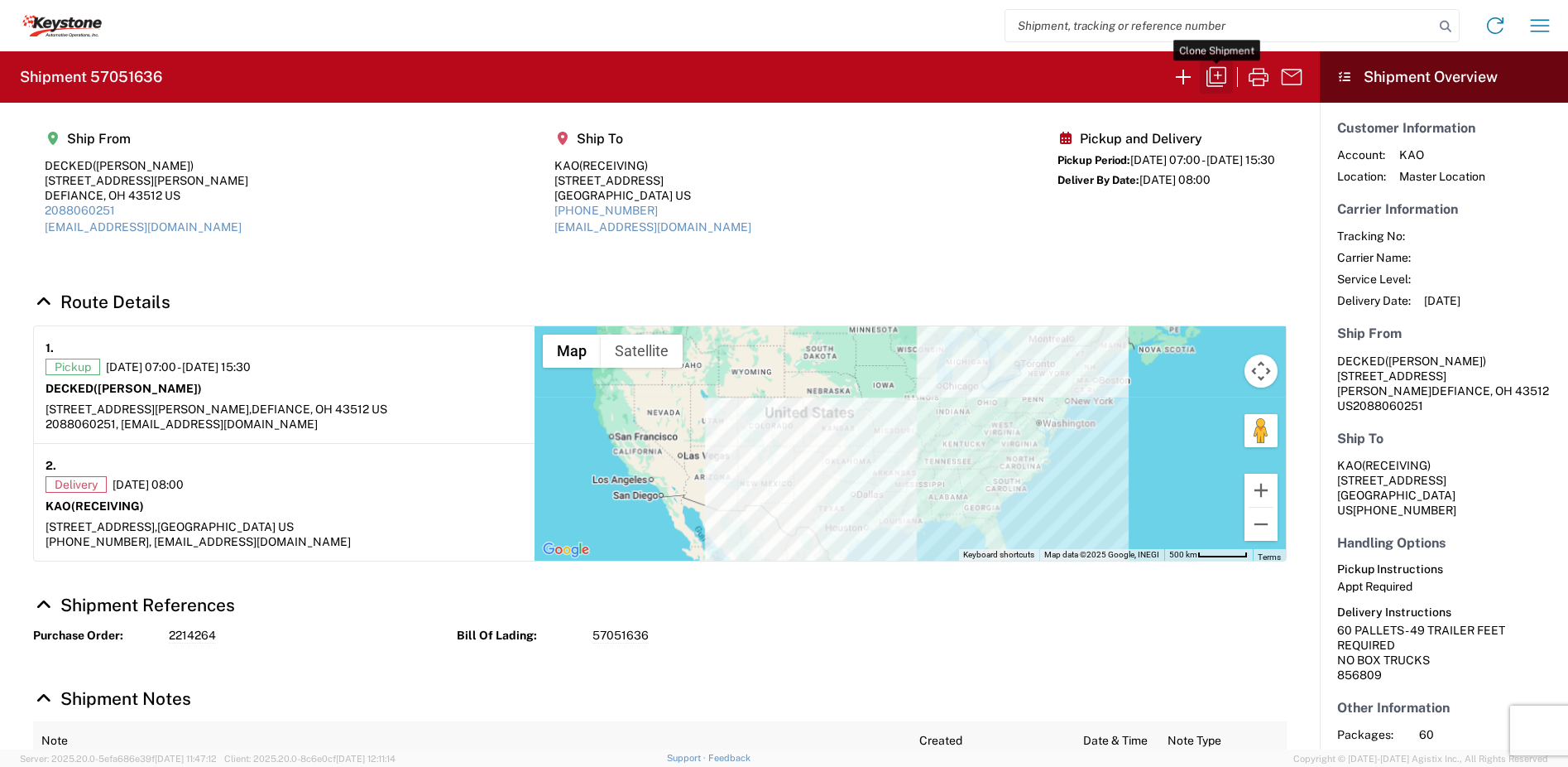
click at [1216, 73] on icon "button" at bounding box center [1217, 77] width 26 height 26
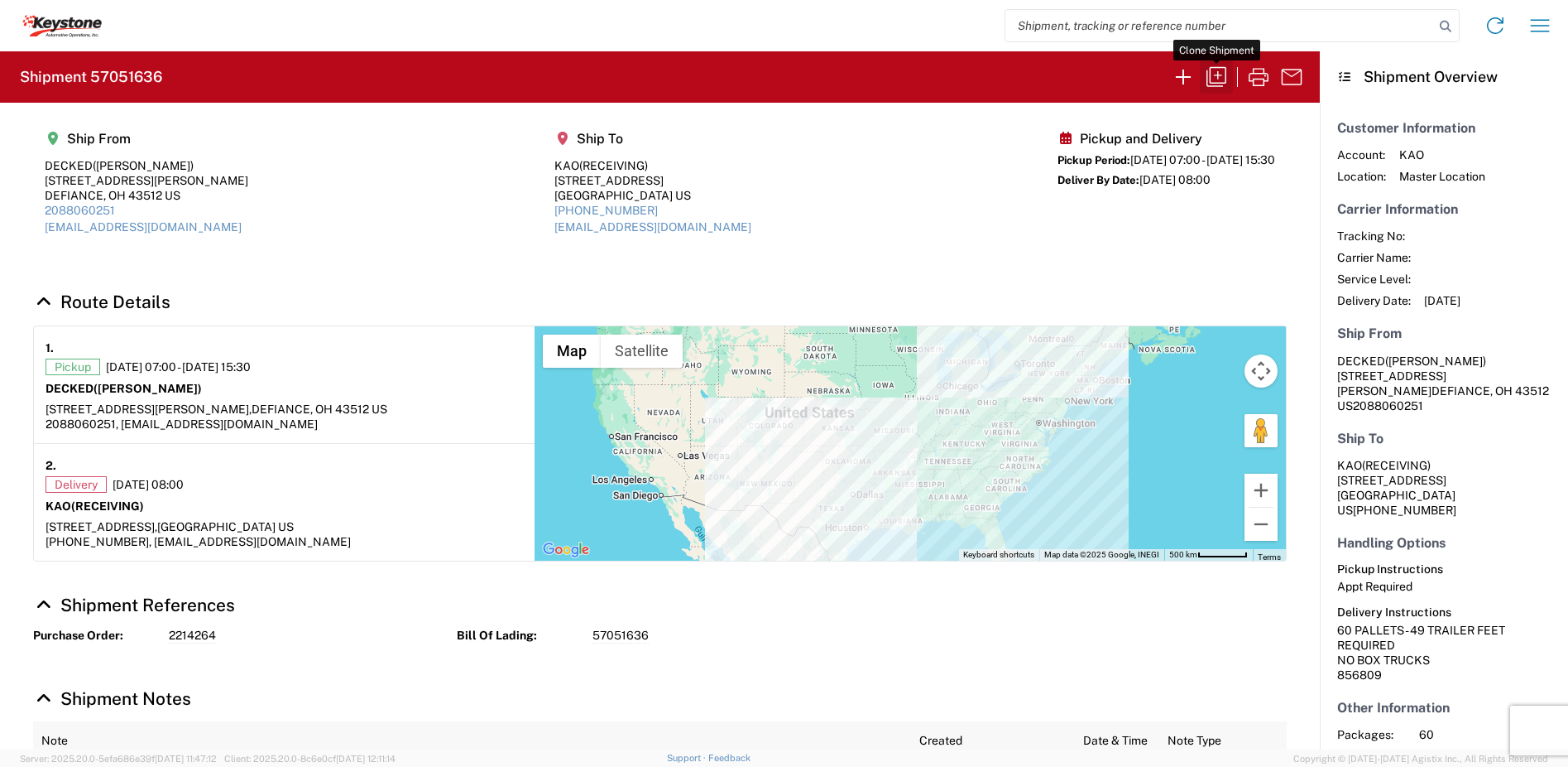
select select "STDV"
select select "FULL"
select select "US"
select select "apptRequired"
select select "US"
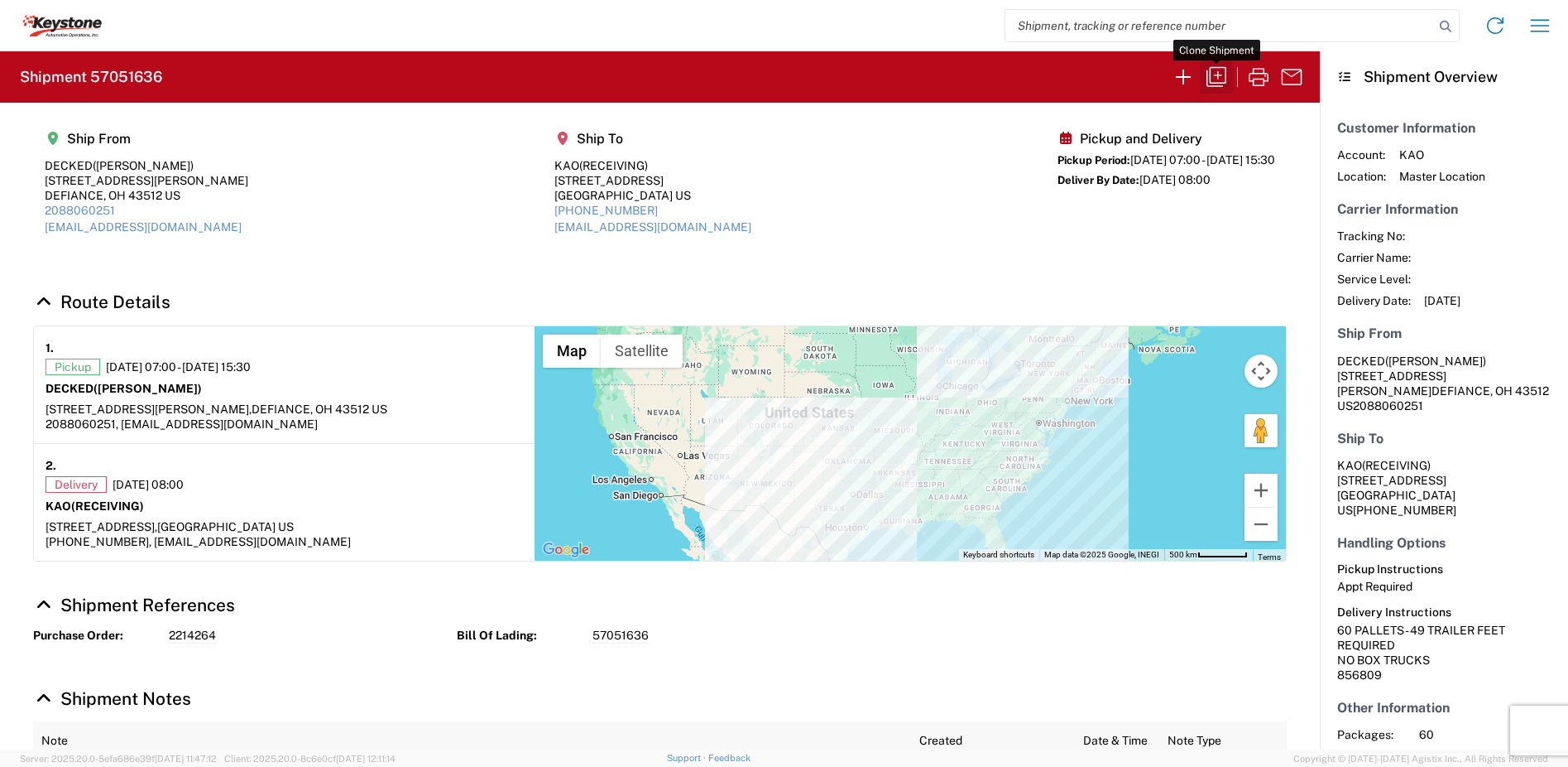
select select "LBS"
select select "IN"
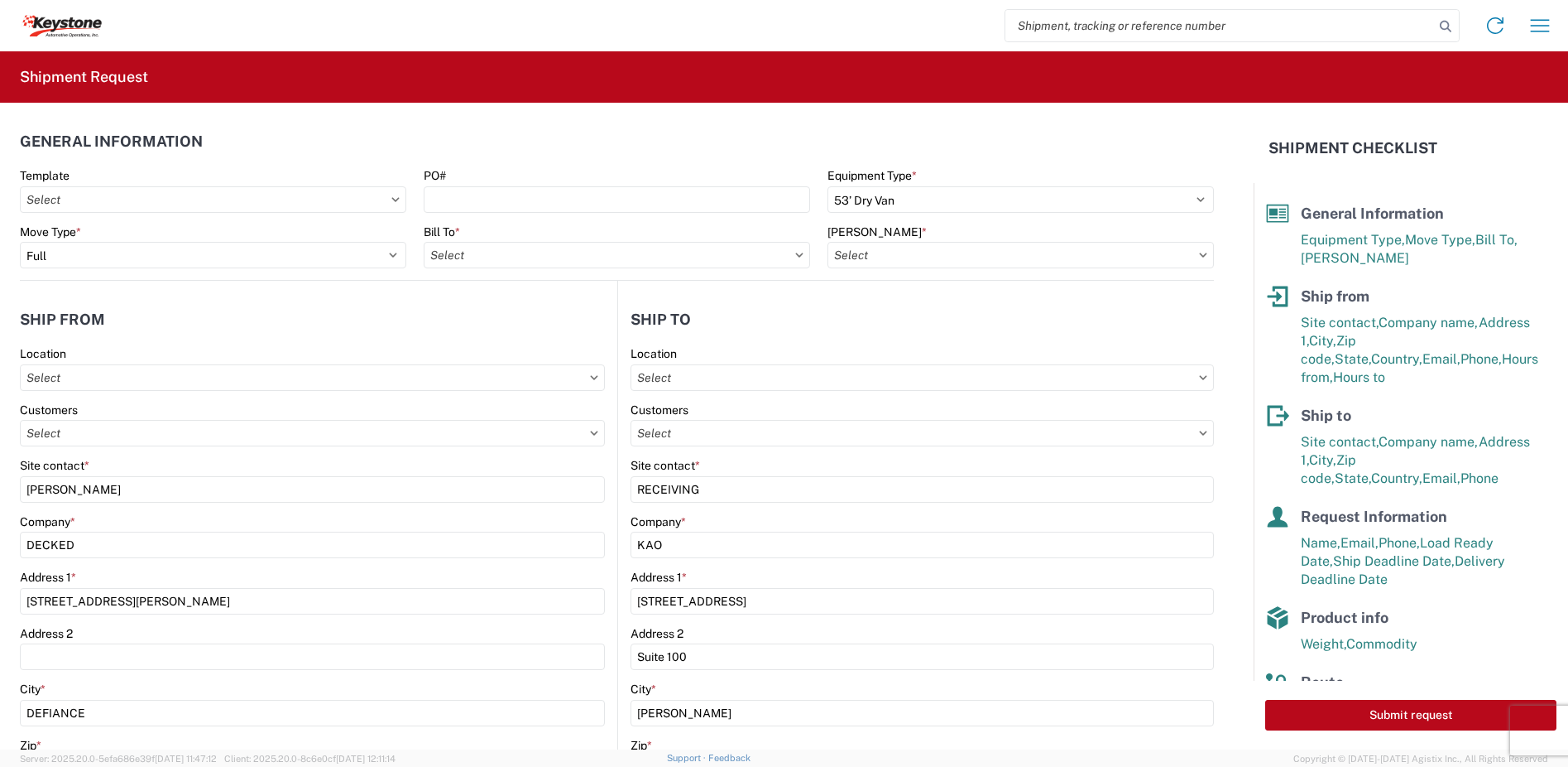
type input "8404 - [PERSON_NAME] Warehouse"
type input "8404-2000-50180-0000 - 8404 Inbound to KAO"
type input "8404 - [PERSON_NAME] Warehouse"
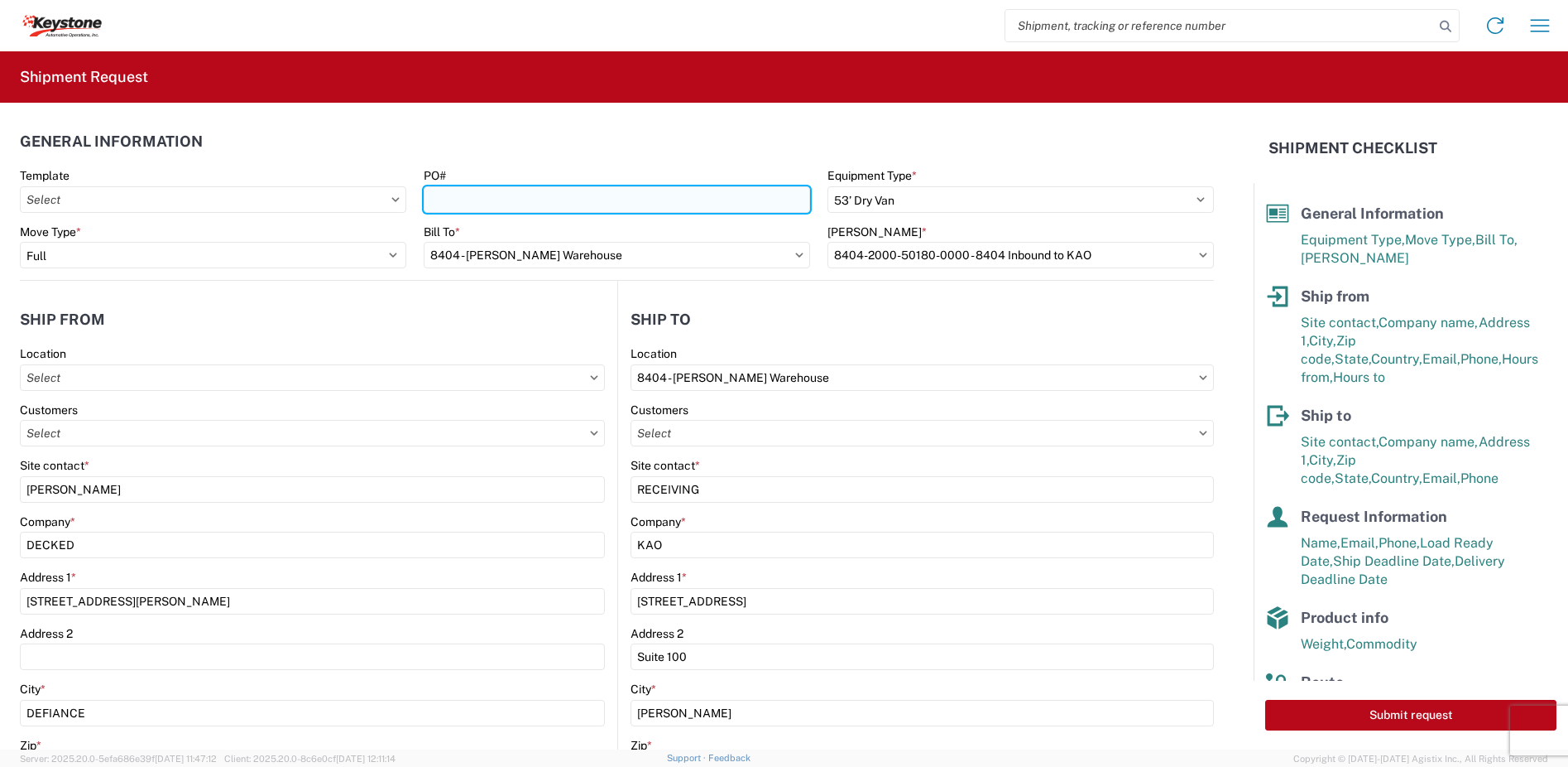
click at [474, 203] on input "PO#" at bounding box center [617, 199] width 386 height 26
type input "2214264"
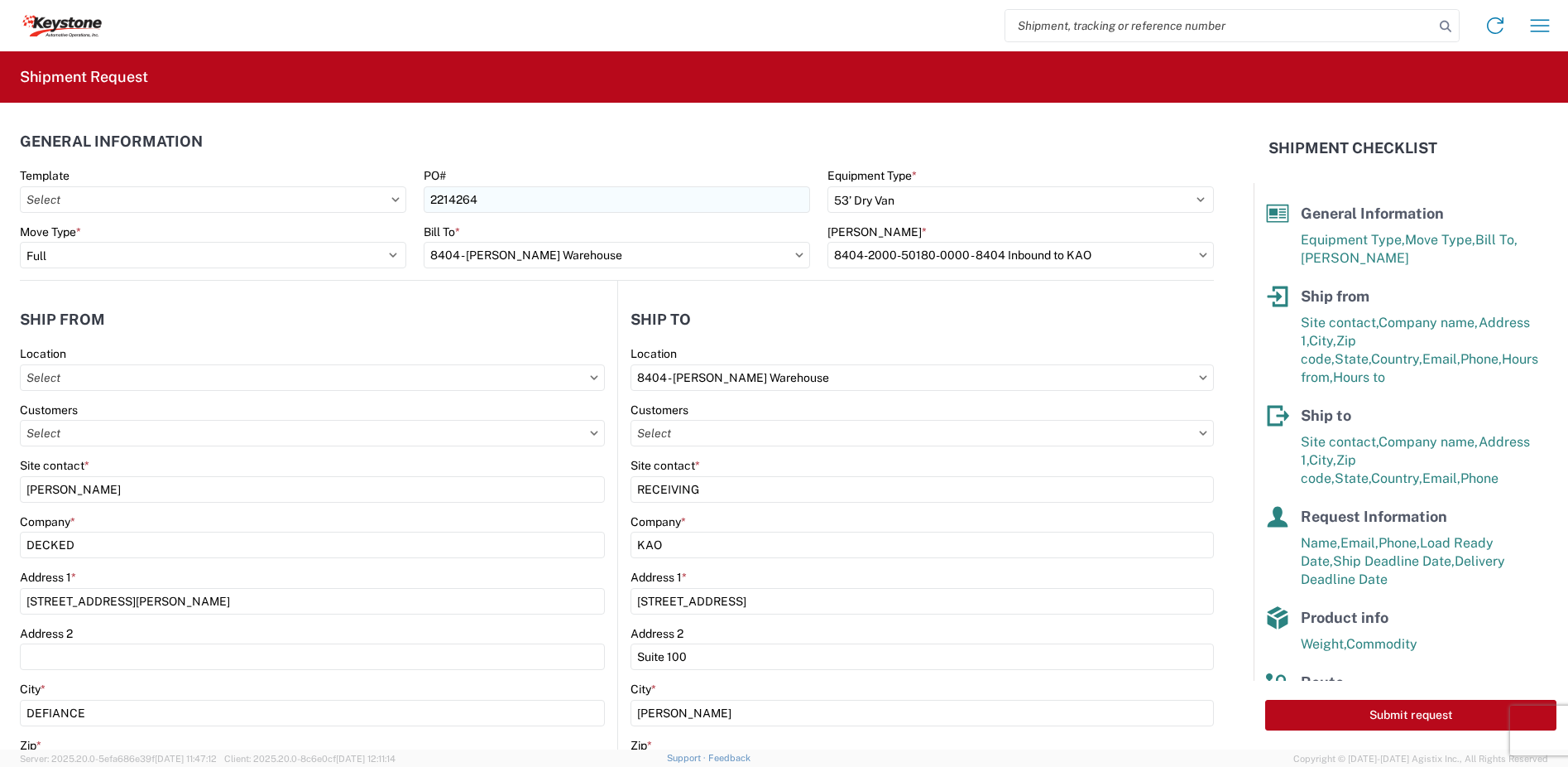
select select
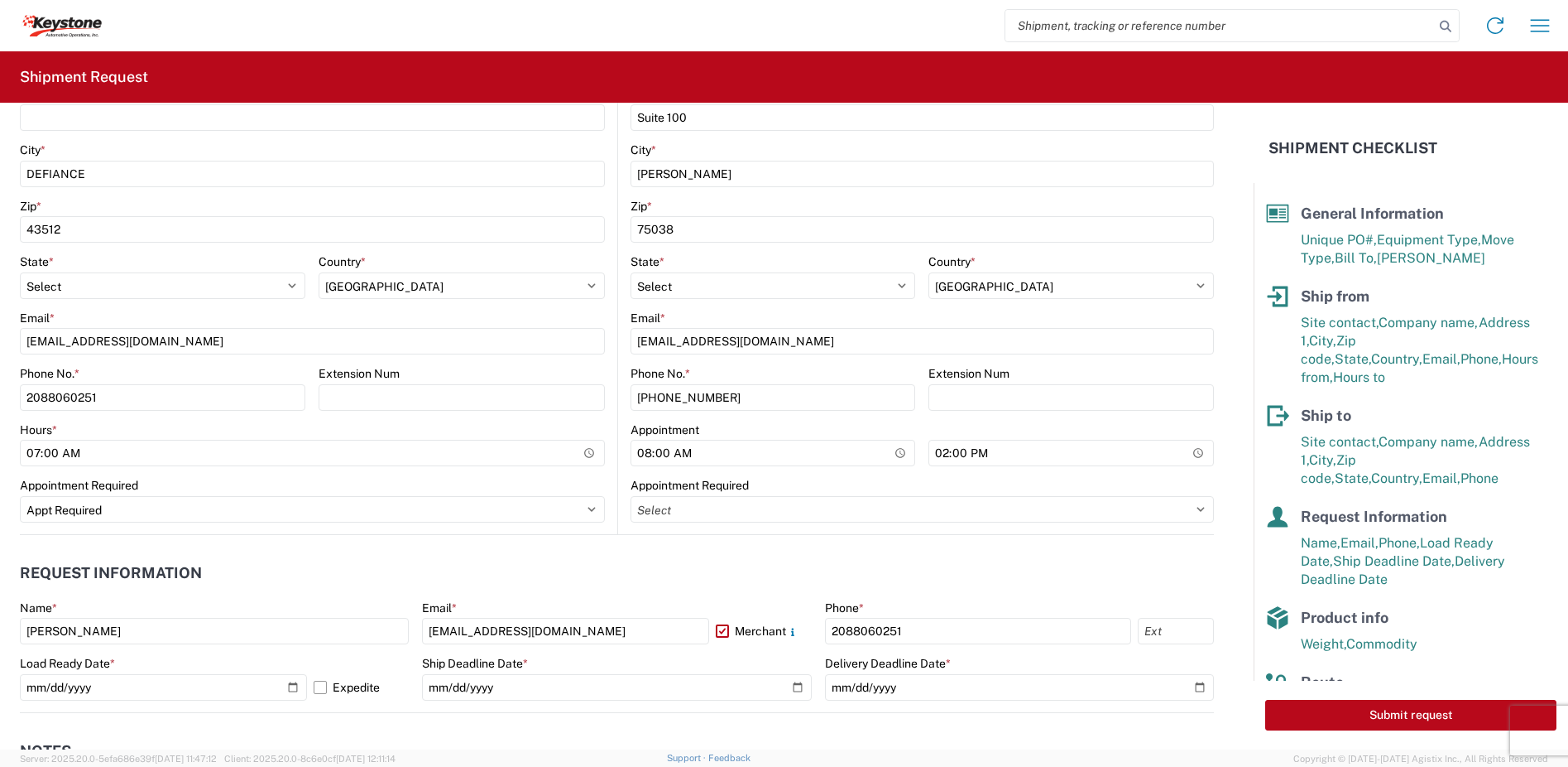
scroll to position [579, 0]
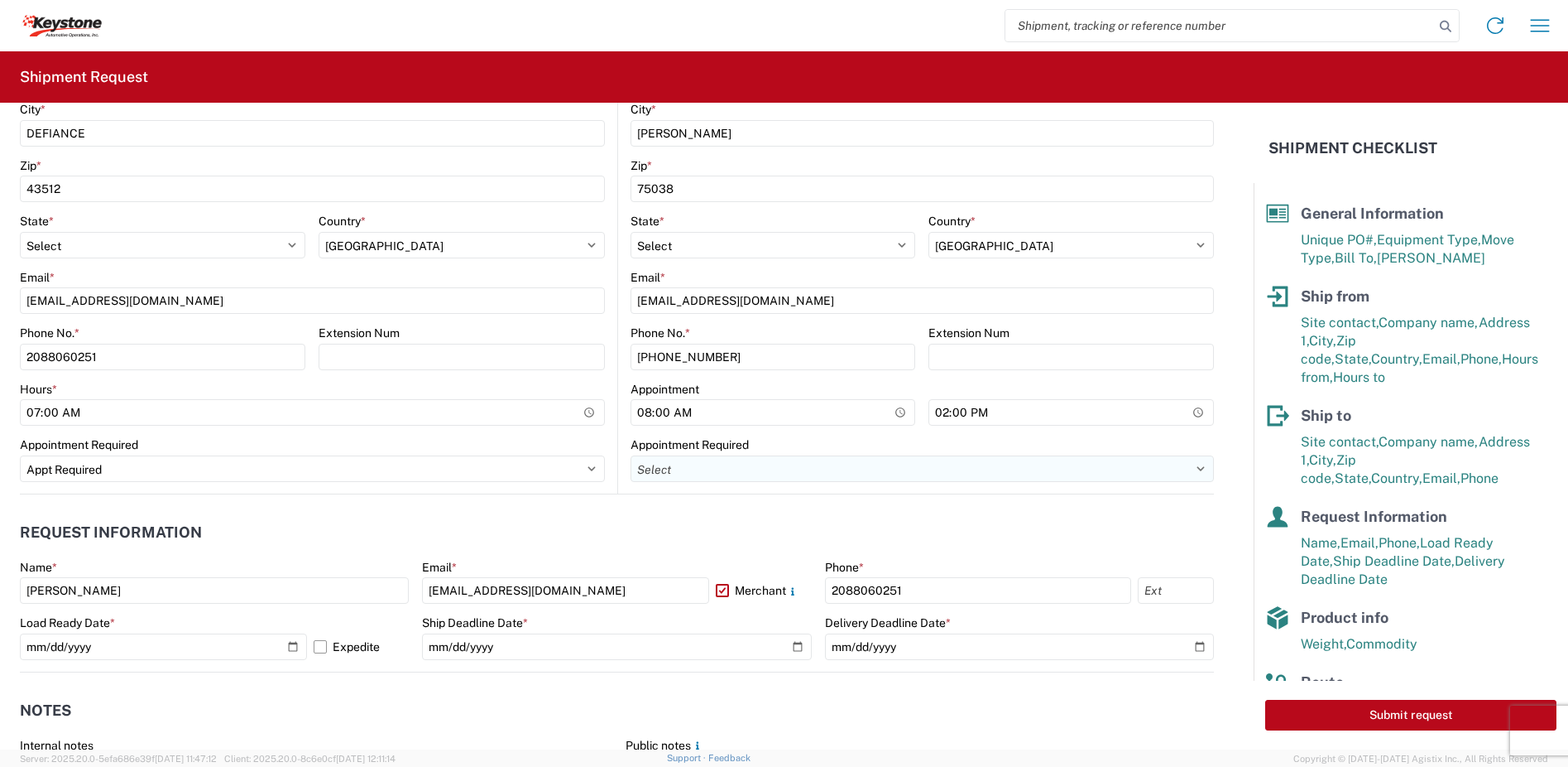
type input "2214264 - A"
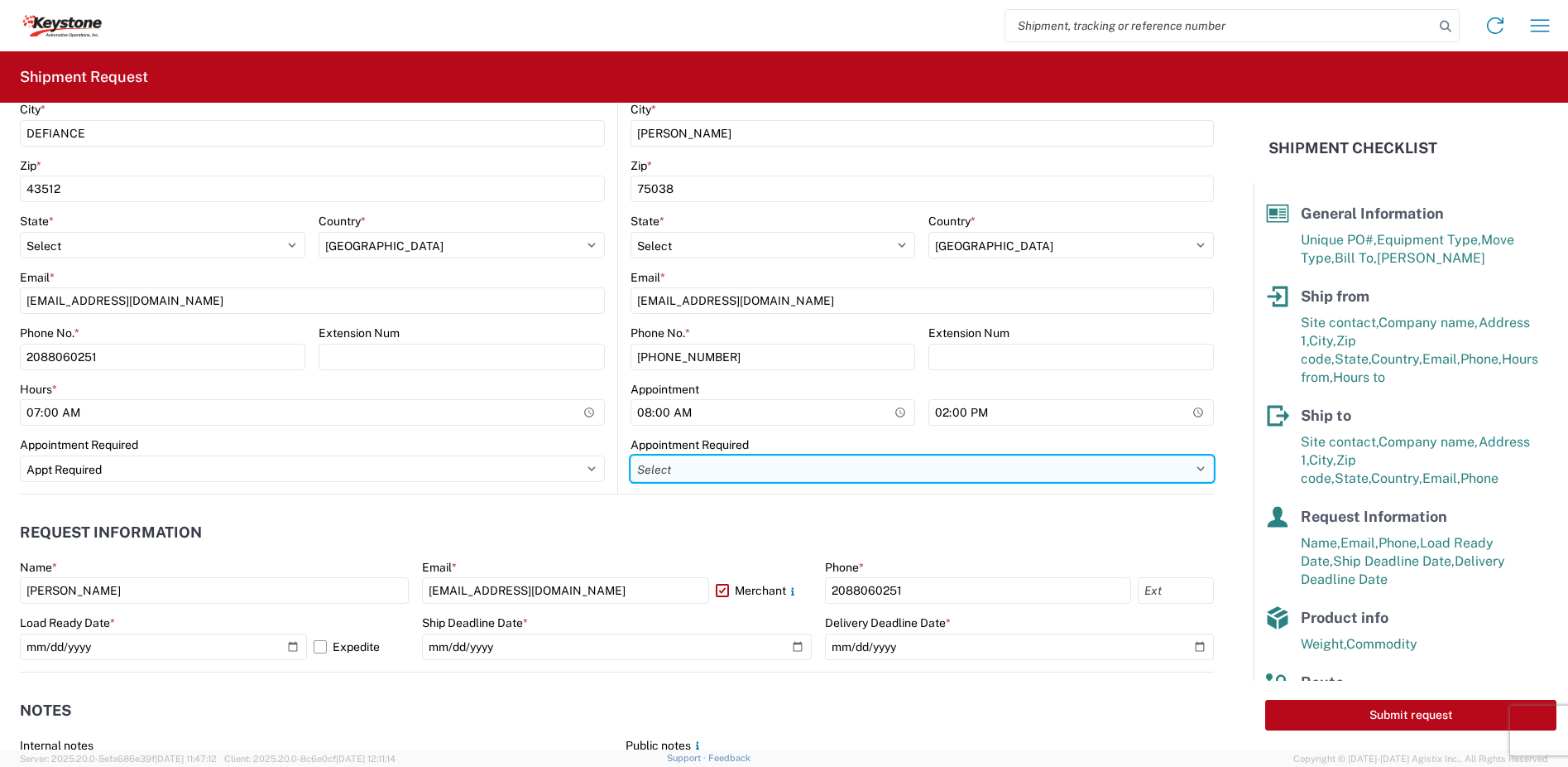
click at [659, 477] on select "Select Appt Required Appt Not Required Appt - First available" at bounding box center [923, 469] width 584 height 26
select select "apptRequired"
click at [631, 455] on select "Select Appt Required Appt Not Required Appt - First available" at bounding box center [923, 469] width 584 height 26
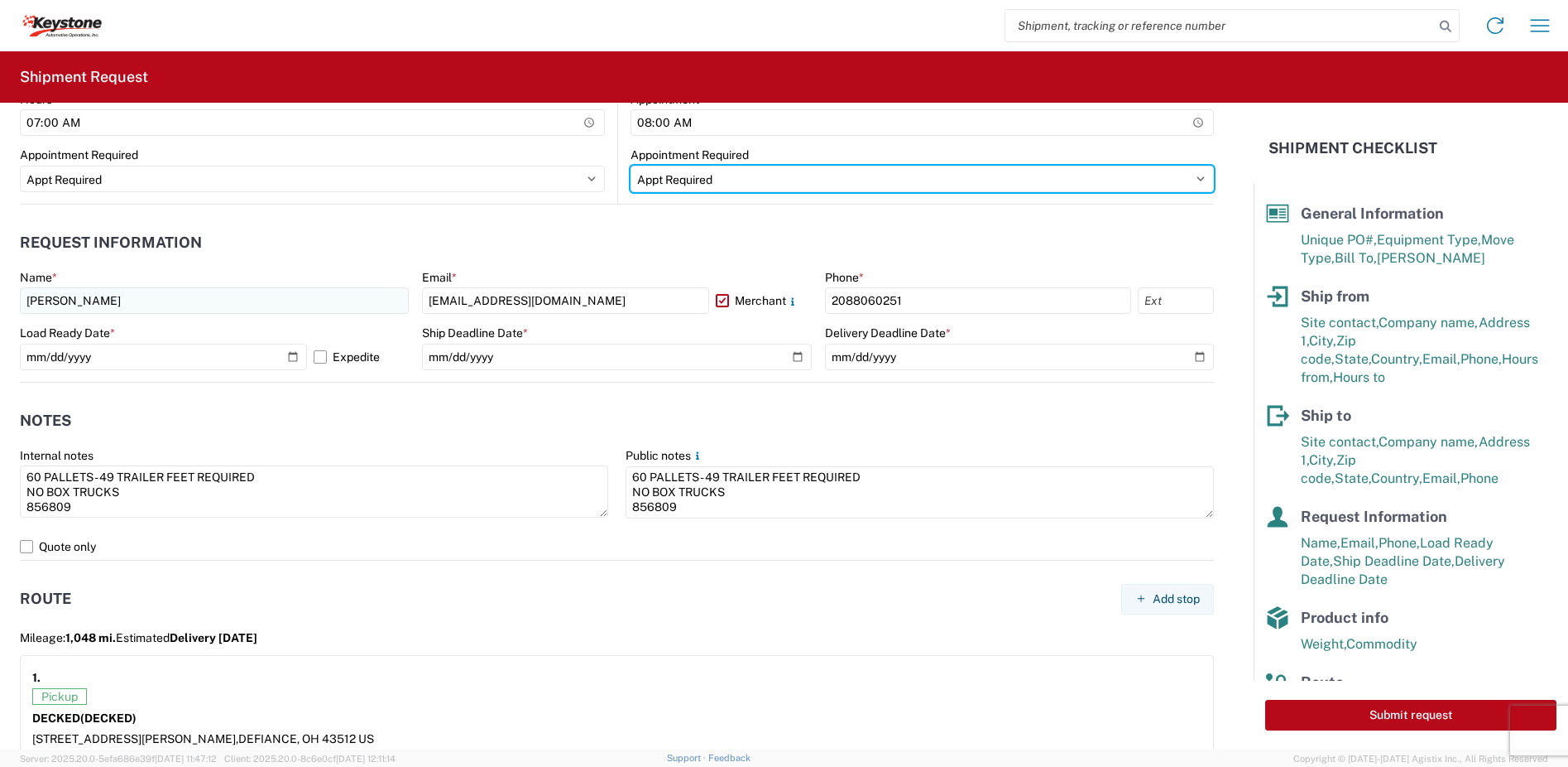
scroll to position [911, 0]
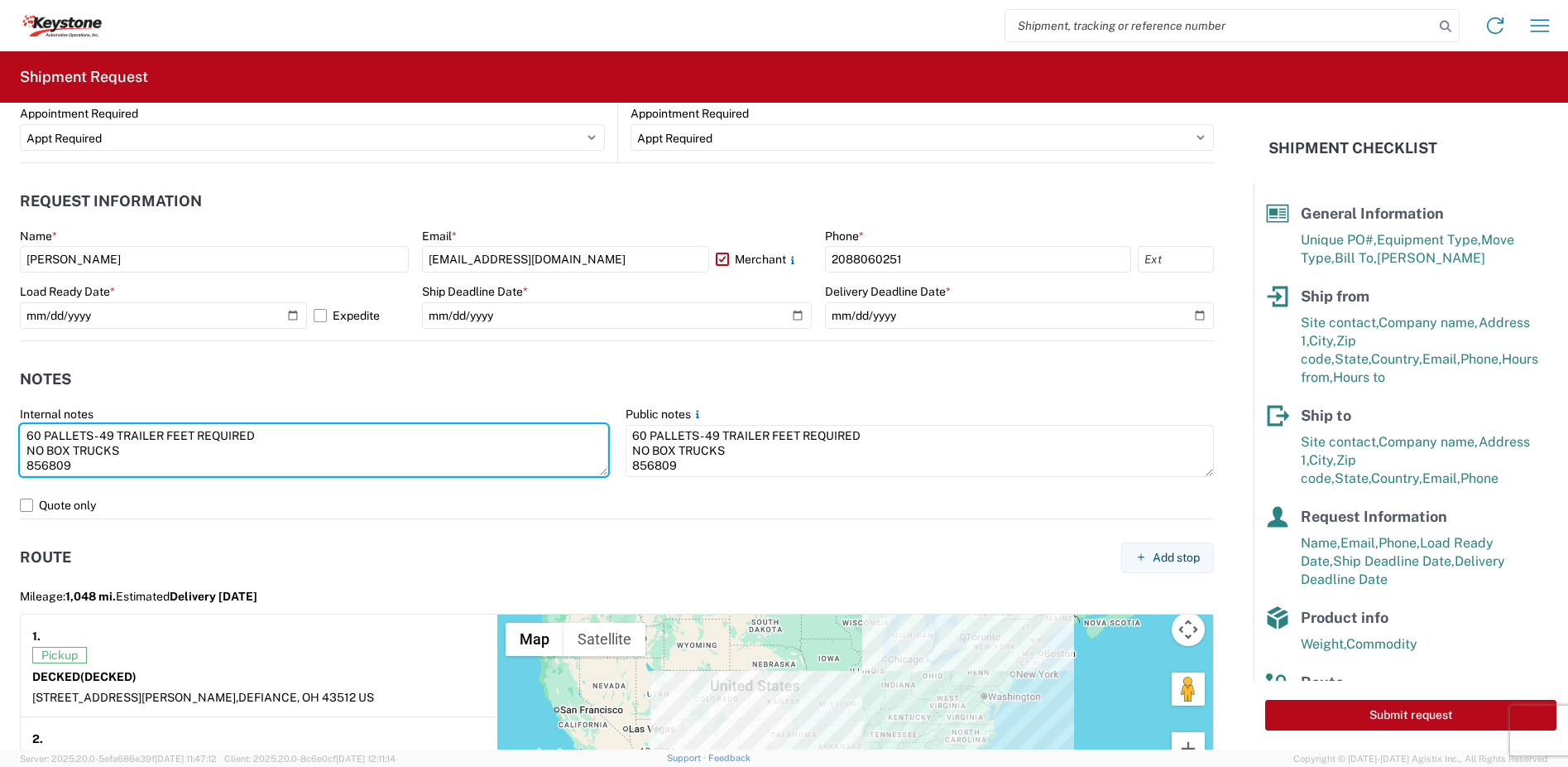
drag, startPoint x: 40, startPoint y: 433, endPoint x: 14, endPoint y: 435, distance: 26.1
click at [14, 435] on agx-form-control-wrapper-v2 "Internal notes 60 PALLETS - 49 TRAILER FEET REQUIRED NO BOX TRUCKS 856809" at bounding box center [314, 449] width 606 height 86
click at [113, 434] on textarea "56 PALLETS - 49 TRAILER FEET REQUIRED NO BOX TRUCKS 856809" at bounding box center [314, 450] width 589 height 52
click at [71, 467] on textarea "56 PALLETS - 46 TRAILER FEET REQUIRED NO BOX TRUCKS 856809" at bounding box center [314, 450] width 589 height 52
drag, startPoint x: 89, startPoint y: 464, endPoint x: 11, endPoint y: 430, distance: 85.1
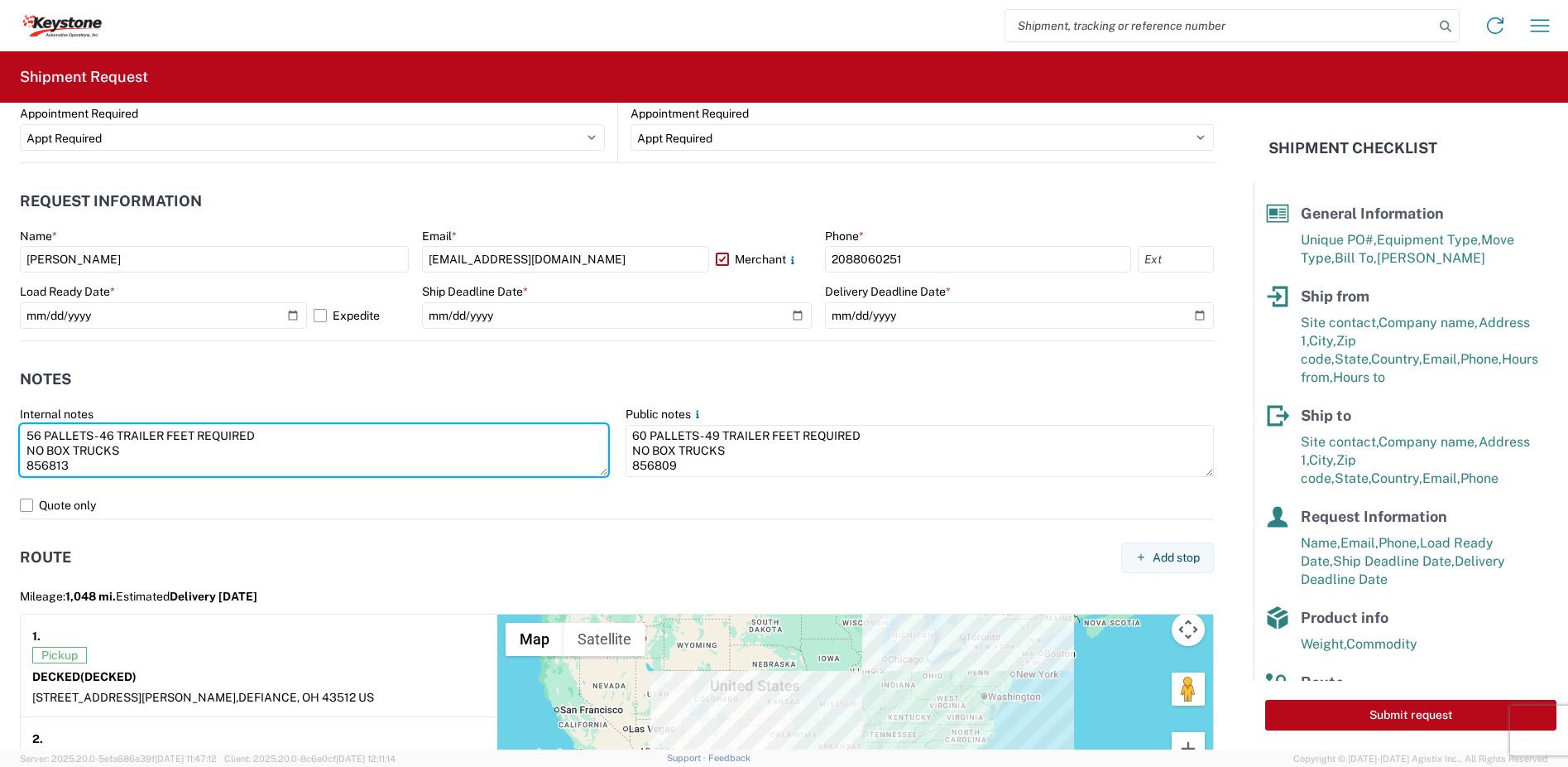
click at [11, 430] on agx-form-control-wrapper-v2 "Internal notes 56 PALLETS - 46 TRAILER FEET REQUIRED NO BOX TRUCKS 856813" at bounding box center [314, 449] width 606 height 86
type textarea "56 PALLETS - 46 TRAILER FEET REQUIRED NO BOX TRUCKS 856813"
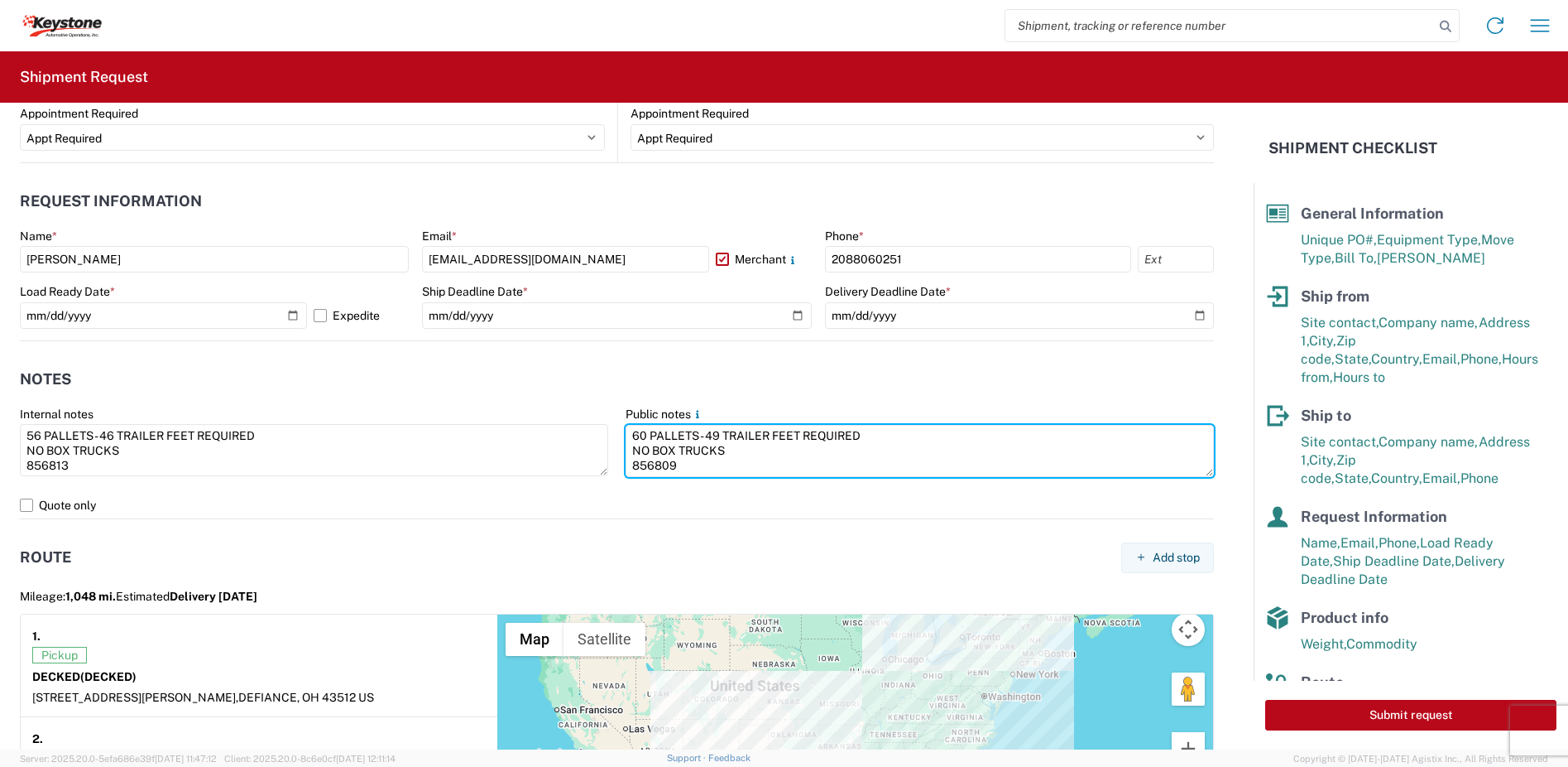
drag, startPoint x: 692, startPoint y: 469, endPoint x: 614, endPoint y: 435, distance: 85.1
click at [617, 435] on agx-form-control-wrapper-v2 "Public notes 60 PALLETS - 49 TRAILER FEET REQUIRED NO BOX TRUCKS 856809" at bounding box center [920, 449] width 606 height 86
paste textarea "56 PALLETS - 46 TRAILER FEET REQUIRED NO BOX TRUCKS 856813"
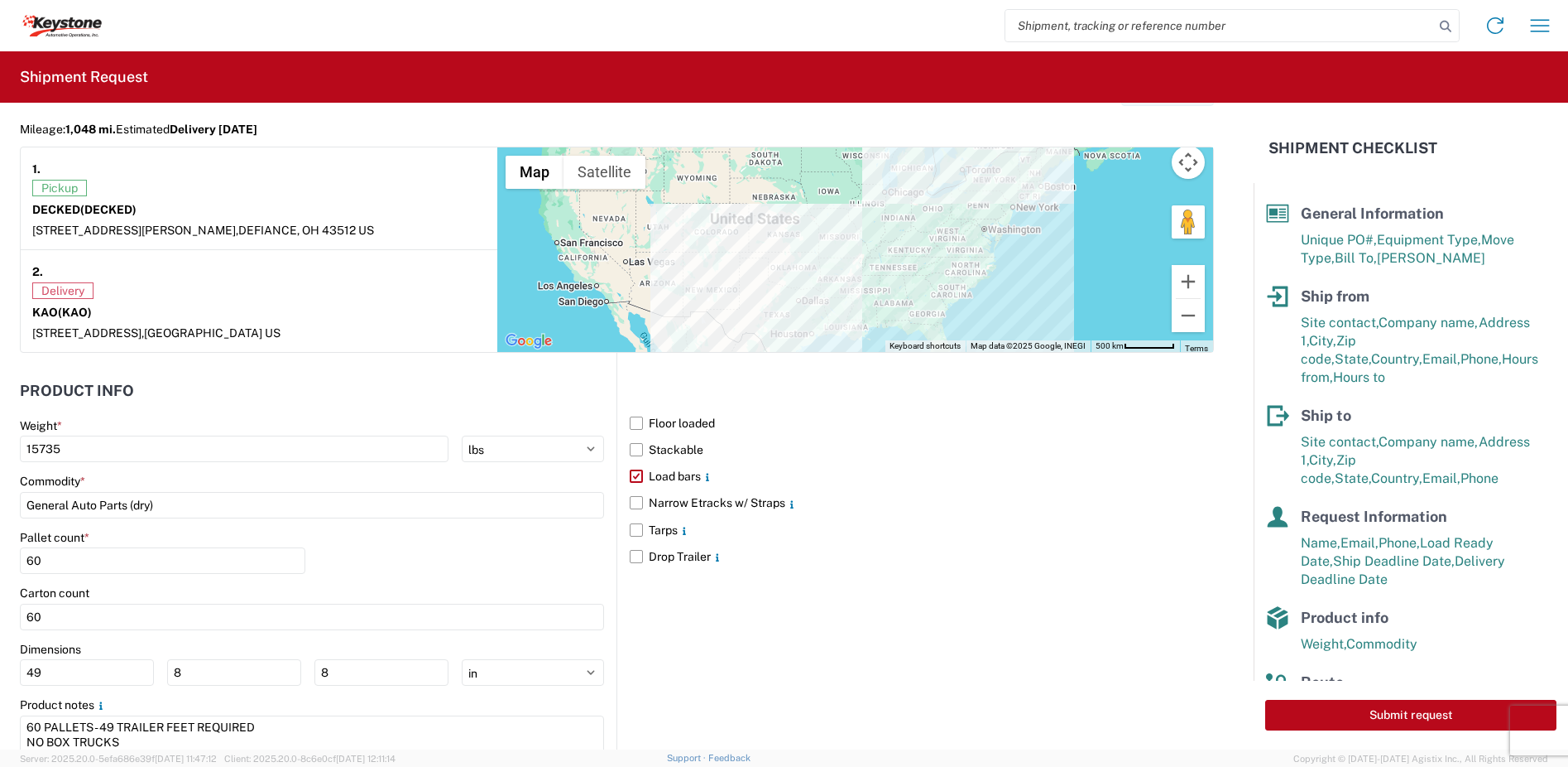
scroll to position [1437, 0]
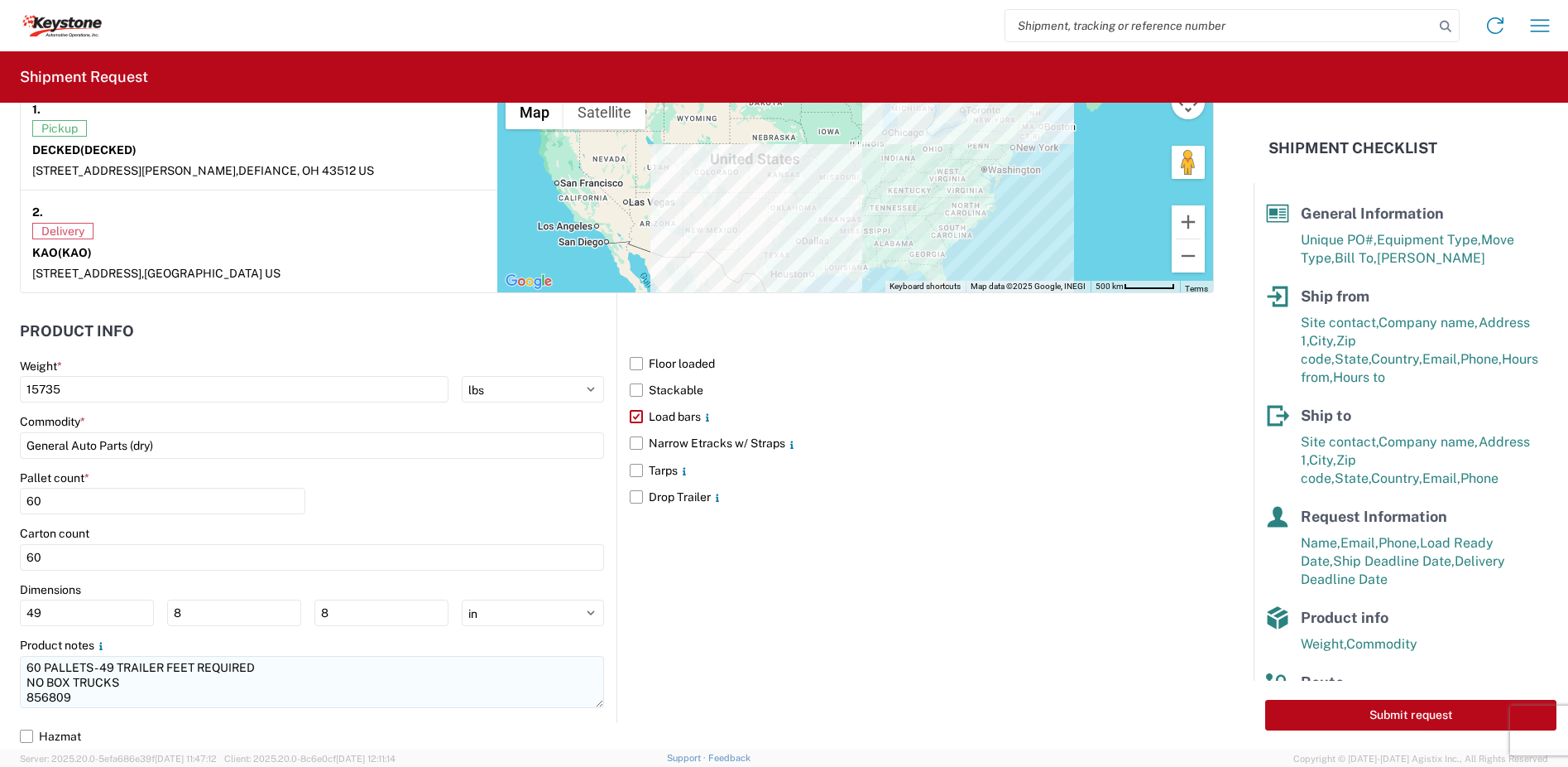
type textarea "56 PALLETS - 46 TRAILER FEET REQUIRED NO BOX TRUCKS 856813"
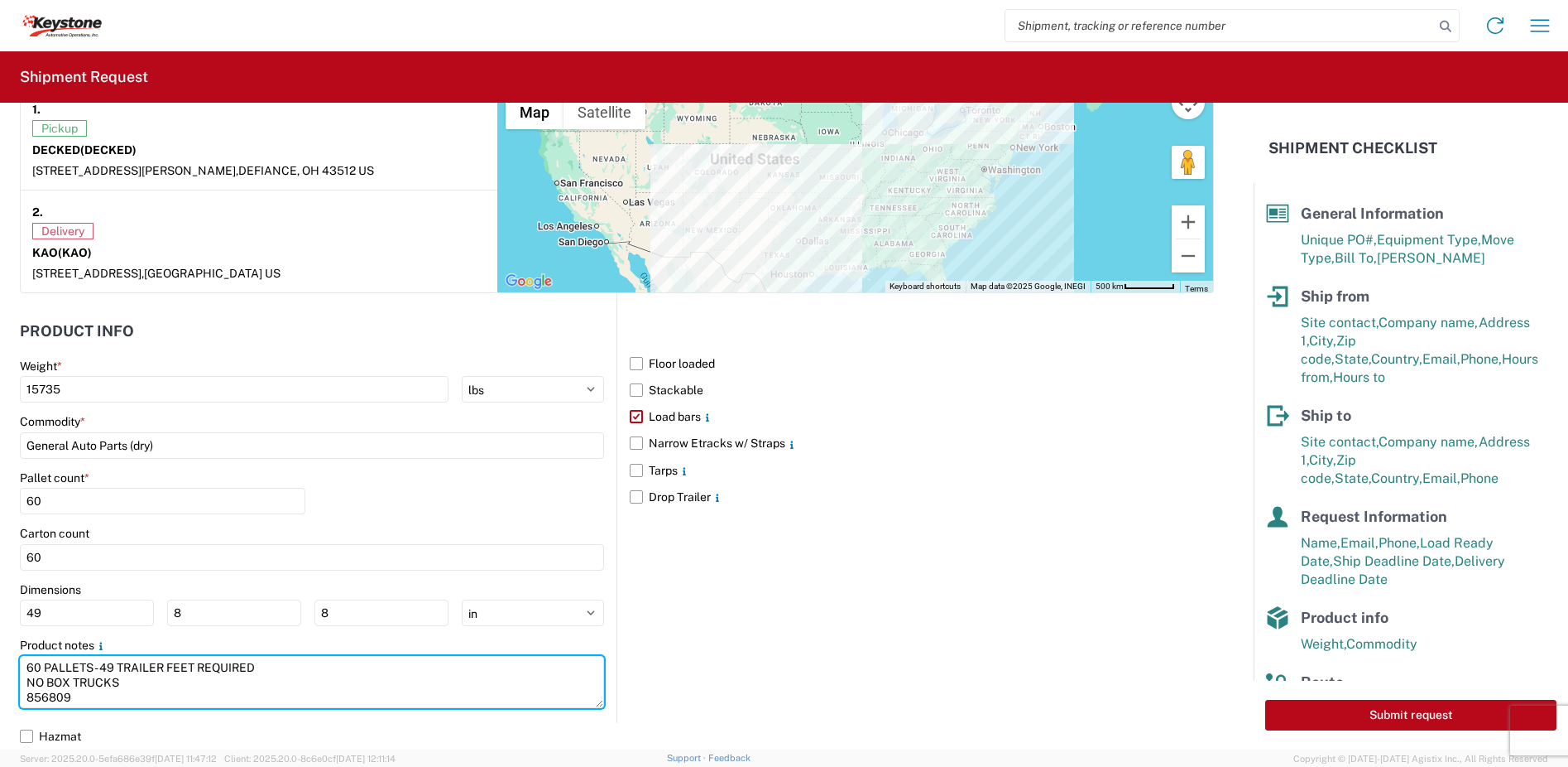
drag, startPoint x: 88, startPoint y: 699, endPoint x: 18, endPoint y: 662, distance: 79.2
click at [18, 662] on form "General Information Template PO# 2214264 - A Equipment Type * Select 53’ Dry Va…" at bounding box center [627, 426] width 1254 height 647
paste textarea "56 PALLETS - 46 TRAILER FEET REQUIRED NO BOX TRUCKS 856813"
type textarea "56 PALLETS - 46 TRAILER FEET REQUIRED NO BOX TRUCKS 856813"
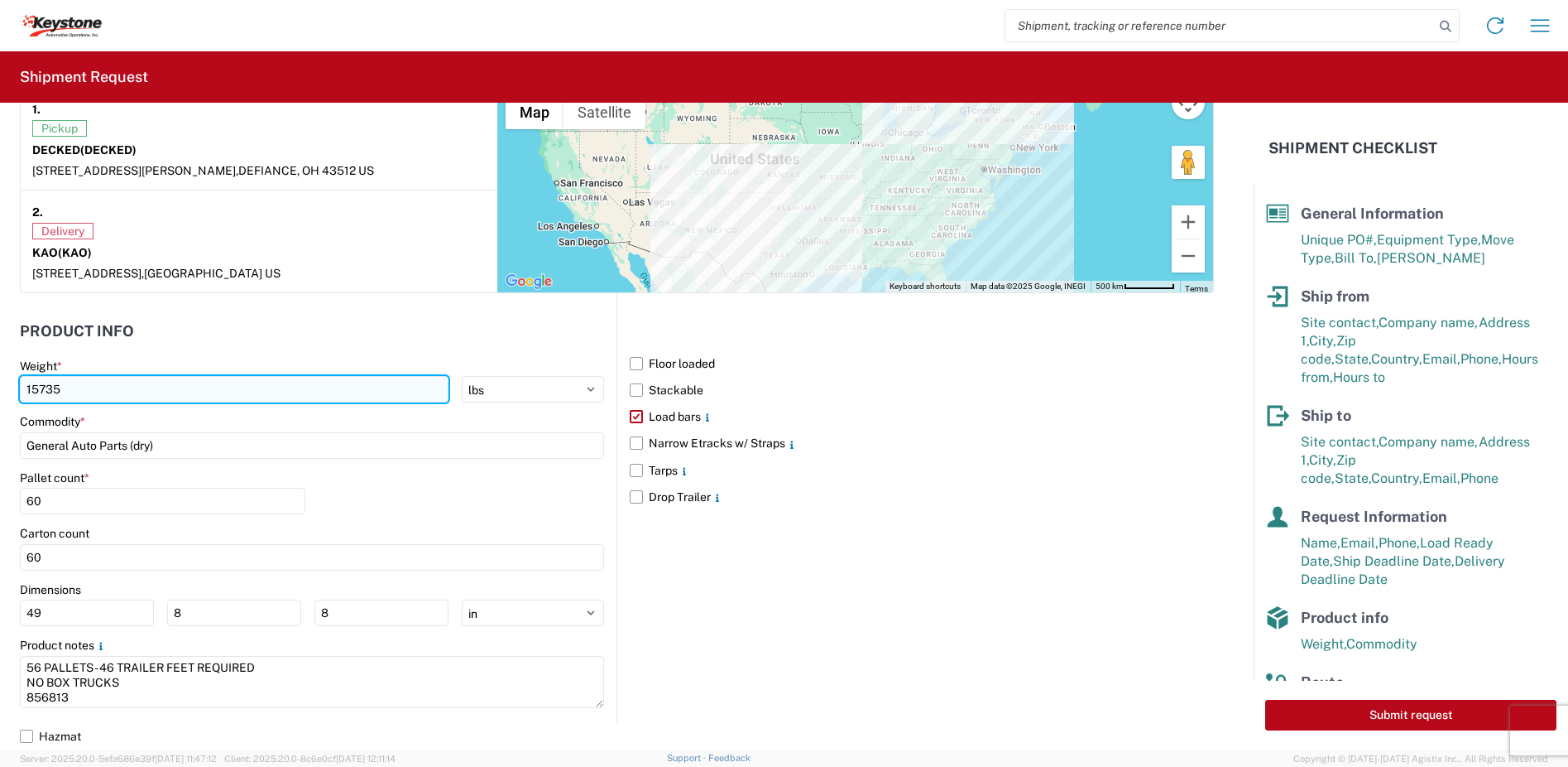
drag, startPoint x: 66, startPoint y: 392, endPoint x: 25, endPoint y: 392, distance: 41.0
click at [25, 392] on input "15735" at bounding box center [235, 389] width 429 height 26
type input "15136"
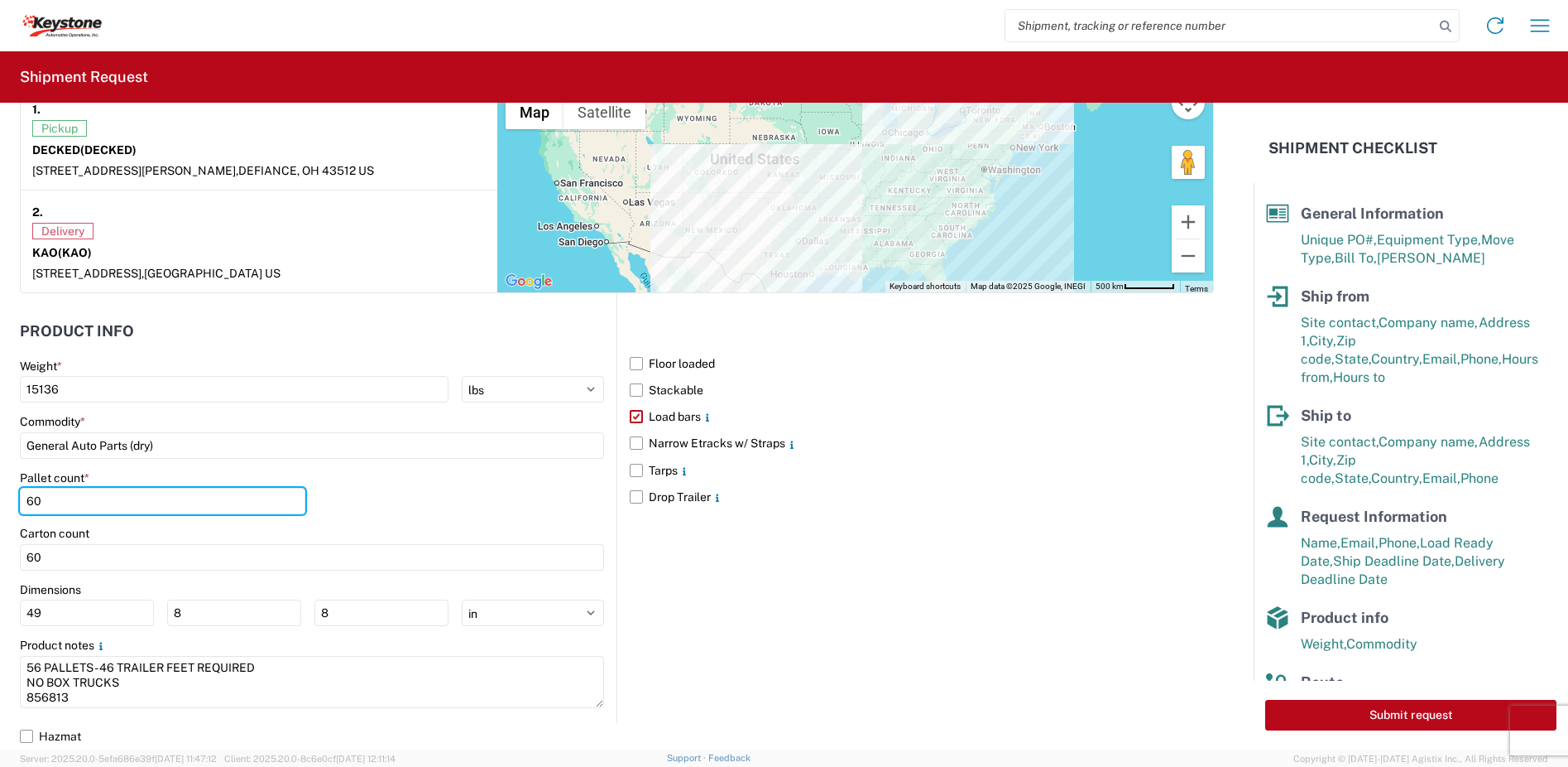
drag, startPoint x: 107, startPoint y: 503, endPoint x: -3, endPoint y: 511, distance: 110.3
click at [0, 511] on html "Home Shipment request Shipment tracking Shipment Request General Information Te…" at bounding box center [784, 383] width 1568 height 767
type input "56"
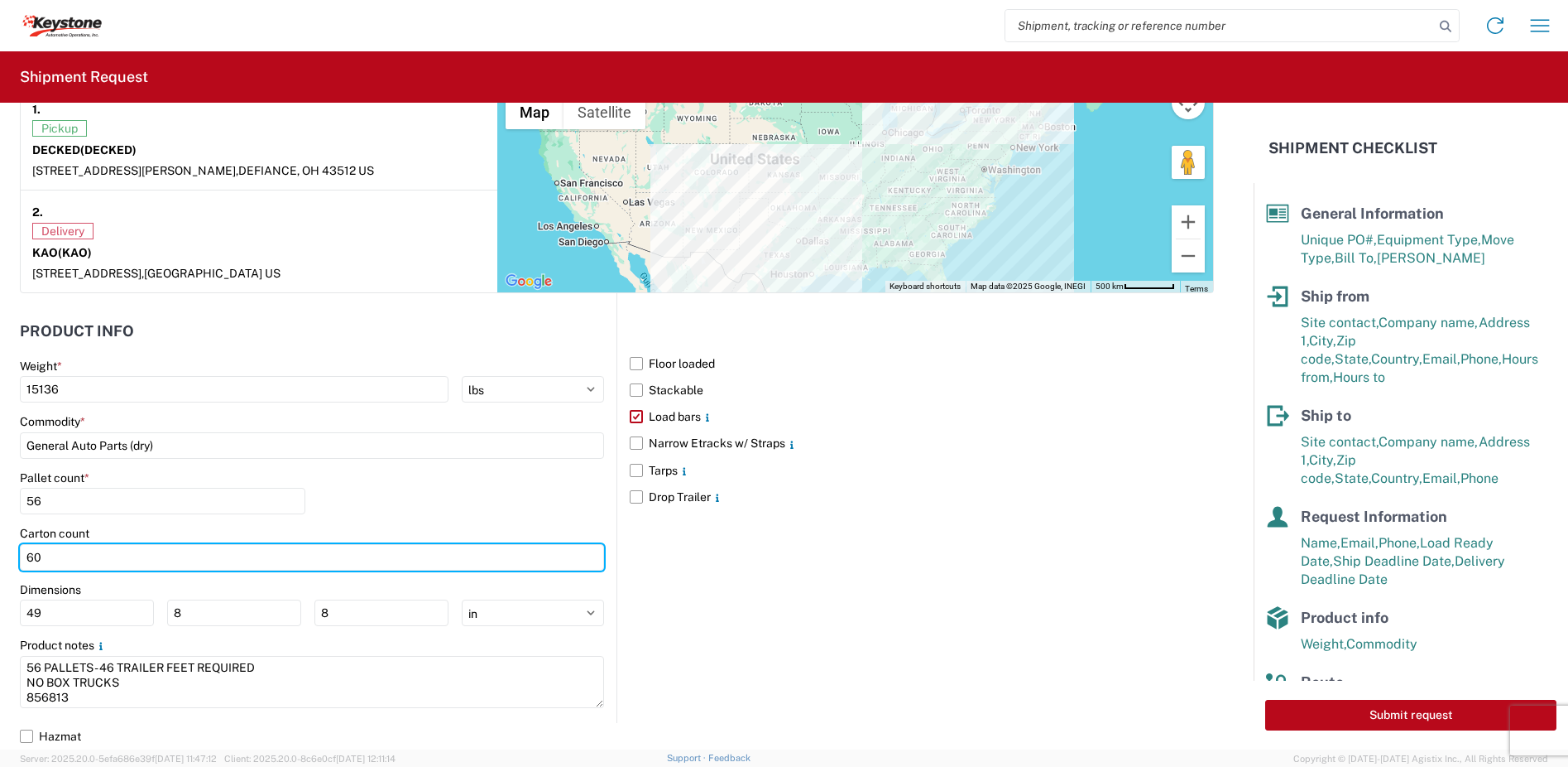
drag, startPoint x: 55, startPoint y: 556, endPoint x: 3, endPoint y: 560, distance: 52.2
click at [3, 560] on form "General Information Template PO# 2214264 - A Equipment Type * Select 53’ Dry Va…" at bounding box center [627, 426] width 1254 height 647
type input "56"
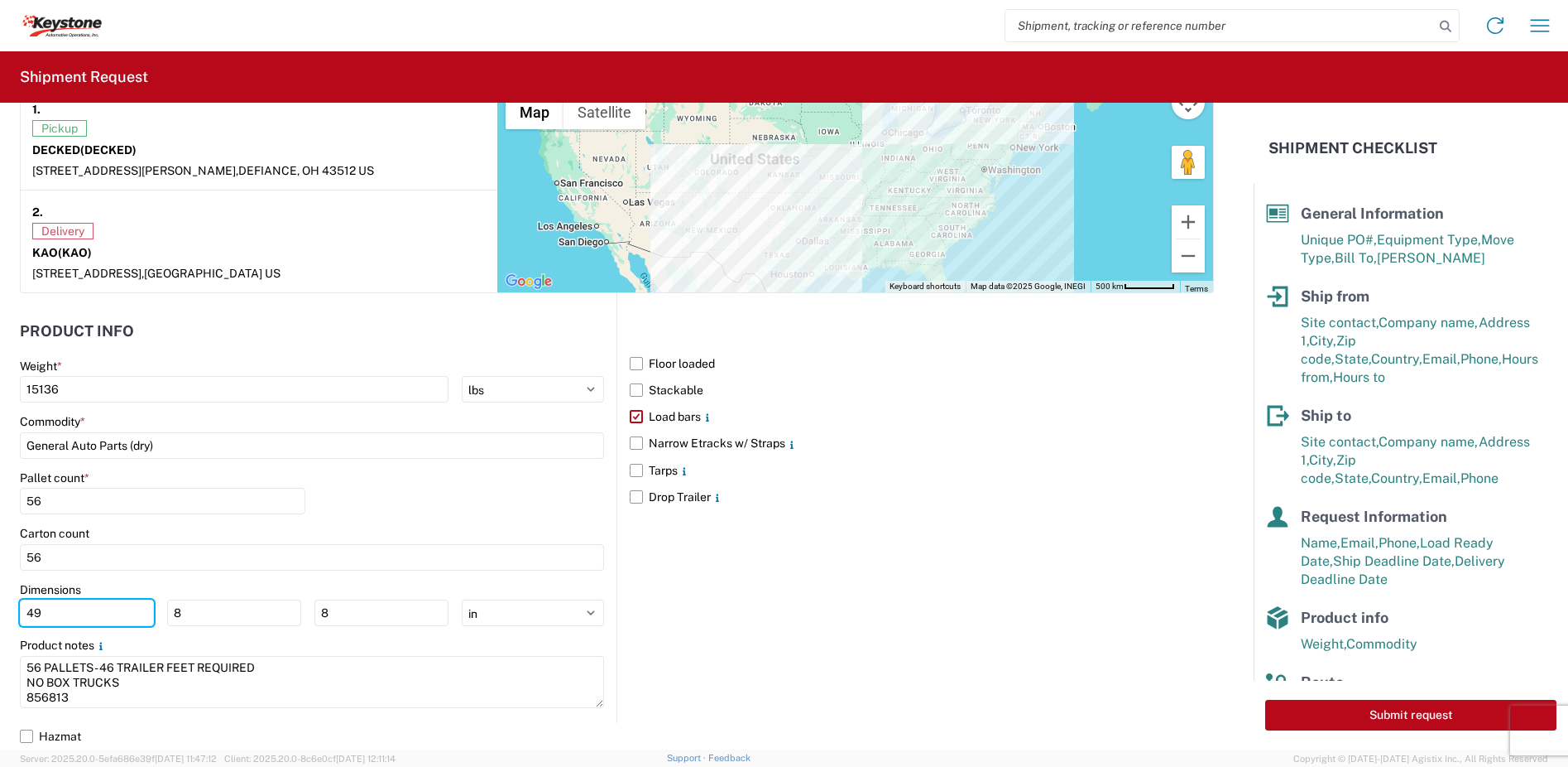
drag, startPoint x: 48, startPoint y: 609, endPoint x: 8, endPoint y: 613, distance: 40.2
click at [8, 613] on form "General Information Template PO# 2214264 - A Equipment Type * Select 53’ Dry Va…" at bounding box center [627, 426] width 1254 height 647
type input "46"
click at [859, 668] on div "Floor loaded Stackable Load bars Narrow Etracks w/ Straps Tarps Drop Trailer" at bounding box center [915, 508] width 597 height 429
click at [1354, 716] on button "Submit request" at bounding box center [1411, 715] width 291 height 31
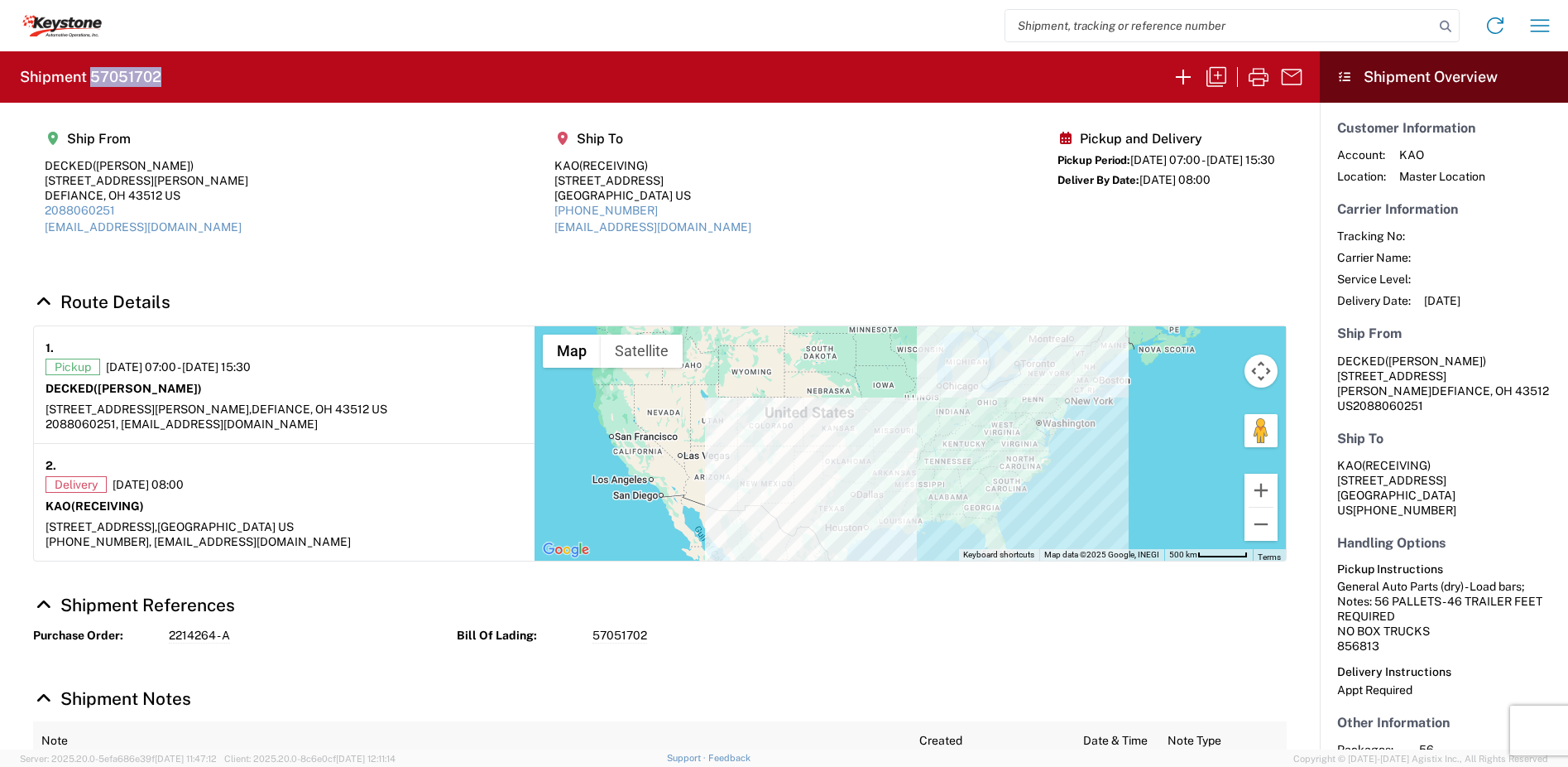
drag, startPoint x: 174, startPoint y: 71, endPoint x: 93, endPoint y: 78, distance: 81.3
click at [93, 78] on agx-form-header "Shipment 57051702" at bounding box center [659, 77] width 1319 height 51
copy h2 "57051702"
click at [1213, 75] on icon "button" at bounding box center [1217, 77] width 26 height 26
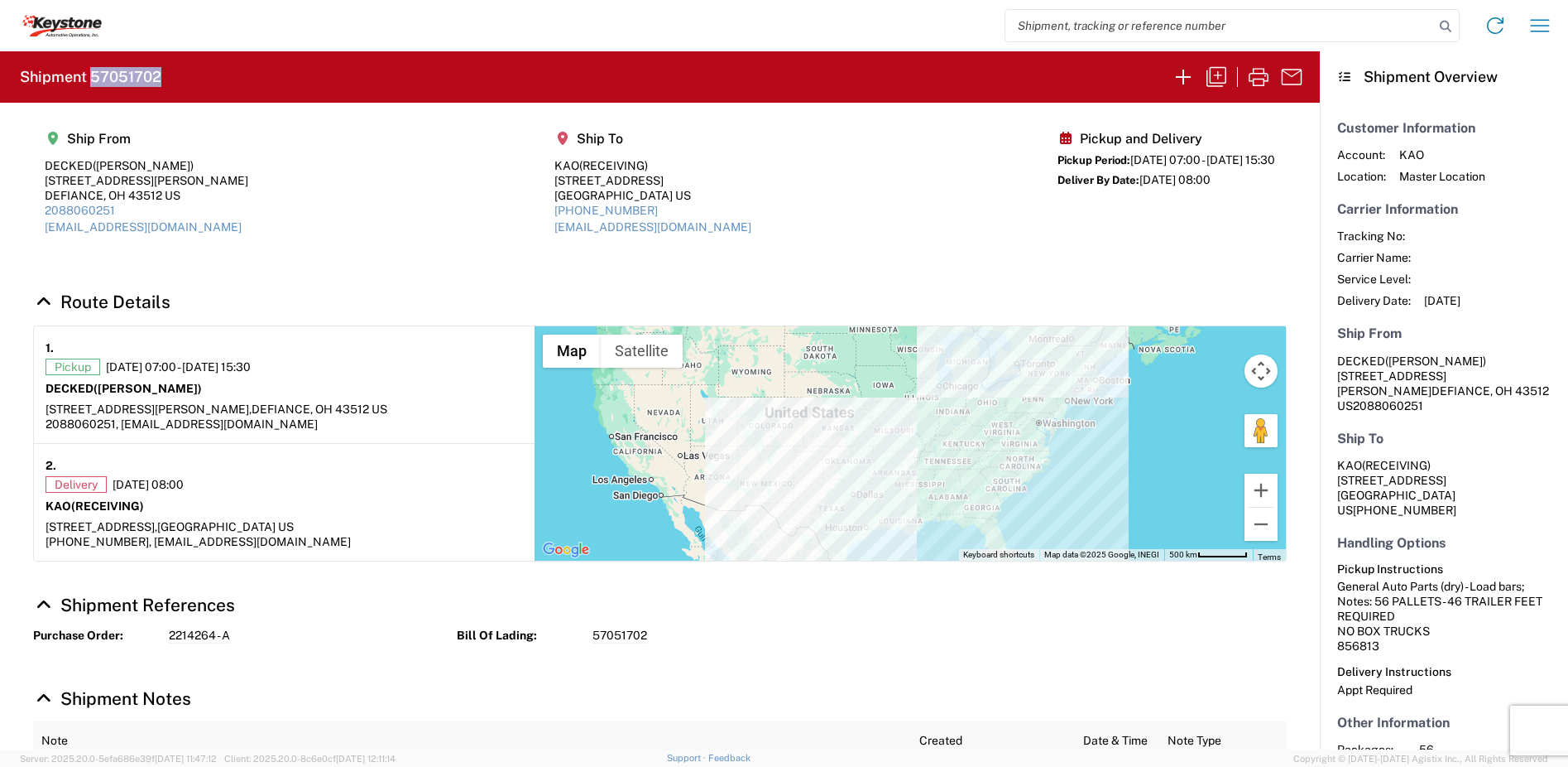
select select "FULL"
select select "US"
select select "LBS"
select select "IN"
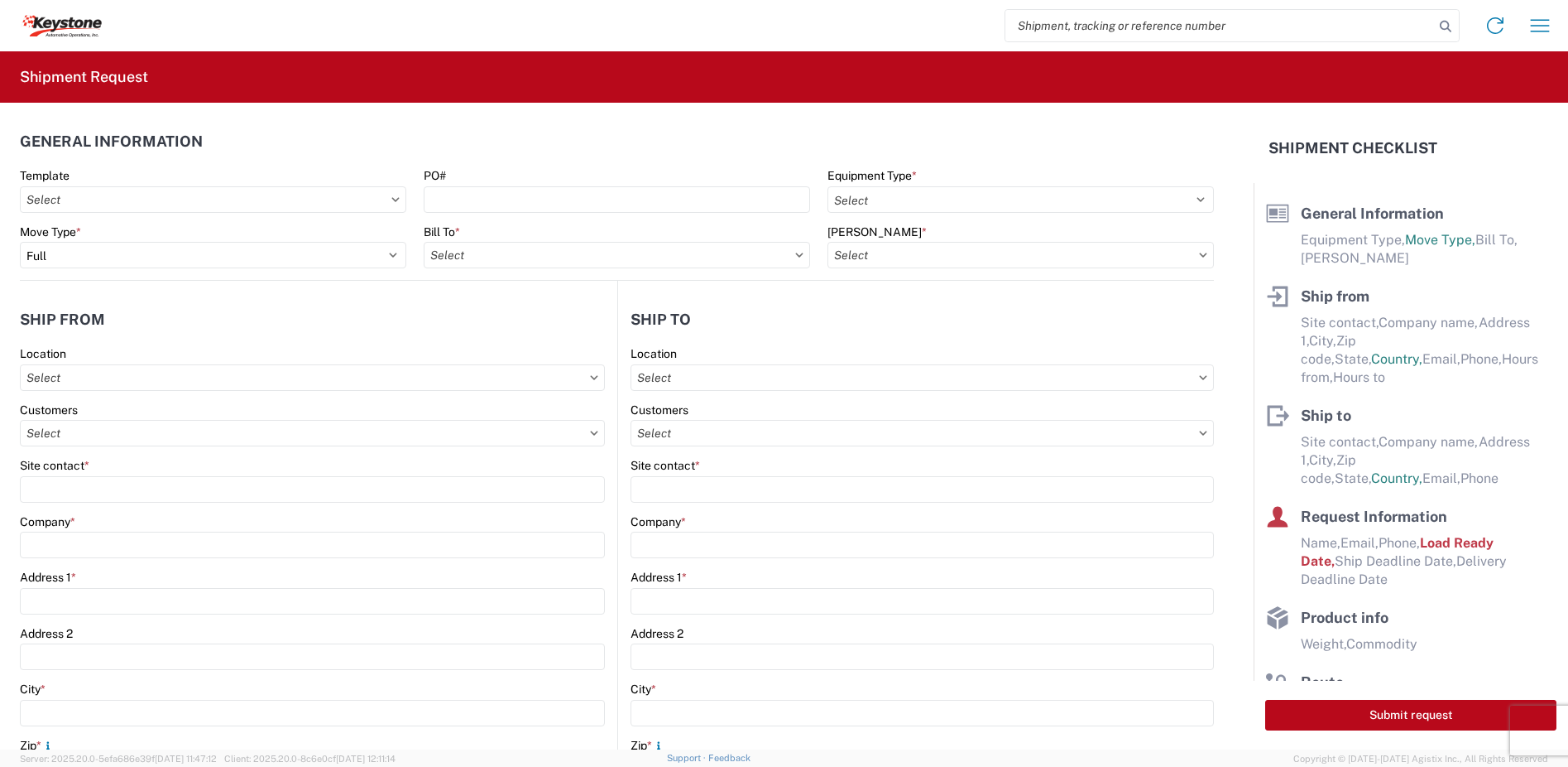
select select "STDV"
type input "[PERSON_NAME]"
type input "DECKED"
type input "[STREET_ADDRESS][PERSON_NAME]"
type input "DEFIANCE"
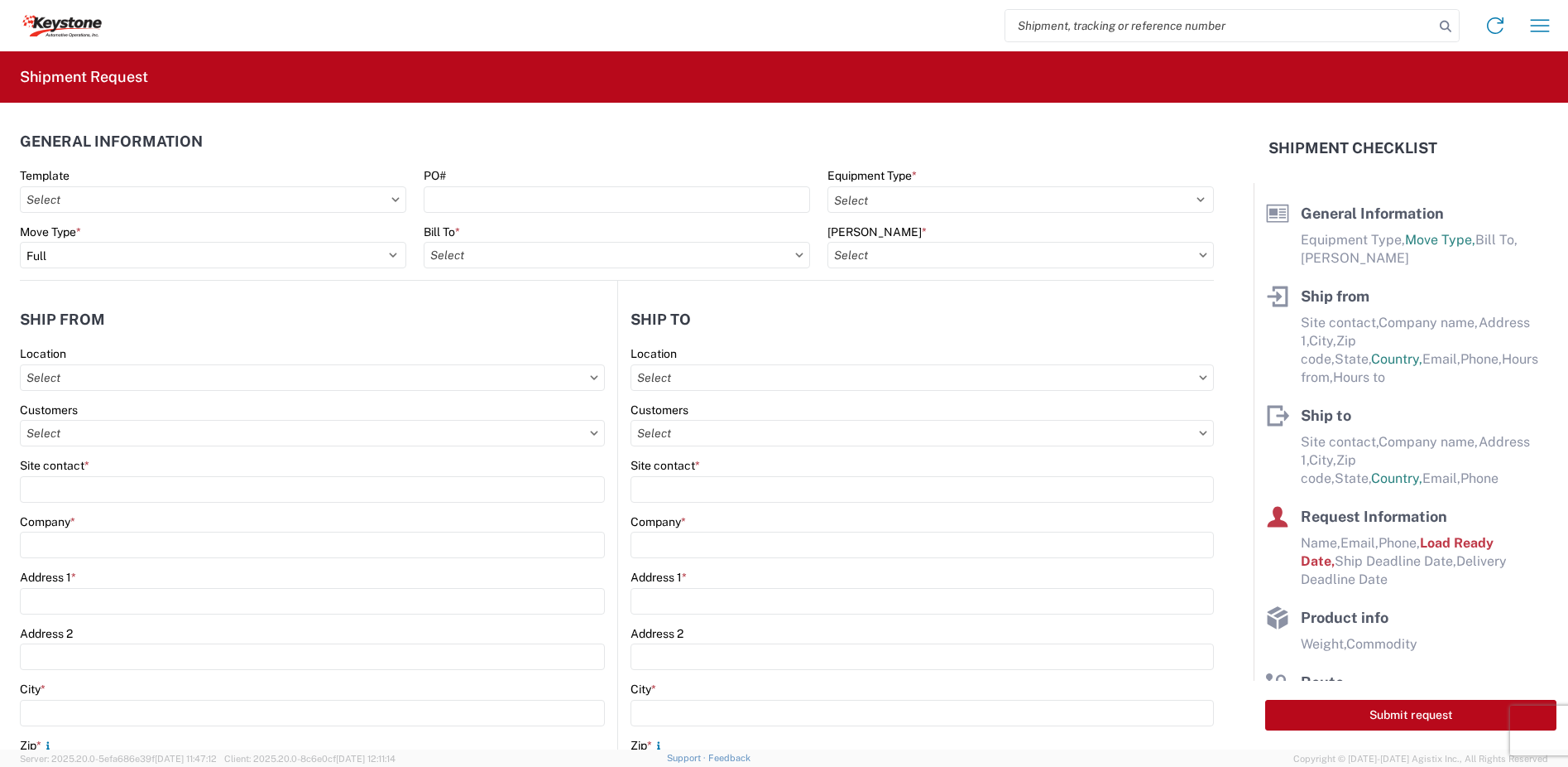
type input "43512"
type input "[EMAIL_ADDRESS][DOMAIN_NAME]"
type input "2088060251"
type input "07:00:00"
select select "apptRequired"
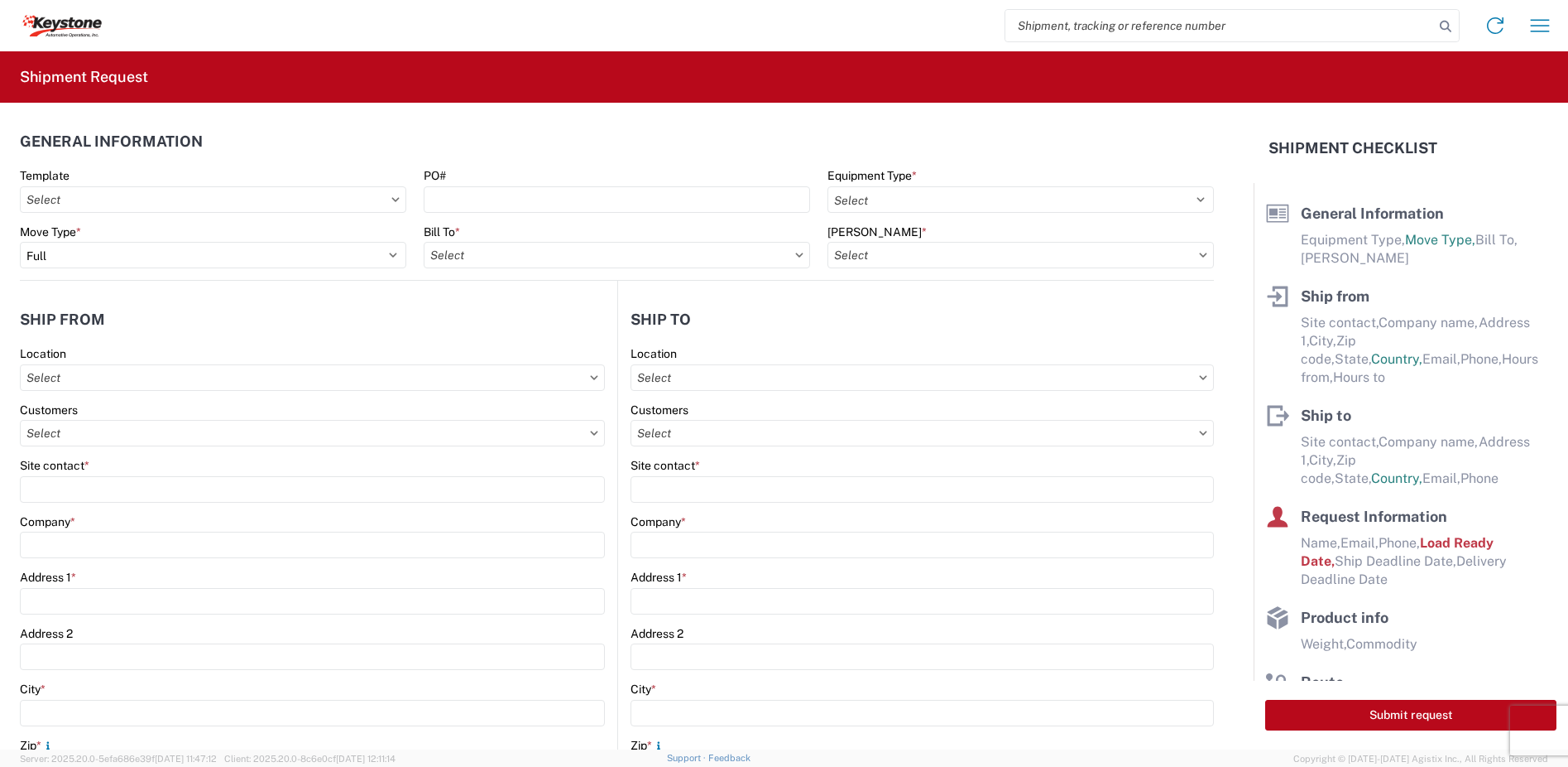
type input "RECEIVING"
type input "KAO"
type input "[STREET_ADDRESS]"
type input "Suite 100"
type input "[PERSON_NAME]"
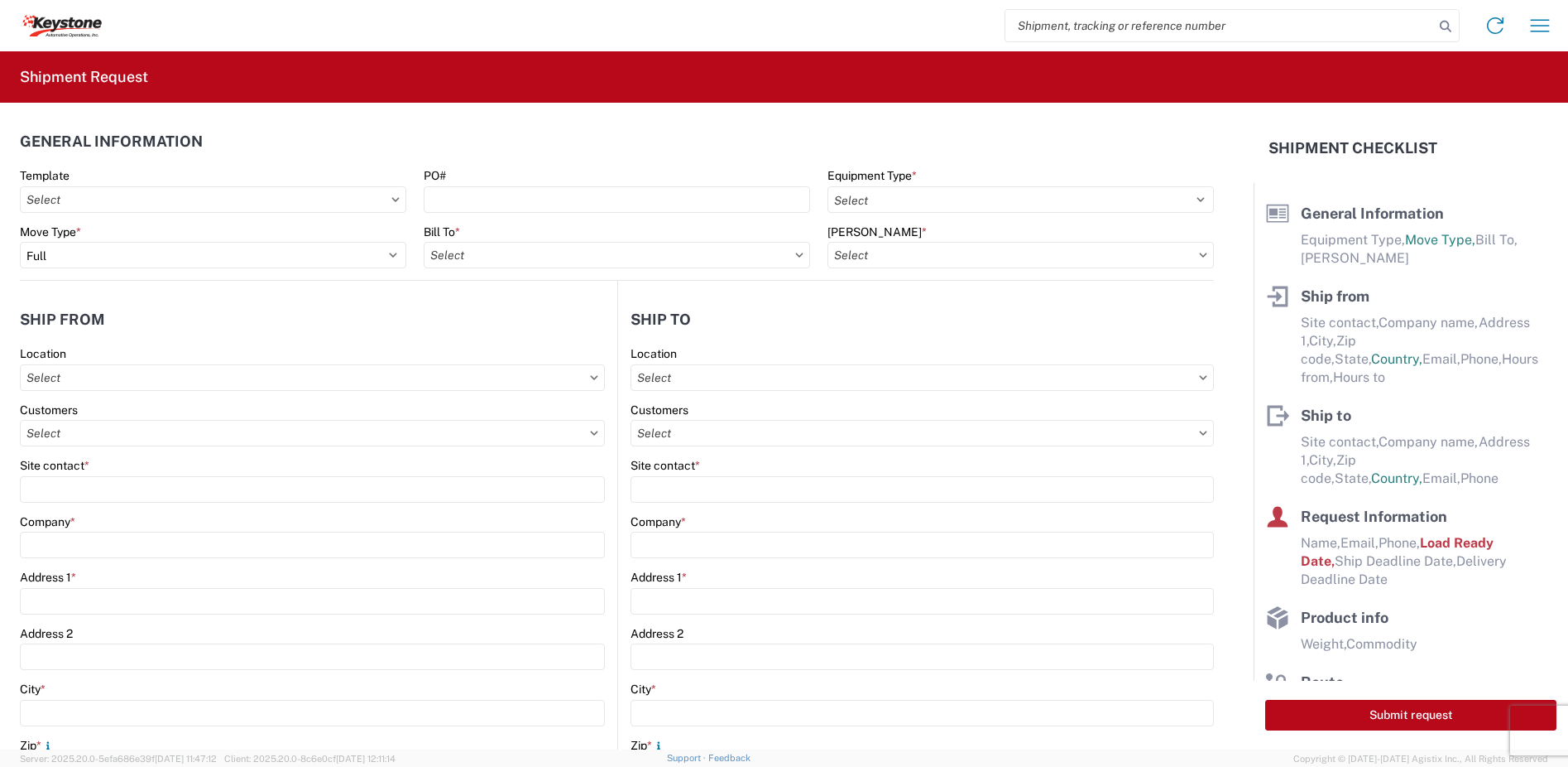
type input "75038"
type input "[EMAIL_ADDRESS][DOMAIN_NAME]"
type input "[PHONE_NUMBER]"
type input "08:00:00"
select select "apptRequired"
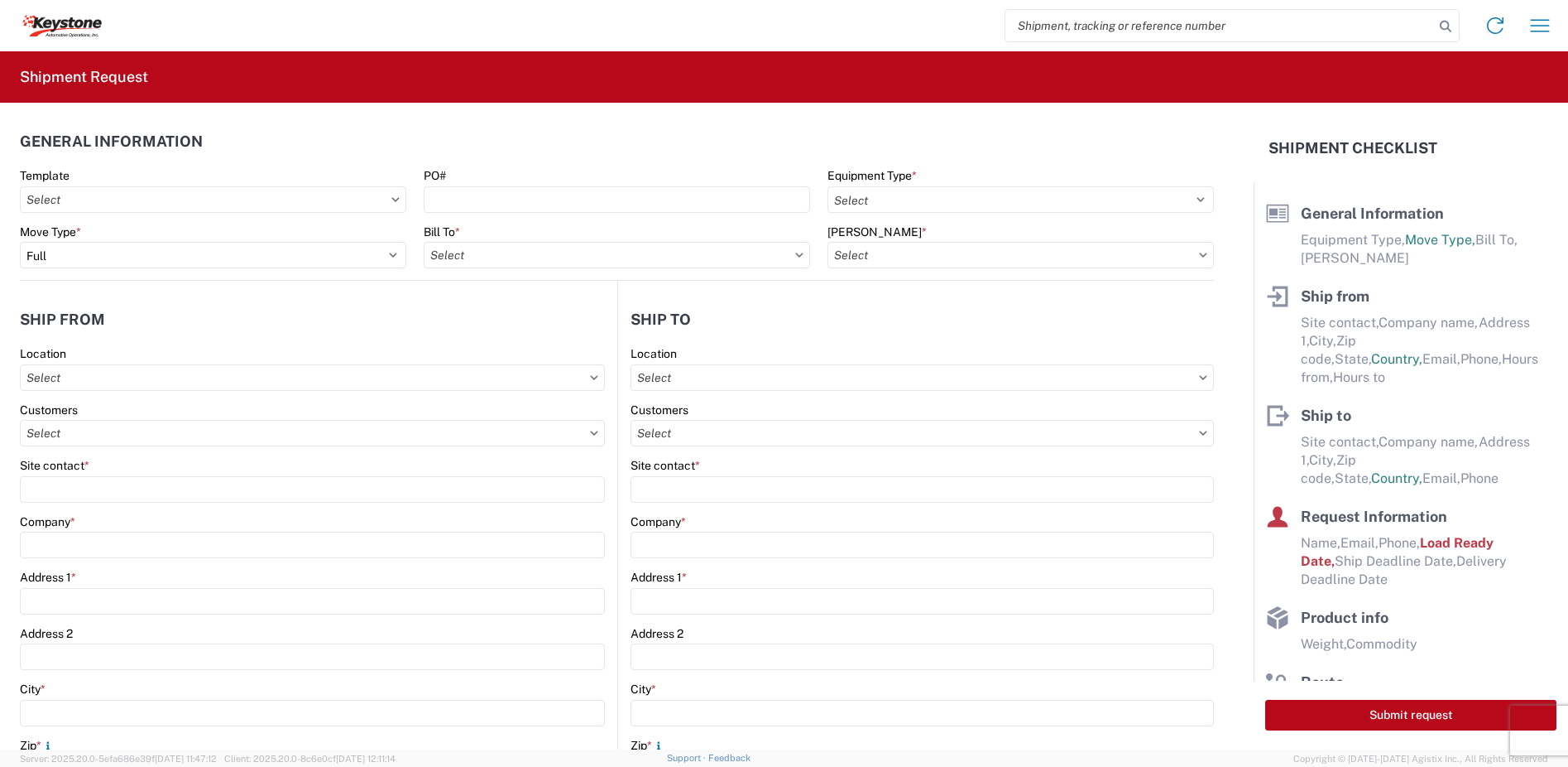
type input "[PERSON_NAME]"
type input "[EMAIL_ADDRESS][DOMAIN_NAME]"
type input "2088060251"
type input "[DATE]"
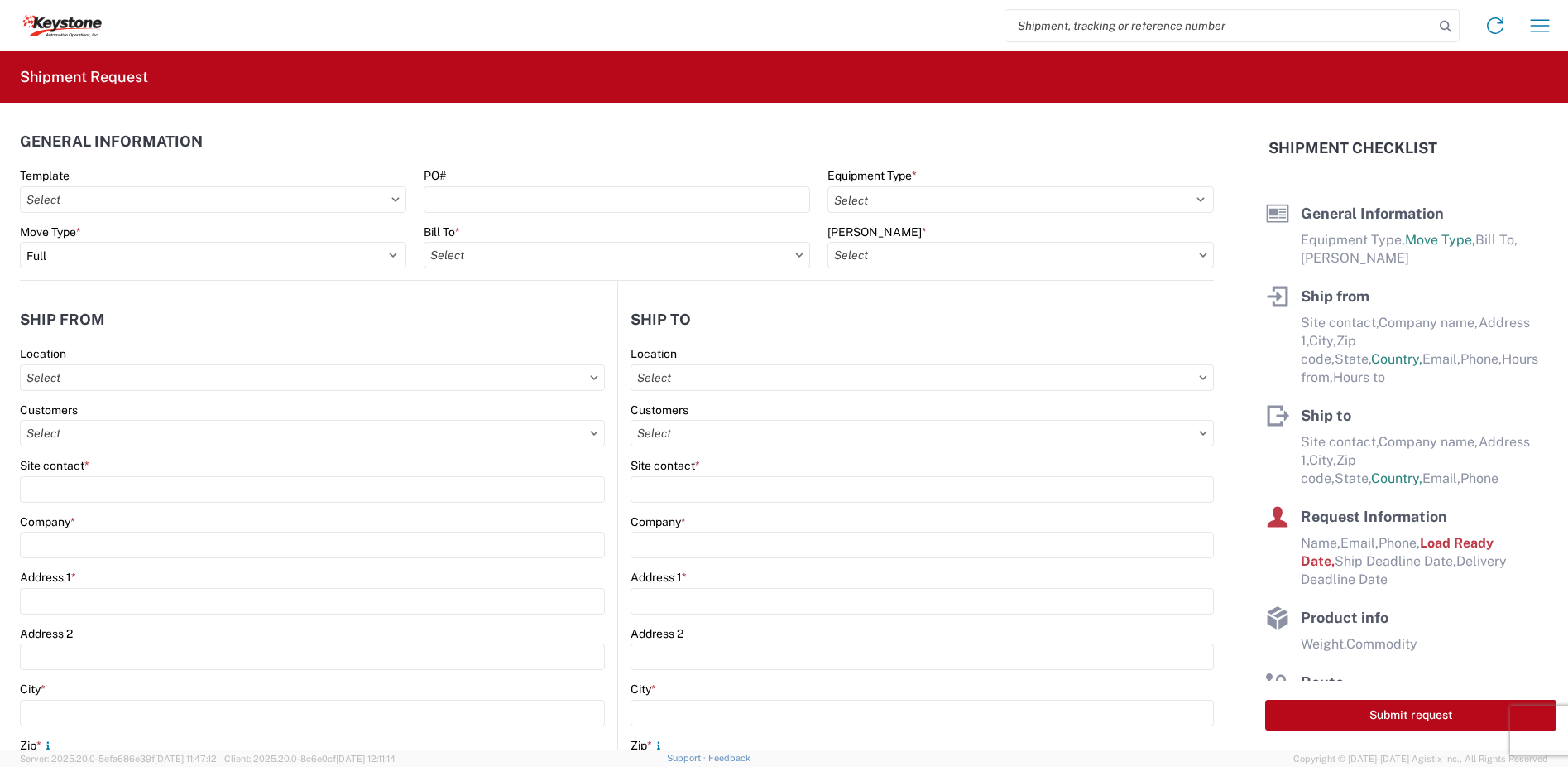
type input "[DATE]"
type textarea "56 PALLETS - 46 TRAILER FEET REQUIRED NO BOX TRUCKS 856813"
type textarea "Appt Required"
type input "15136"
type input "General Auto Parts (dry)"
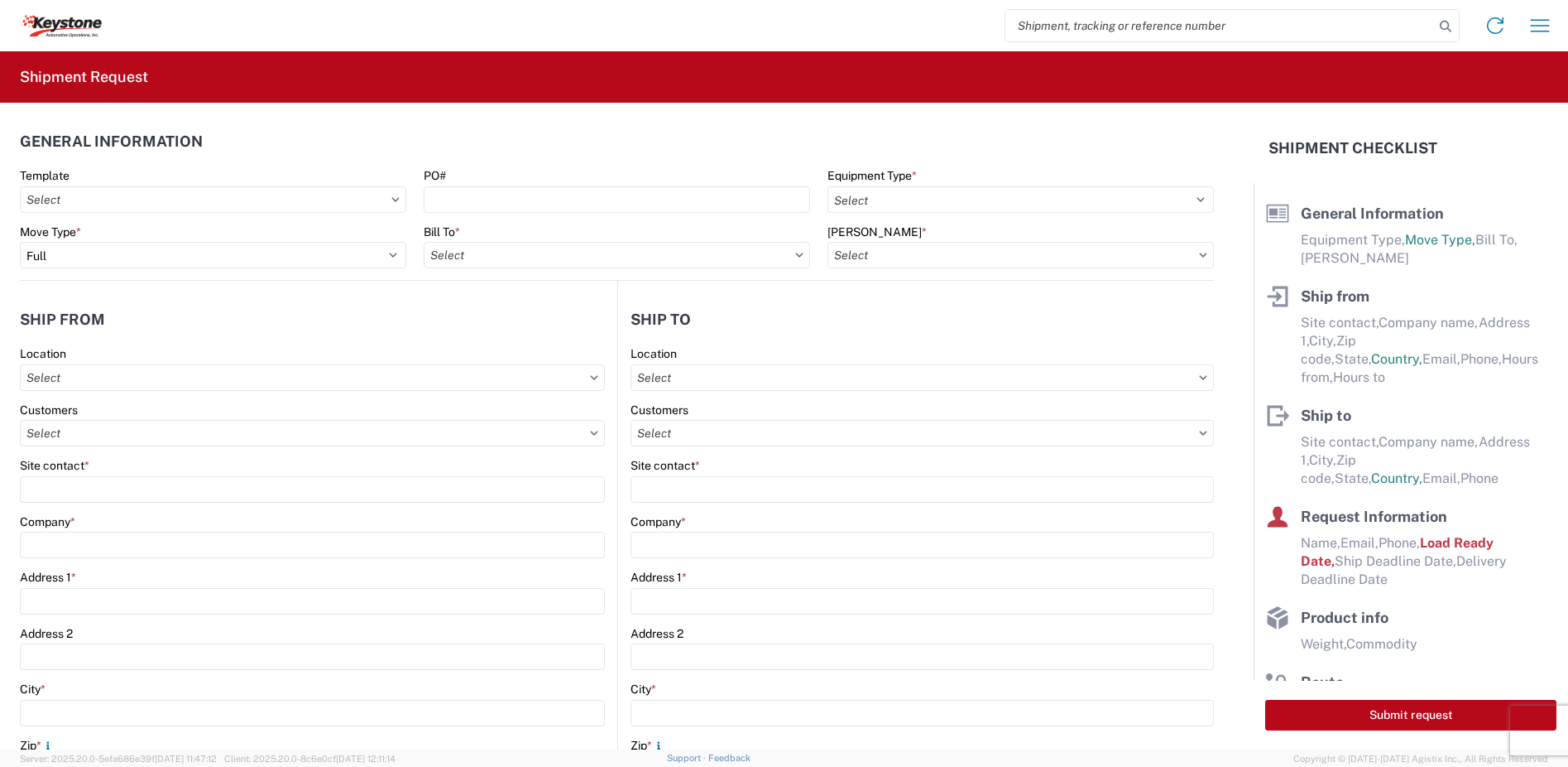
type input "56"
type input "46"
type textarea "56 PALLETS - 46 TRAILER FEET REQUIRED NO BOX TRUCKS 856813"
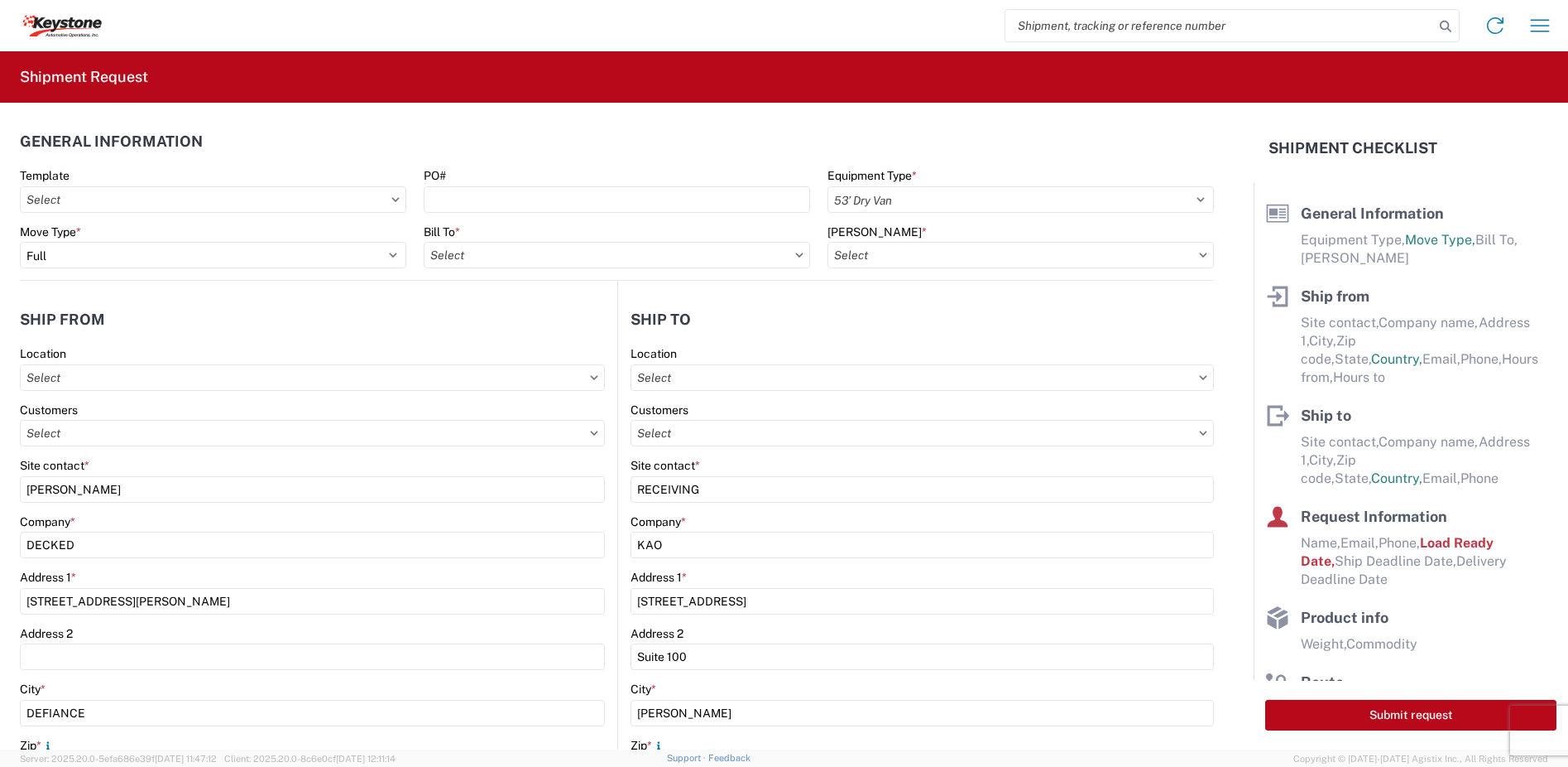
select select
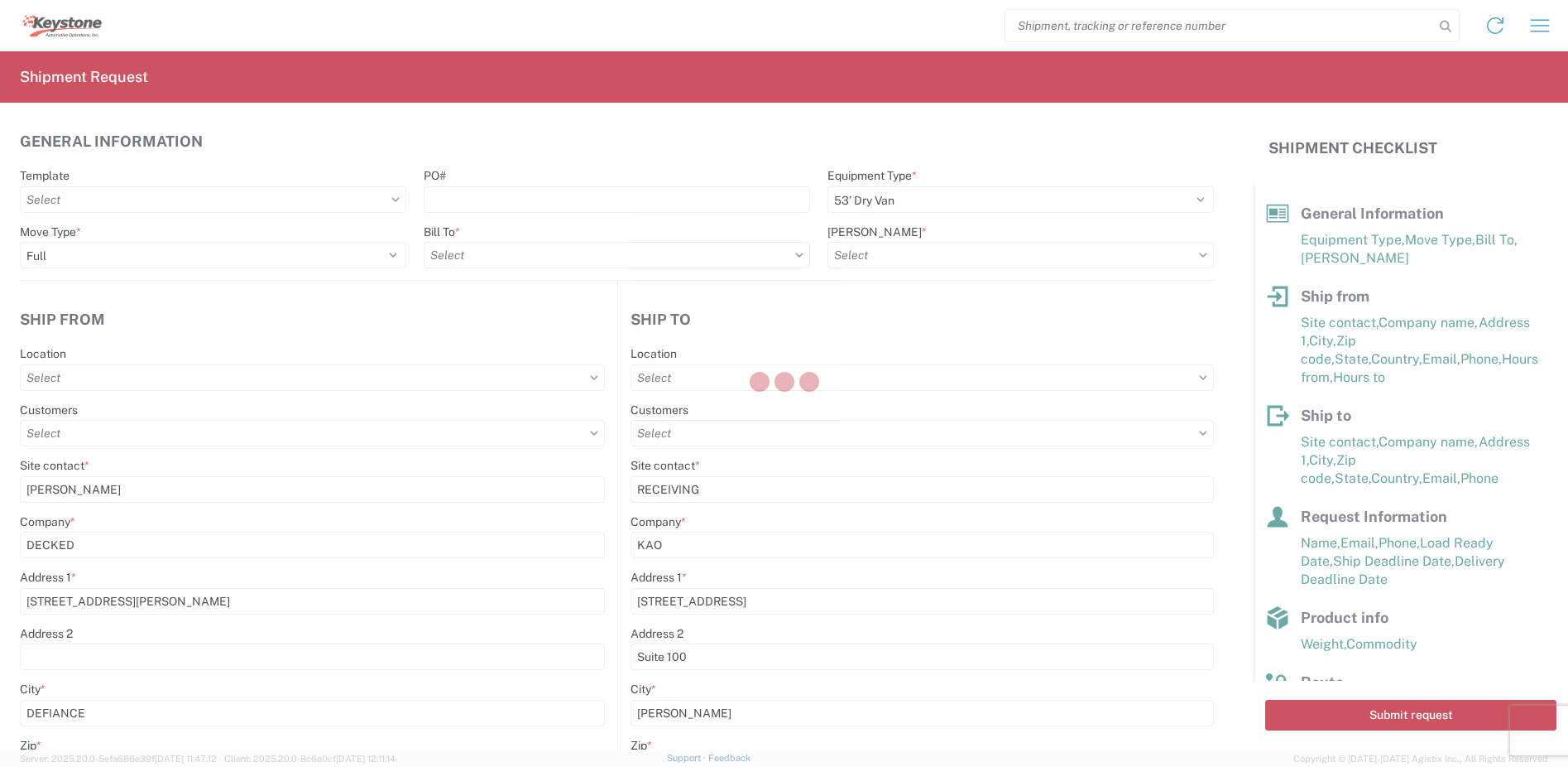
type input "8404 - [PERSON_NAME] Warehouse"
type input "8404-2000-50180-0000 - 8404 Inbound to KAO"
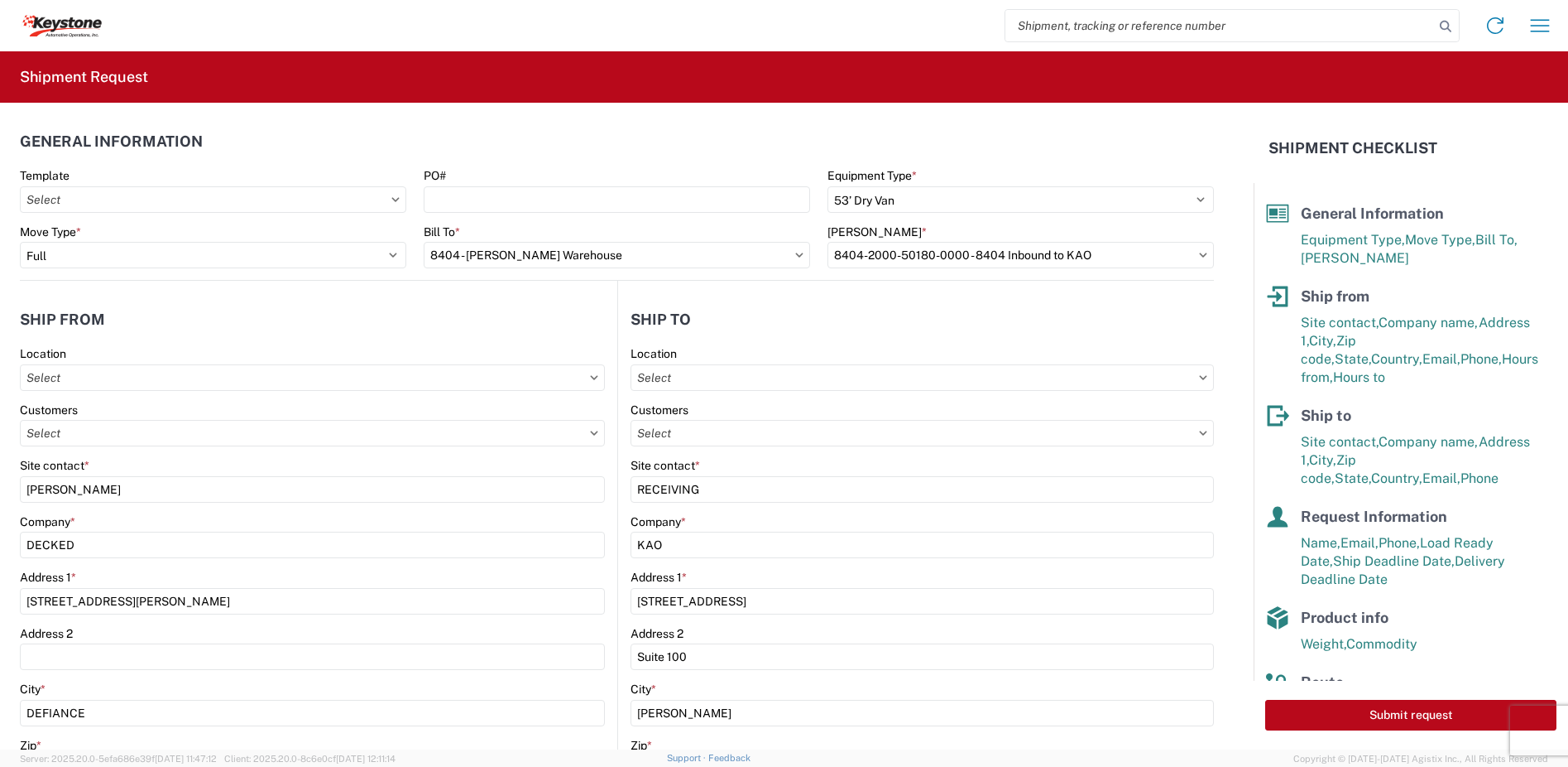
type input "8404 - [PERSON_NAME] Warehouse"
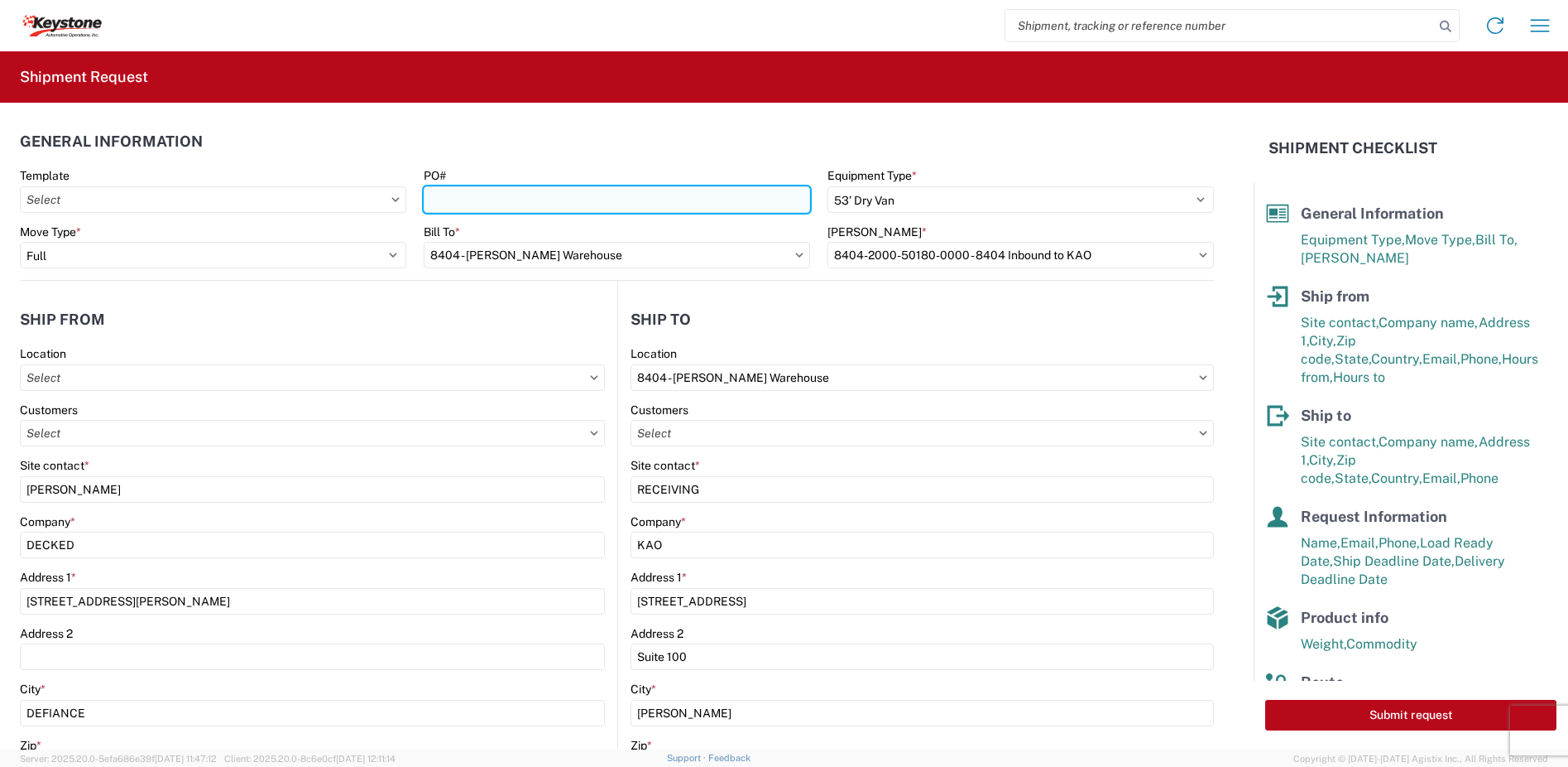
click at [585, 197] on input "PO#" at bounding box center [617, 199] width 386 height 26
type input "2214264 - B"
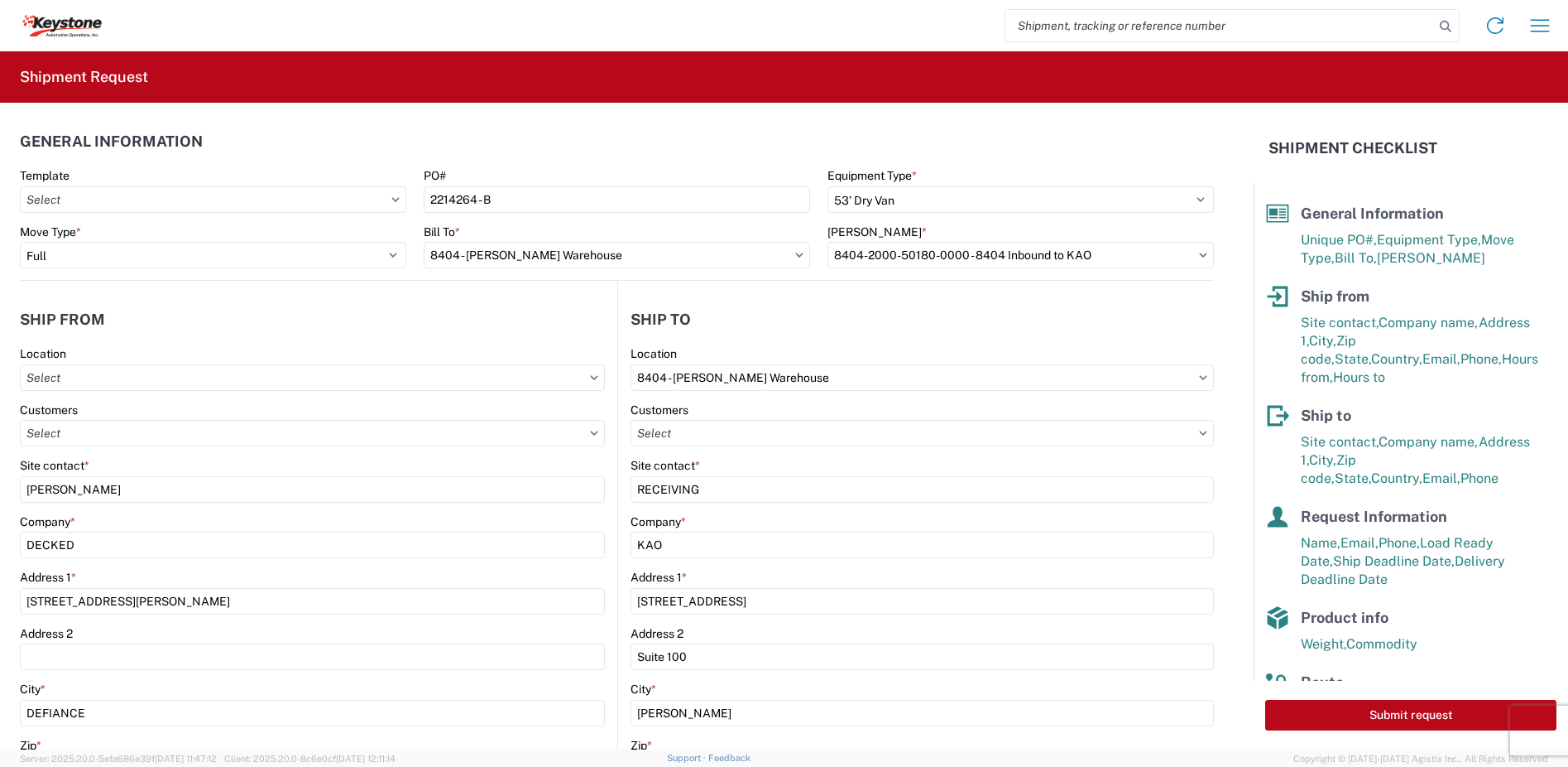
click at [1055, 138] on header "General Information" at bounding box center [617, 140] width 1194 height 38
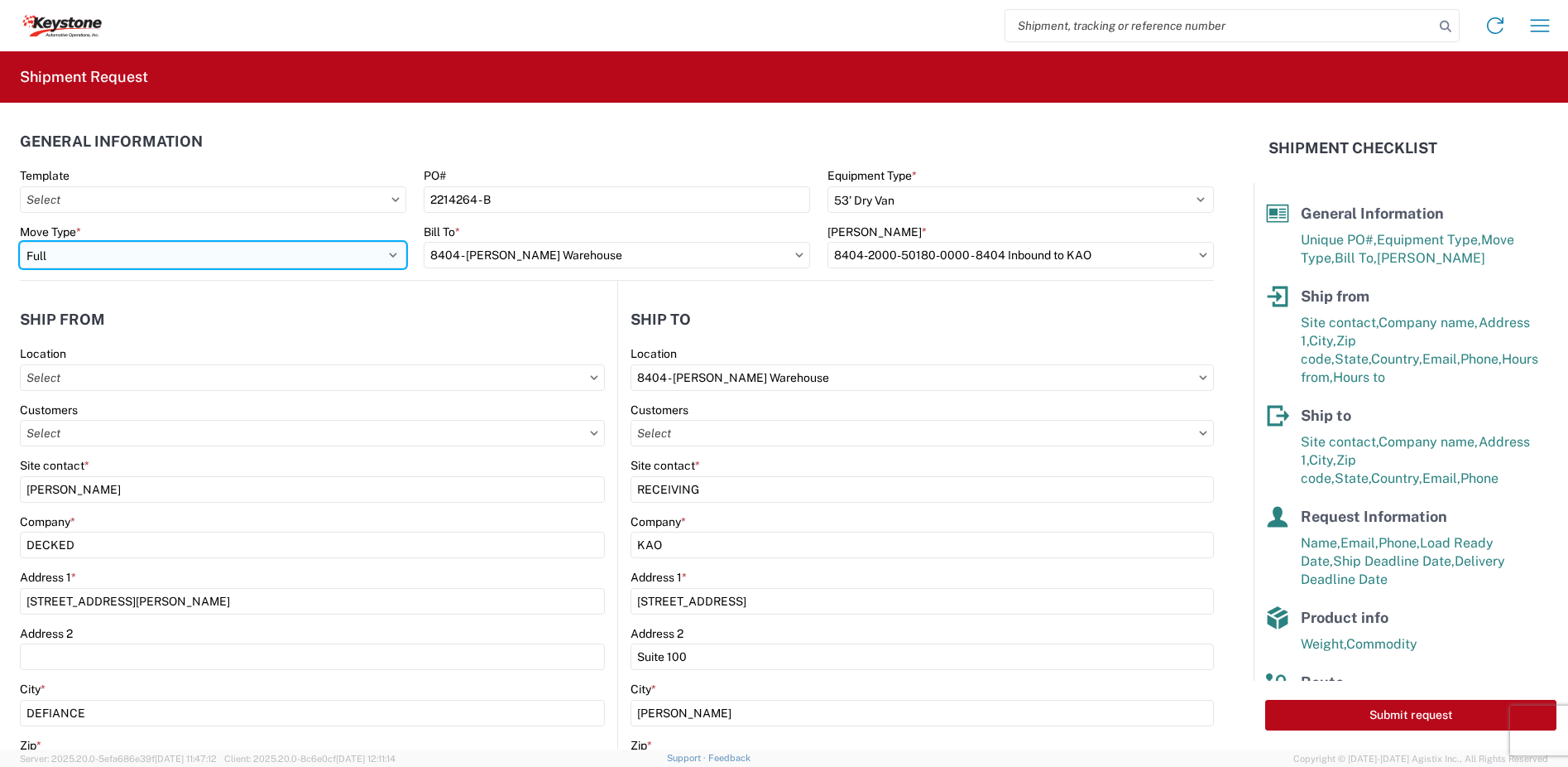
click at [130, 258] on select "Select Full Partial TL" at bounding box center [213, 255] width 386 height 26
select select "PARTIAL_TL"
click at [20, 242] on select "Select Full Partial TL" at bounding box center [213, 255] width 386 height 26
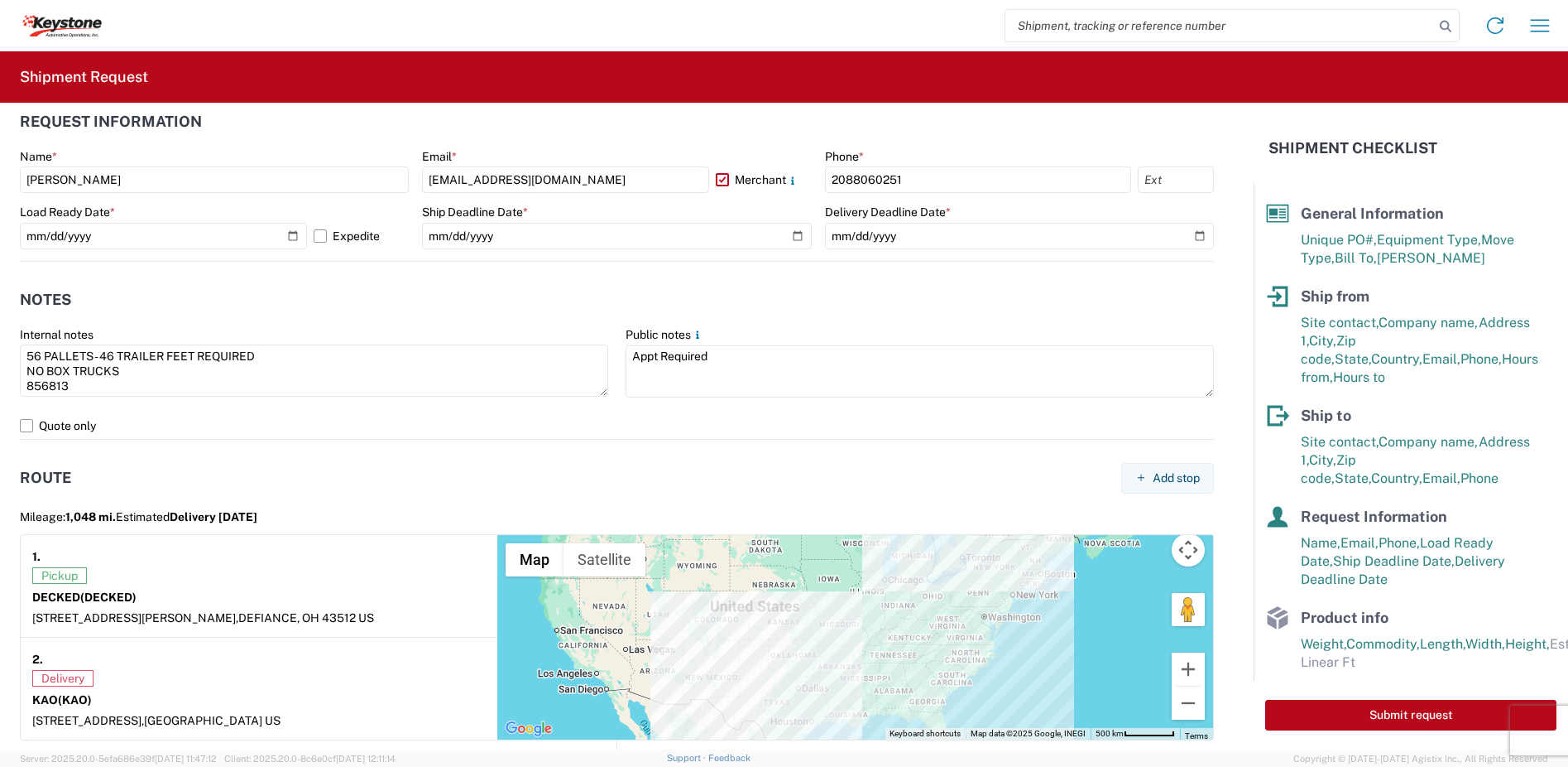
scroll to position [994, 0]
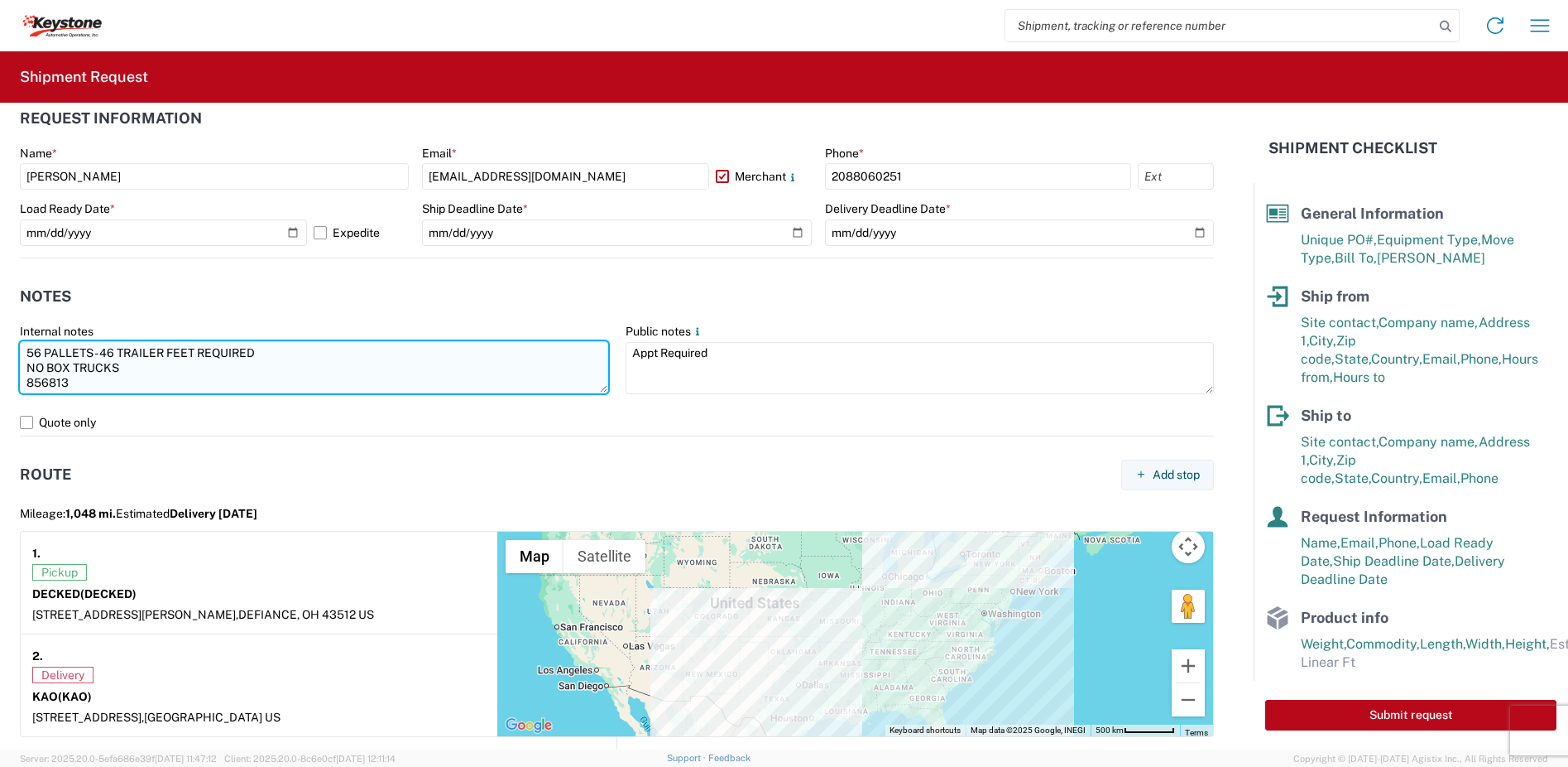
drag, startPoint x: 40, startPoint y: 351, endPoint x: 24, endPoint y: 354, distance: 16.3
click at [24, 354] on textarea "56 PALLETS - 46 TRAILER FEET REQUIRED NO BOX TRUCKS 856813" at bounding box center [314, 367] width 589 height 52
drag, startPoint x: 114, startPoint y: 354, endPoint x: 103, endPoint y: 357, distance: 11.4
click at [103, 357] on textarea "35 PALLETS - 46 TRAILER FEET REQUIRED NO BOX TRUCKS 856813" at bounding box center [314, 367] width 589 height 52
click at [119, 369] on textarea "35 PALLETS - 31 TRAILER FEET REQUIRED NO BOX TRUCKS 856813" at bounding box center [314, 367] width 589 height 52
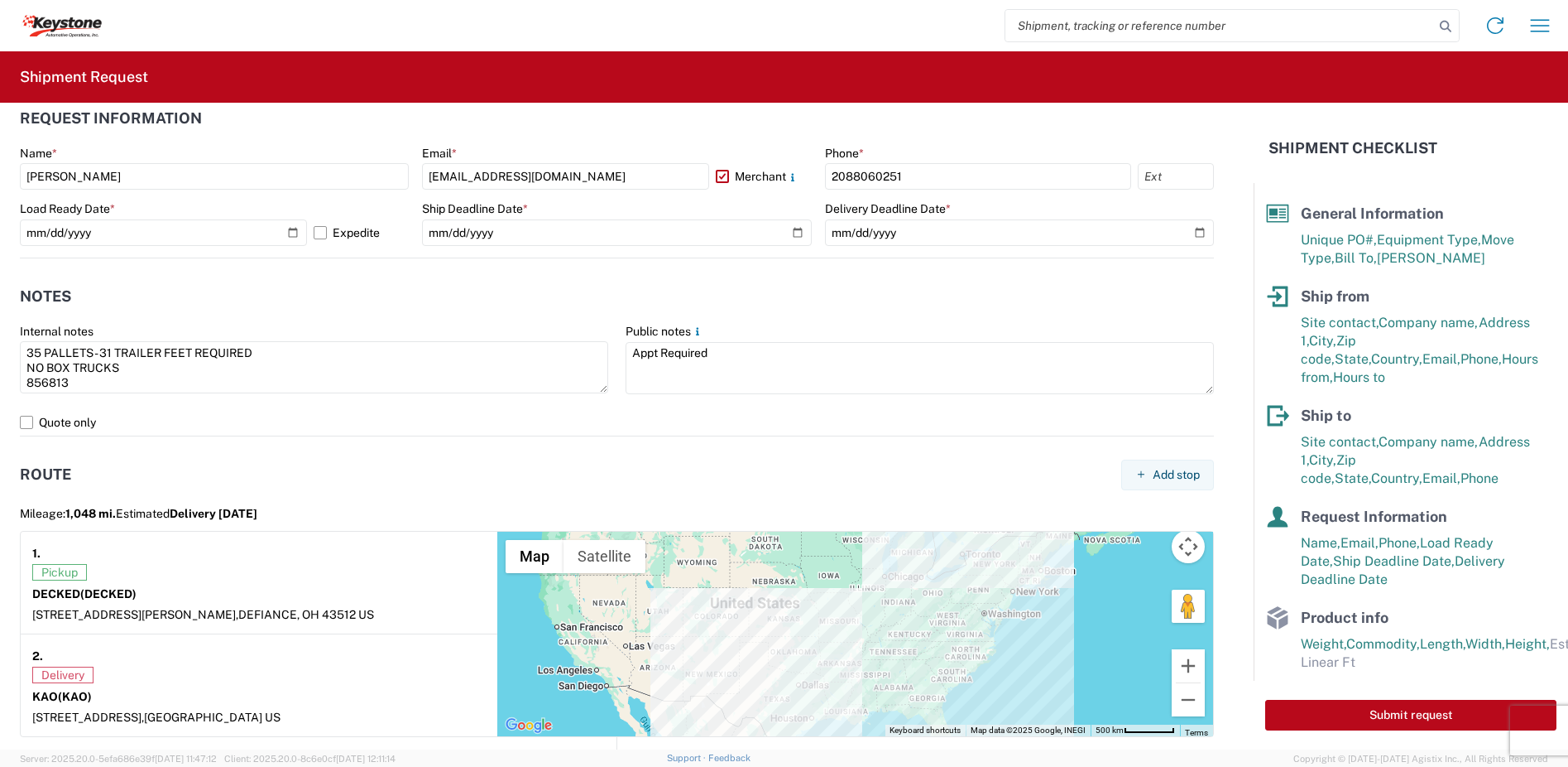
click at [946, 23] on div "Home Shipment request Shipment tracking" at bounding box center [832, 26] width 1461 height 40
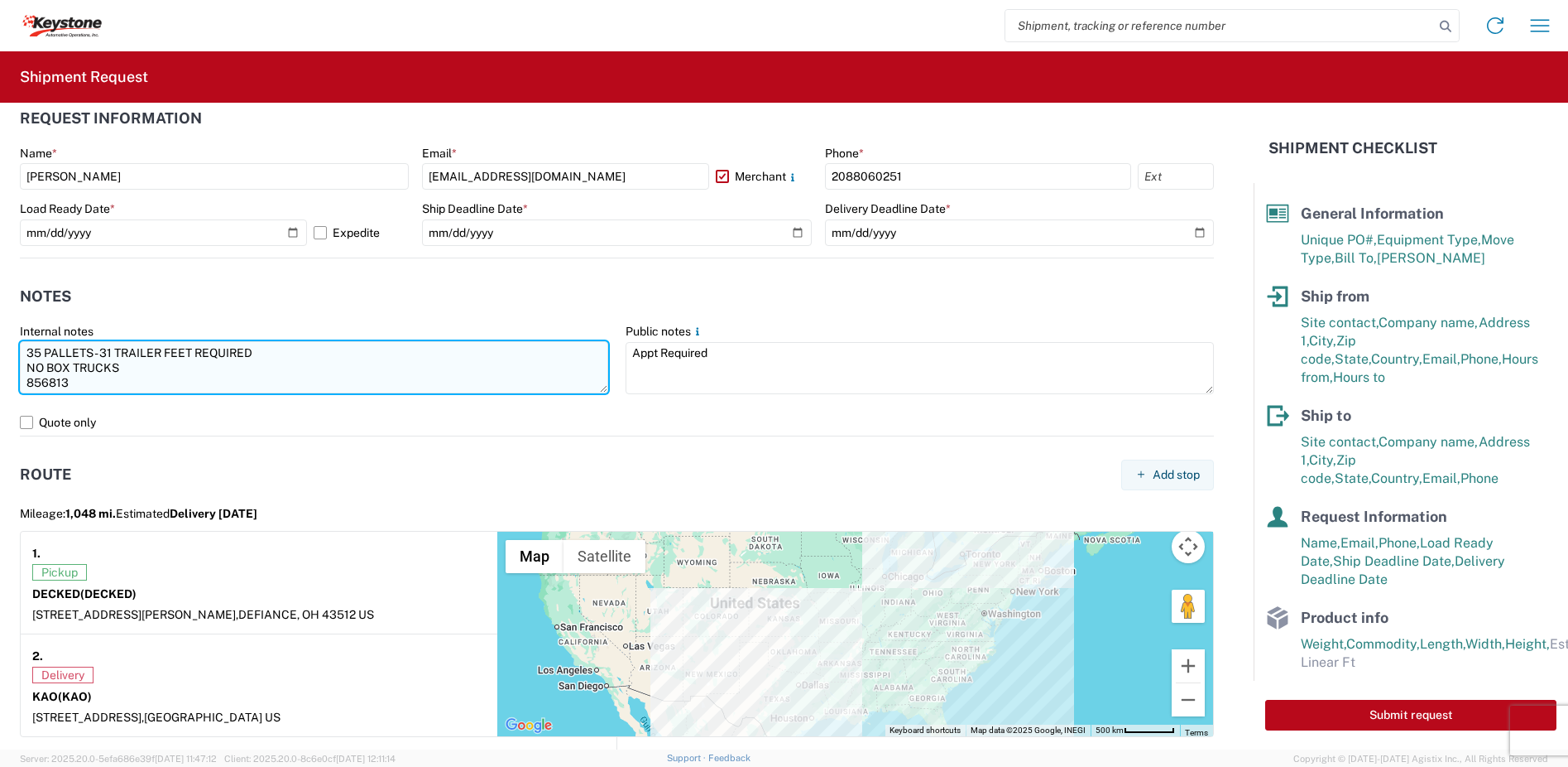
click at [266, 353] on textarea "35 PALLETS - 31 TRAILER FEET REQUIRED NO BOX TRUCKS 856813" at bounding box center [314, 367] width 589 height 52
paste textarea "Driver is required to provide and utilize LOAD STRAPS and/or LOAD BARS to secur…"
click at [81, 385] on textarea "35 PALLETS - 31 TRAILER FEET REQUIRED Driver is required to provide and utilize…" at bounding box center [314, 367] width 589 height 52
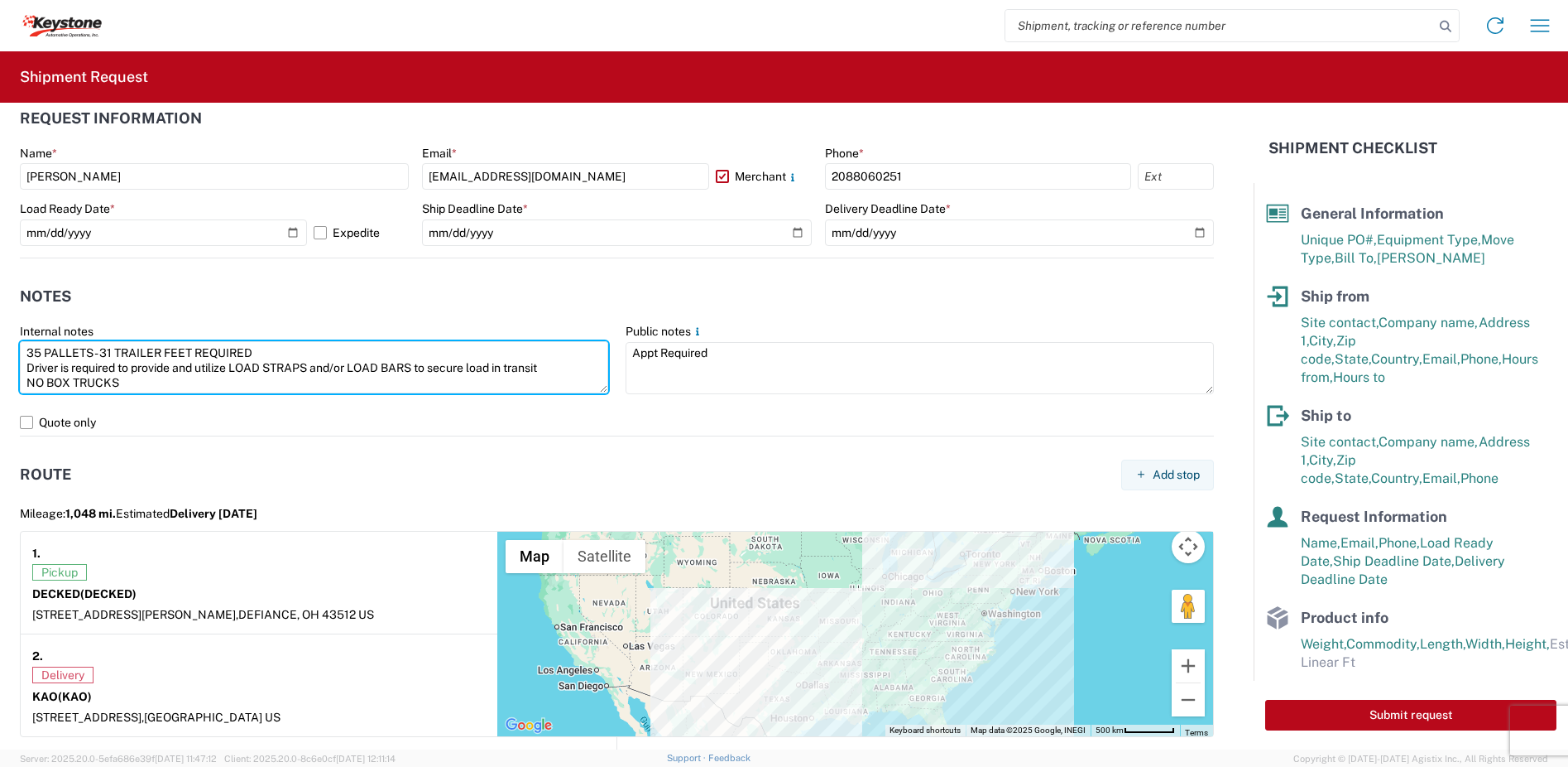
drag, startPoint x: 85, startPoint y: 387, endPoint x: -7, endPoint y: 349, distance: 99.5
click at [0, 349] on html "Home Shipment request Shipment tracking Shipment Request General Information Te…" at bounding box center [784, 383] width 1568 height 767
type textarea "35 PALLETS - 31 TRAILER FEET REQUIRED Driver is required to provide and utilize…"
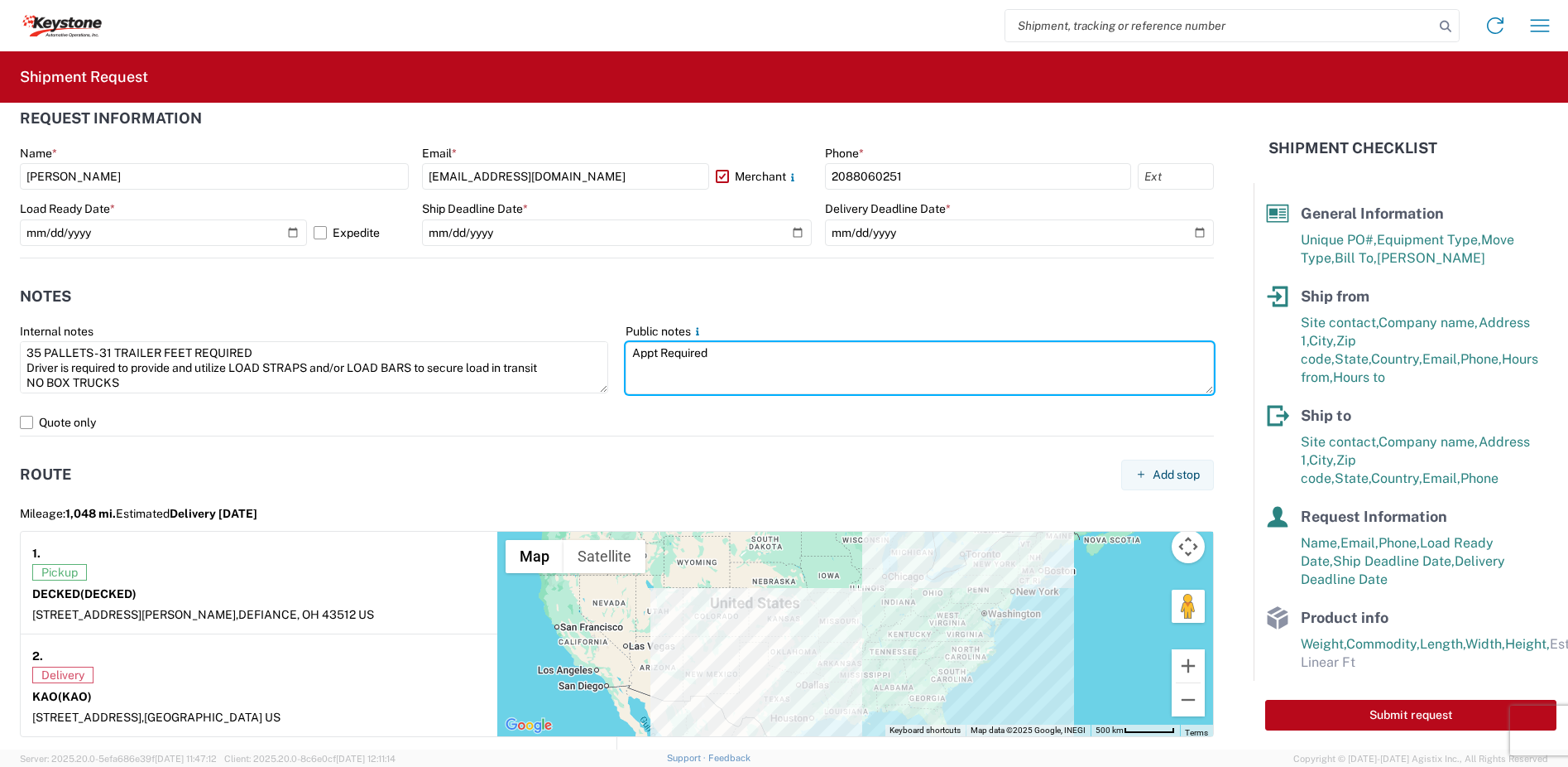
drag, startPoint x: 688, startPoint y: 358, endPoint x: 604, endPoint y: 362, distance: 84.1
click at [604, 362] on div "Internal notes 35 PALLETS - 31 TRAILER FEET REQUIRED Driver is required to prov…" at bounding box center [617, 366] width 1211 height 86
click at [630, 357] on textarea at bounding box center [919, 368] width 589 height 52
paste textarea "35 PALLETS - 31 TRAILER FEET REQUIRED Driver is required to provide and utilize…"
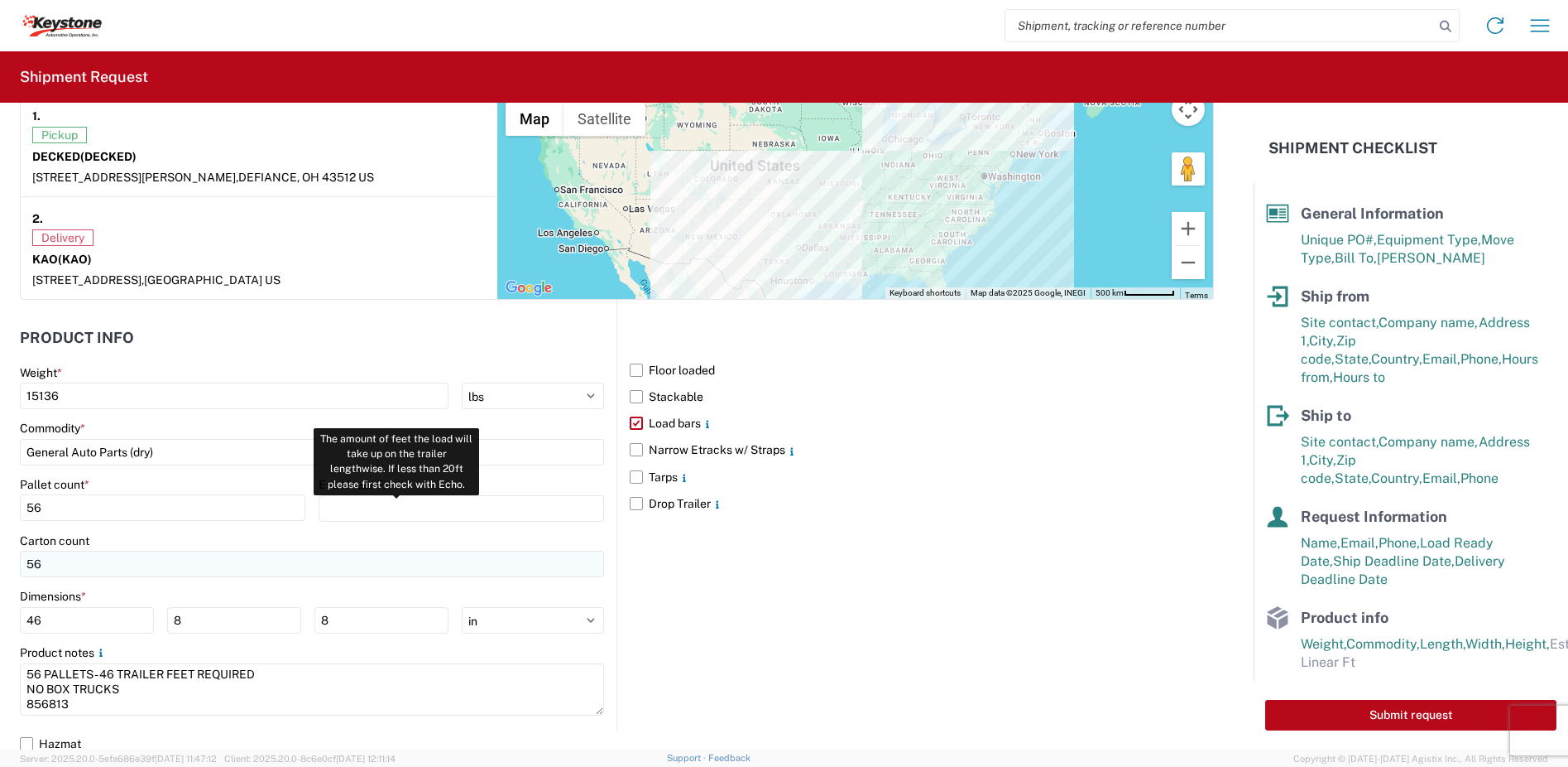
scroll to position [1438, 0]
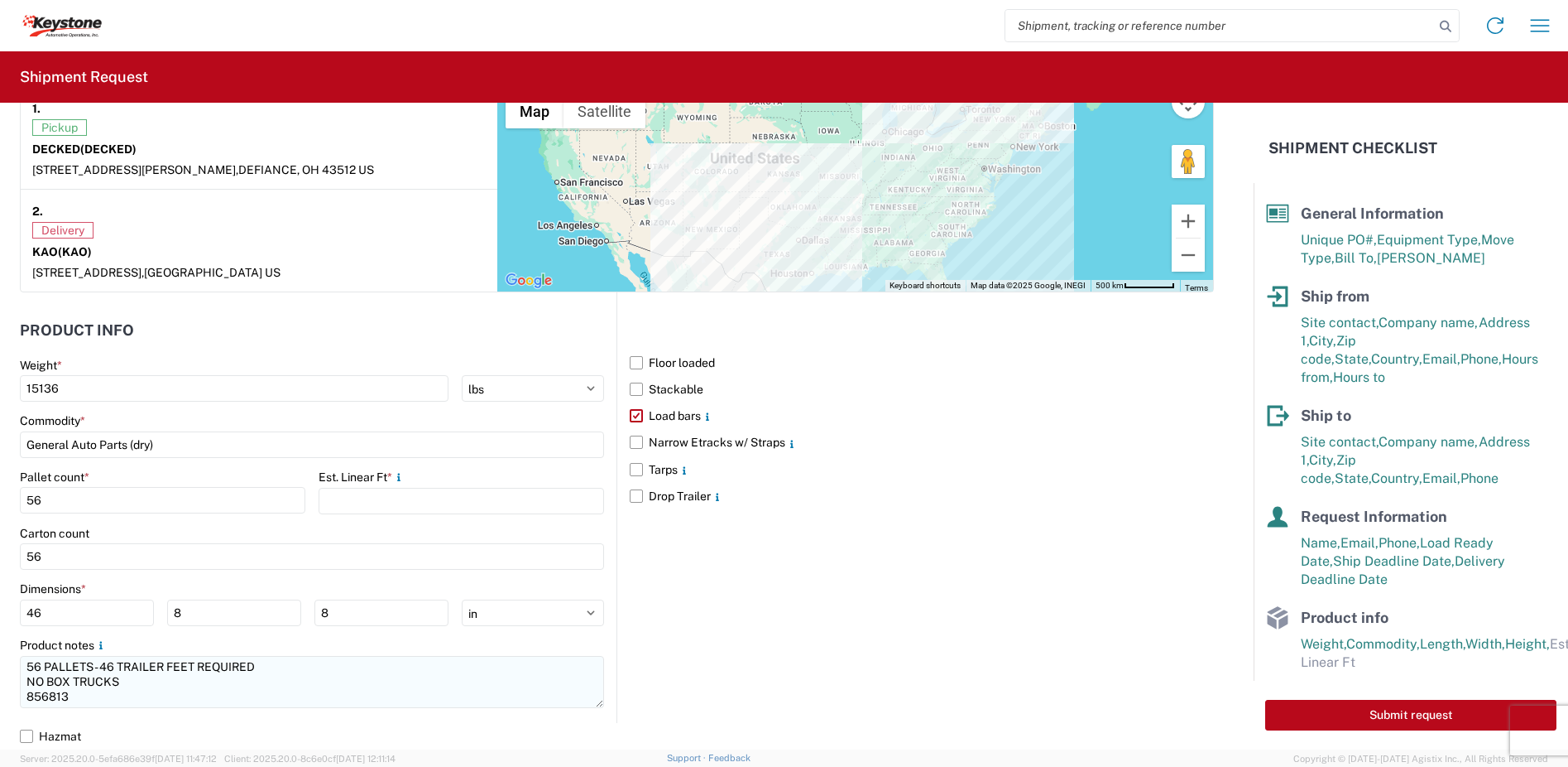
type textarea "35 PALLETS - 31 TRAILER FEET REQUIRED Driver is required to provide and utilize…"
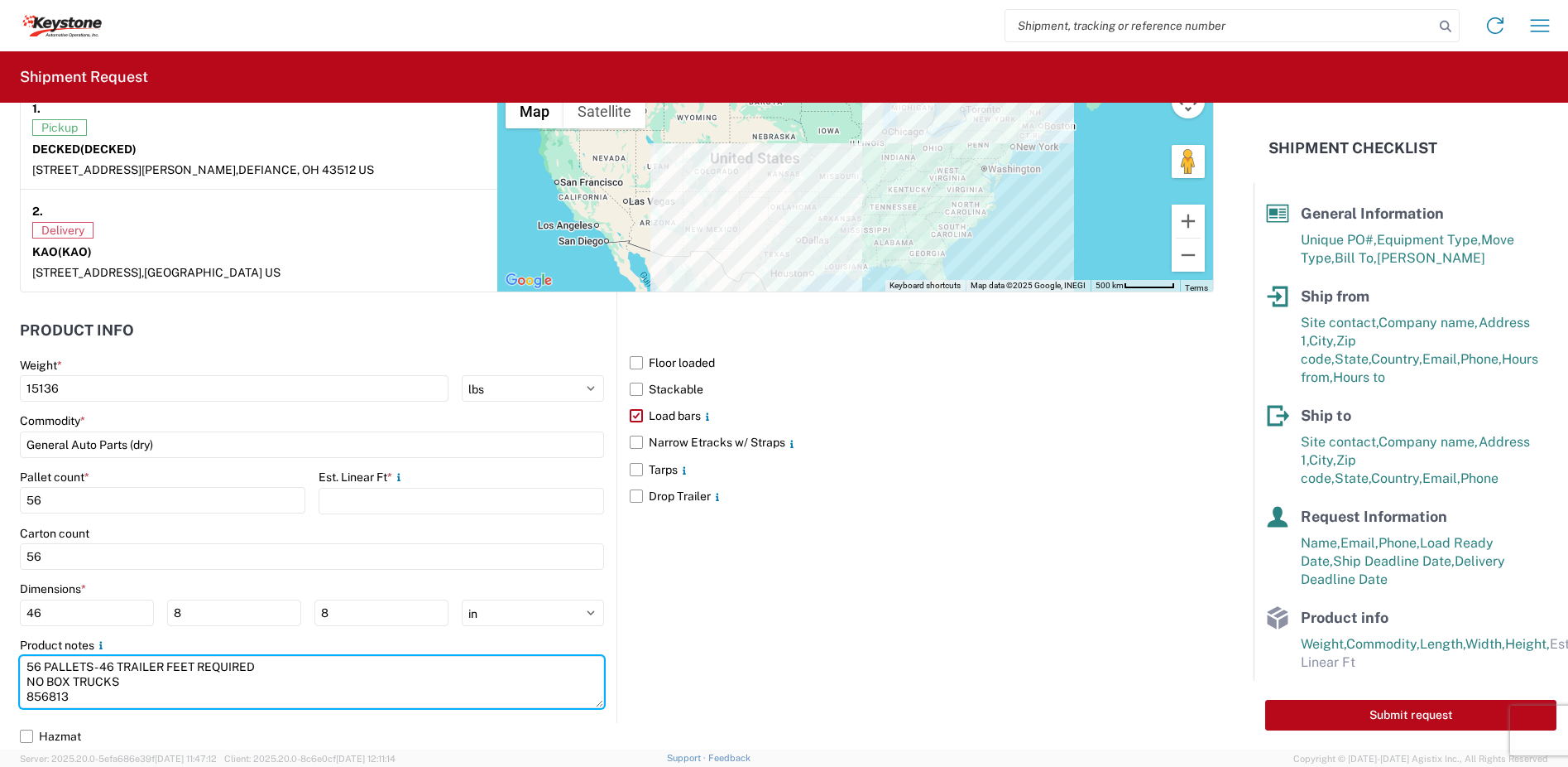
drag, startPoint x: 83, startPoint y: 699, endPoint x: -9, endPoint y: 663, distance: 98.8
click at [0, 663] on html "Home Shipment request Shipment tracking Shipment Request General Information Te…" at bounding box center [784, 383] width 1568 height 767
paste textarea "35 PALLETS - 31 TRAILER FEET REQUIRED Driver is required to provide and utilize…"
type textarea "35 PALLETS - 31 TRAILER FEET REQUIRED Driver is required to provide and utilize…"
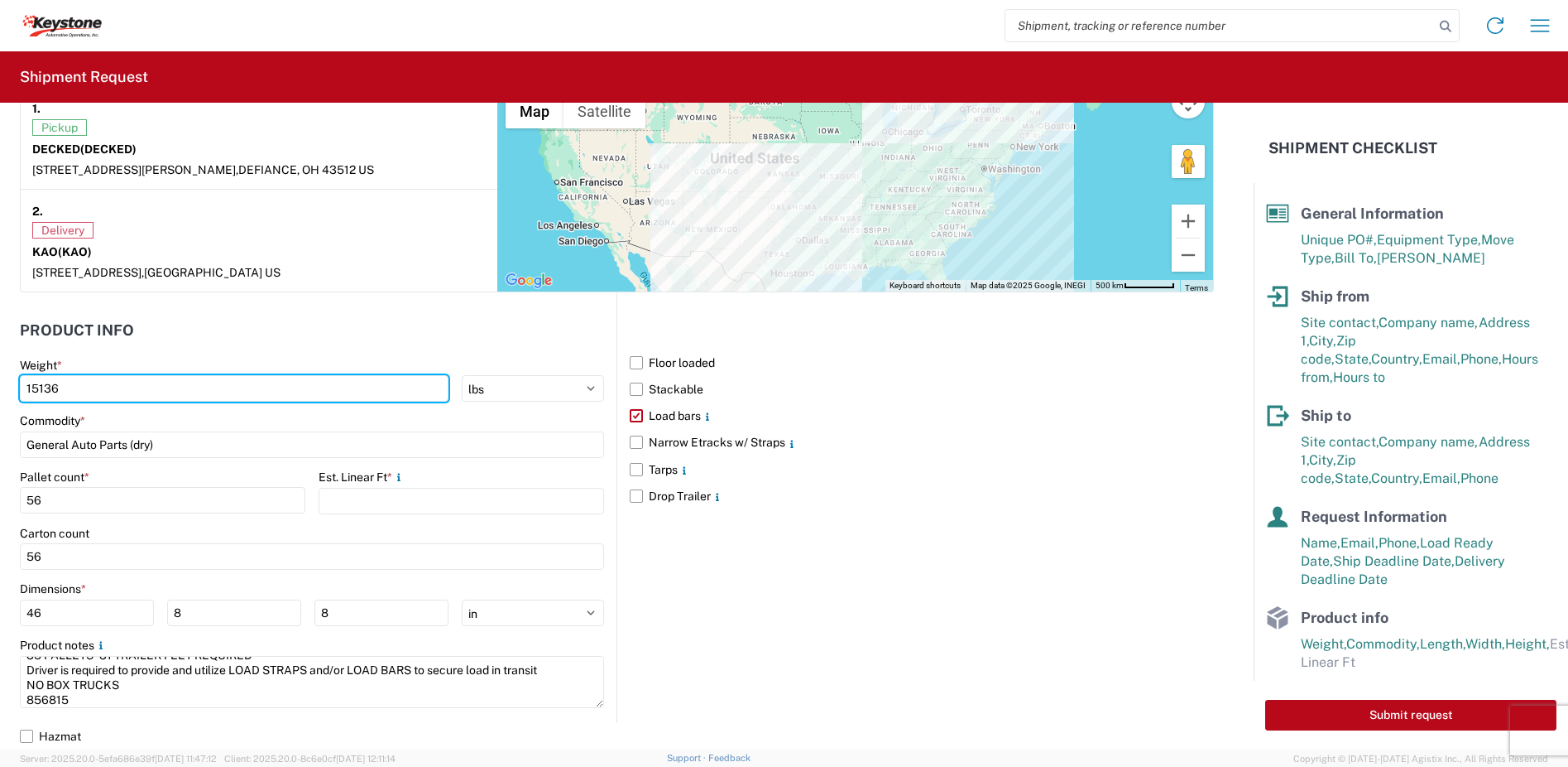
drag, startPoint x: 105, startPoint y: 395, endPoint x: 3, endPoint y: 392, distance: 102.0
click at [3, 392] on form "General Information Template PO# 2214264 - B Equipment Type * Select 53’ Dry Va…" at bounding box center [627, 426] width 1254 height 647
click at [78, 393] on input "15136" at bounding box center [235, 388] width 429 height 26
drag, startPoint x: 67, startPoint y: 387, endPoint x: 0, endPoint y: 388, distance: 67.0
click at [0, 388] on html "Home Shipment request Shipment tracking Shipment Request General Information Te…" at bounding box center [784, 383] width 1568 height 767
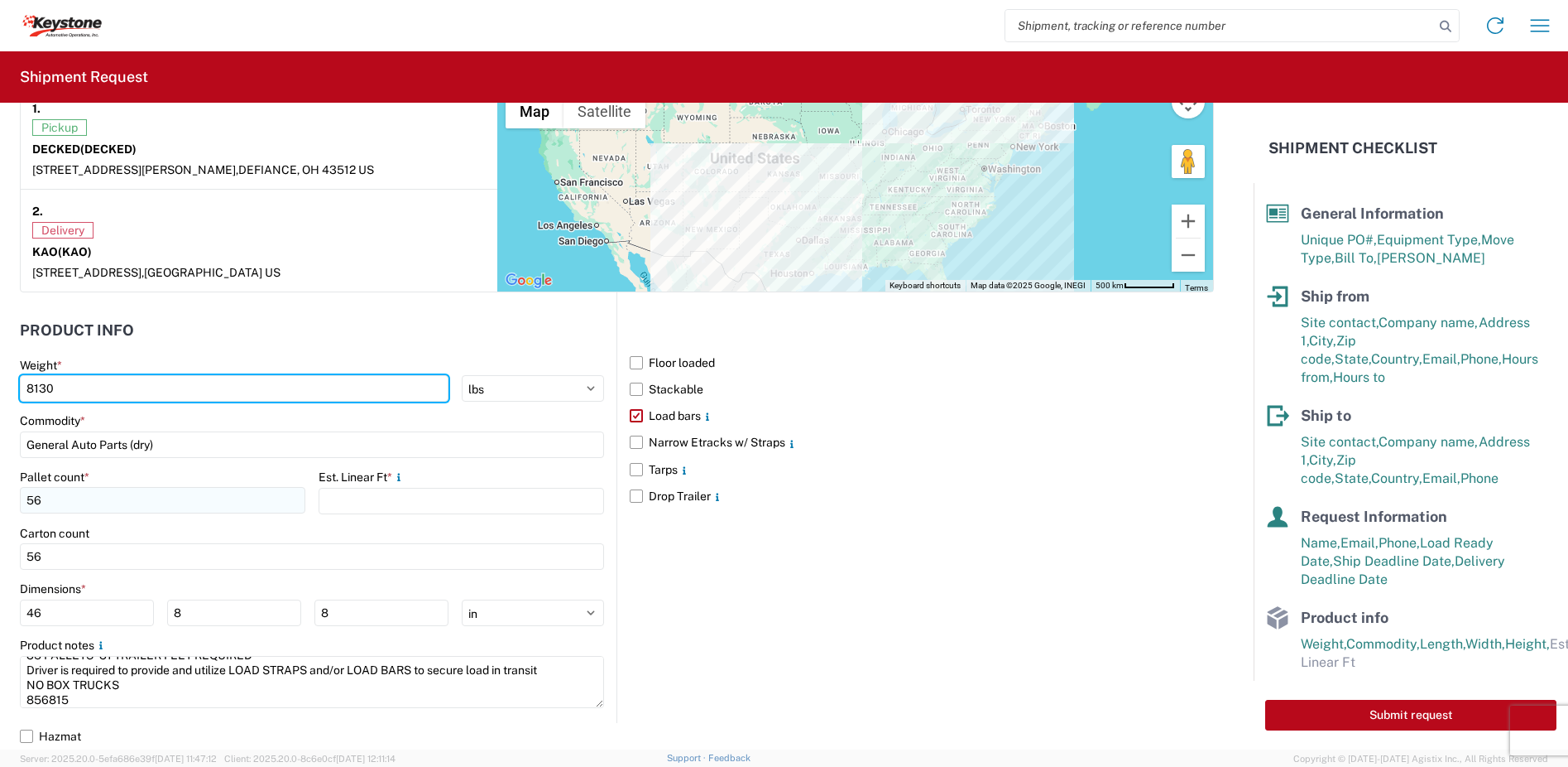
type input "8130"
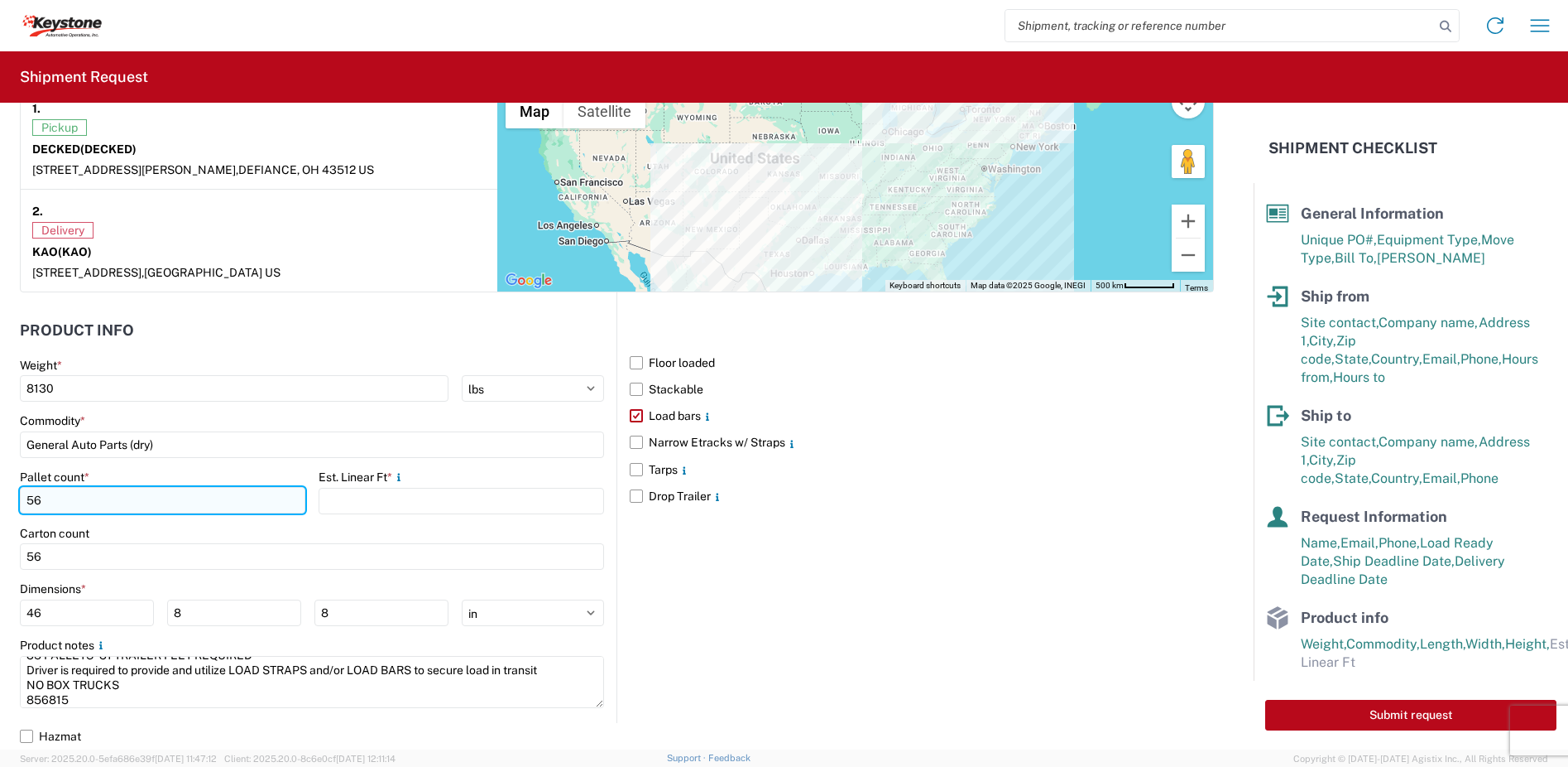
drag, startPoint x: 71, startPoint y: 508, endPoint x: 20, endPoint y: 506, distance: 51.0
click at [20, 506] on input "56" at bounding box center [162, 500] width 285 height 26
type input "35"
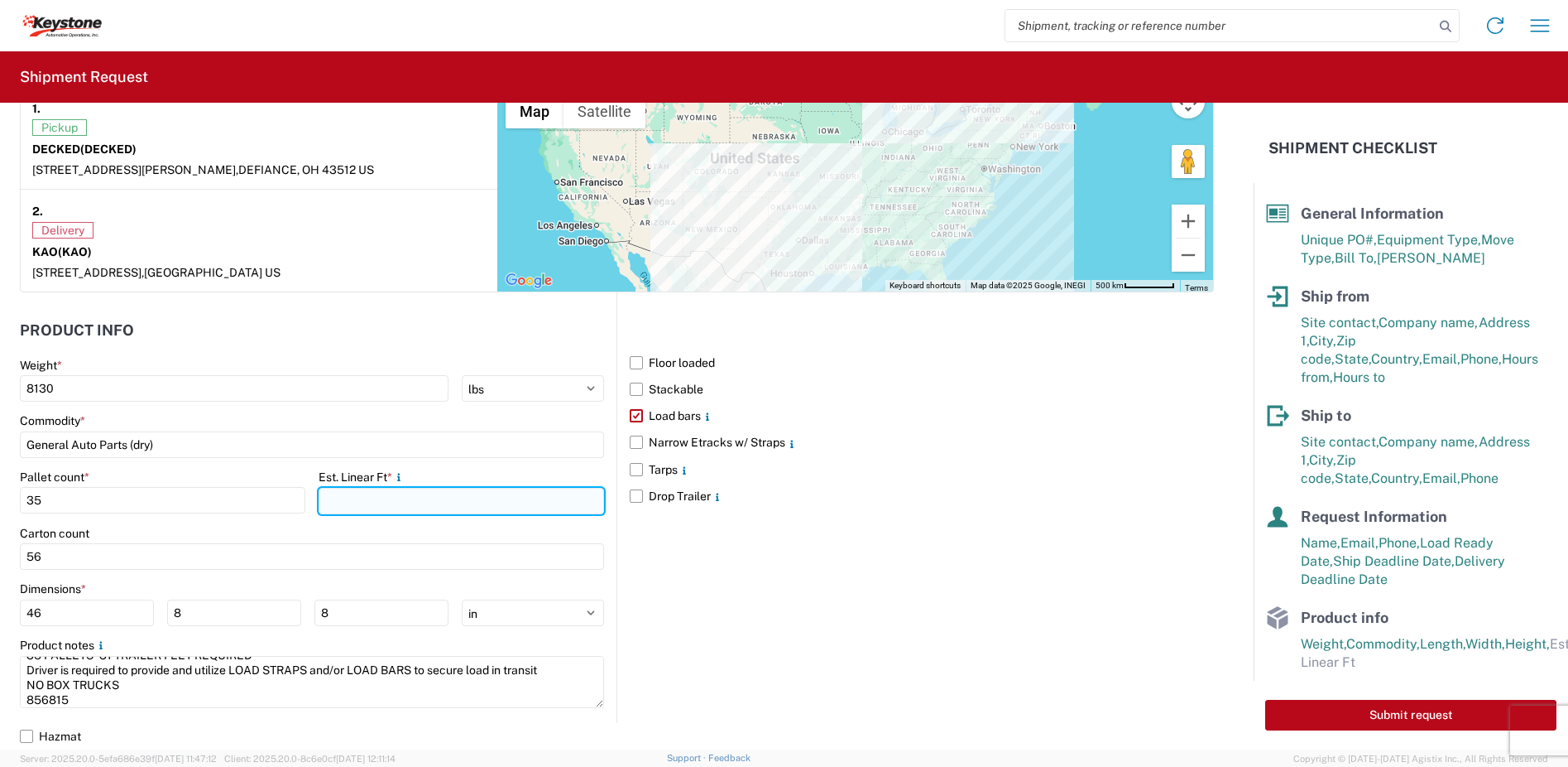
click at [366, 496] on input "number" at bounding box center [460, 501] width 285 height 26
type input "31"
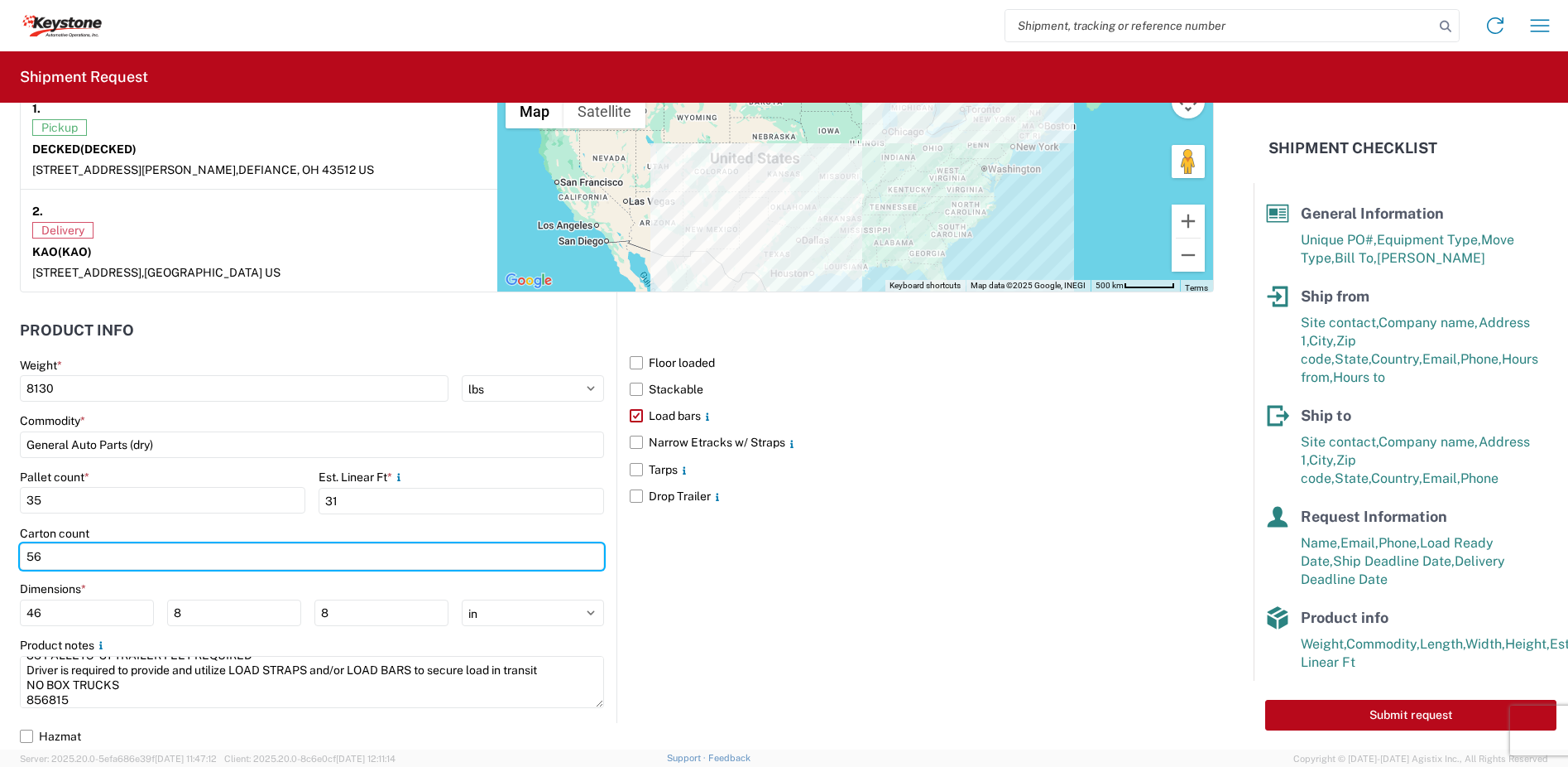
drag, startPoint x: 52, startPoint y: 556, endPoint x: 16, endPoint y: 557, distance: 36.0
click at [16, 557] on form "General Information Template PO# 2214264 - B Equipment Type * Select 53’ Dry Va…" at bounding box center [627, 426] width 1254 height 647
type input "35"
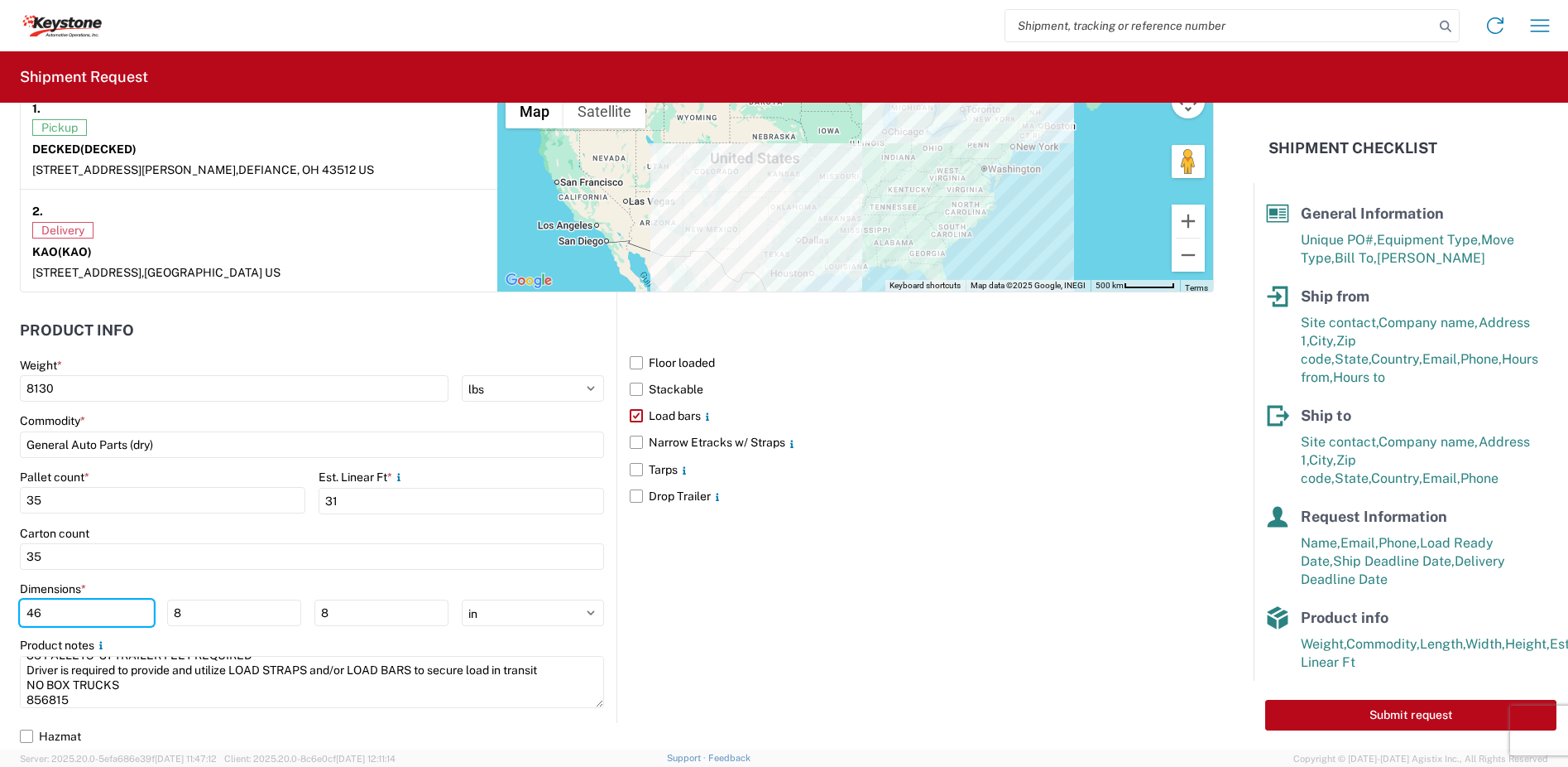
drag, startPoint x: 44, startPoint y: 607, endPoint x: 0, endPoint y: 612, distance: 44.3
click at [0, 612] on form "General Information Template PO# 2214264 - B Equipment Type * Select 53’ Dry Va…" at bounding box center [627, 426] width 1254 height 647
type input "31"
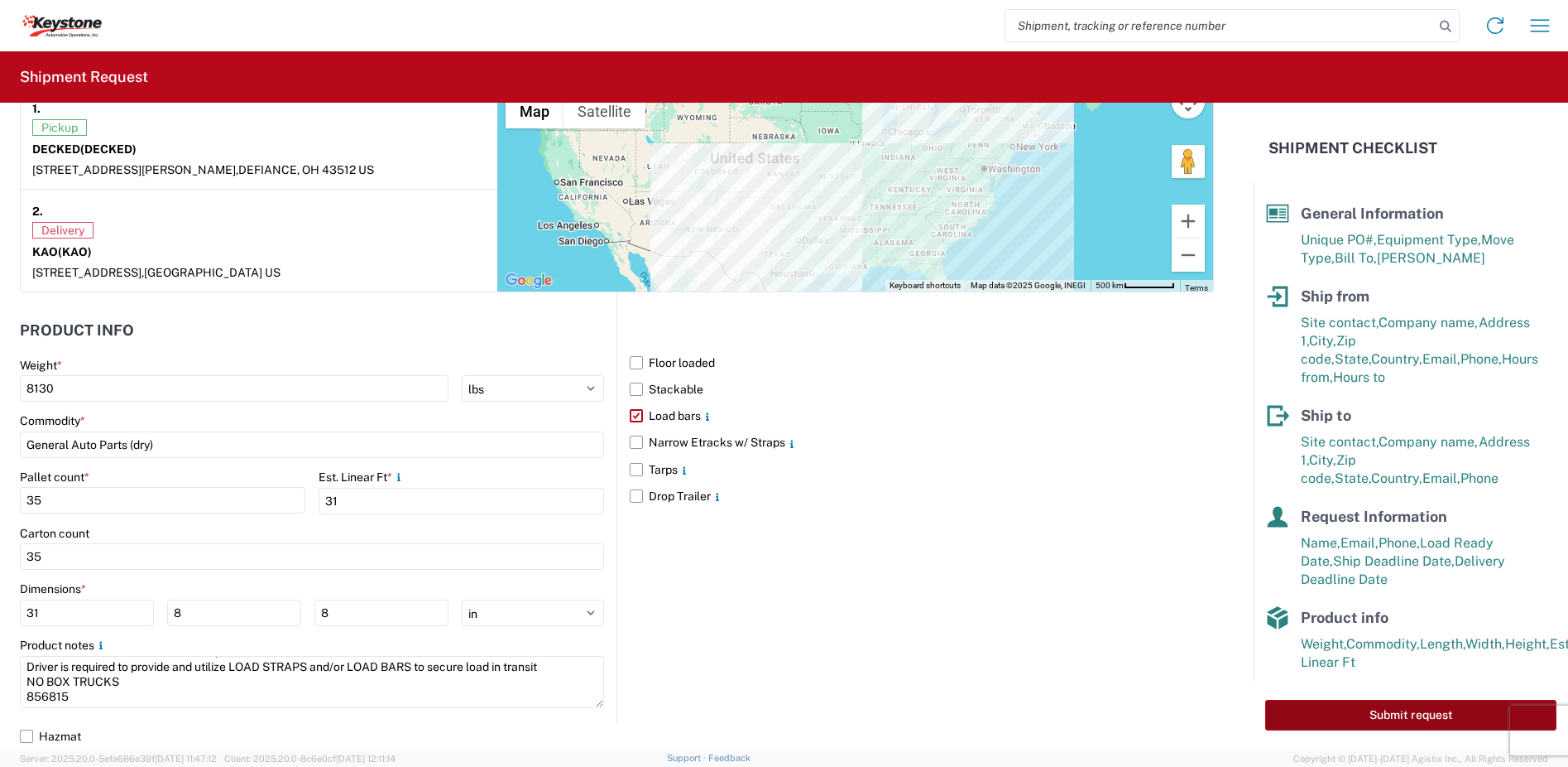
click at [1383, 709] on button "Submit request" at bounding box center [1411, 715] width 291 height 31
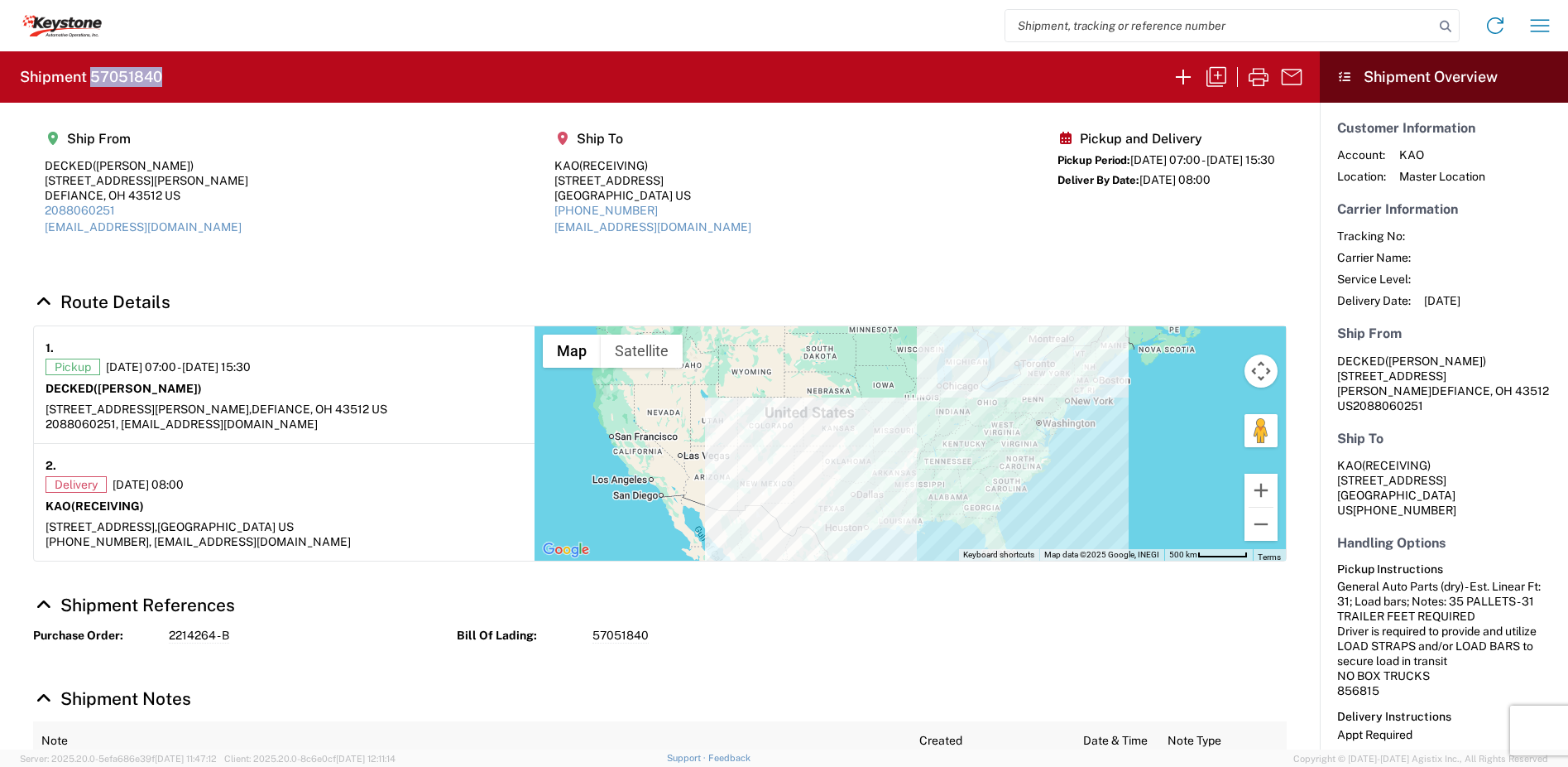
drag, startPoint x: 165, startPoint y: 72, endPoint x: 92, endPoint y: 81, distance: 73.6
click at [92, 81] on agx-form-header "Shipment 57051840" at bounding box center [659, 77] width 1319 height 51
copy h2 "57051840"
